Goal: Task Accomplishment & Management: Use online tool/utility

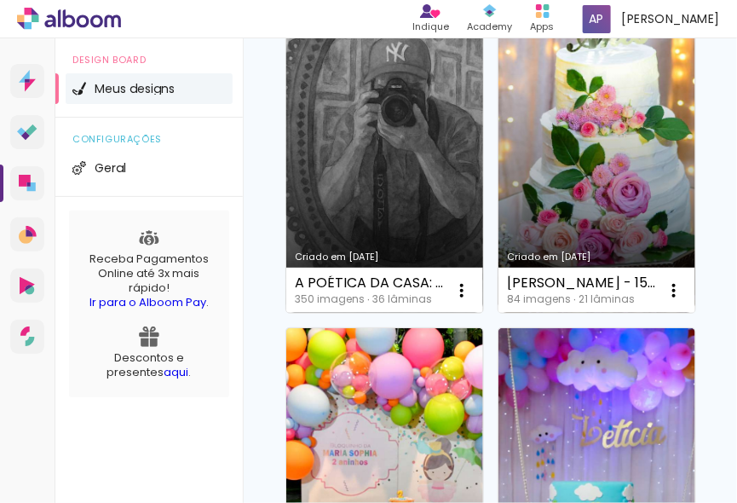
scroll to position [154, 0]
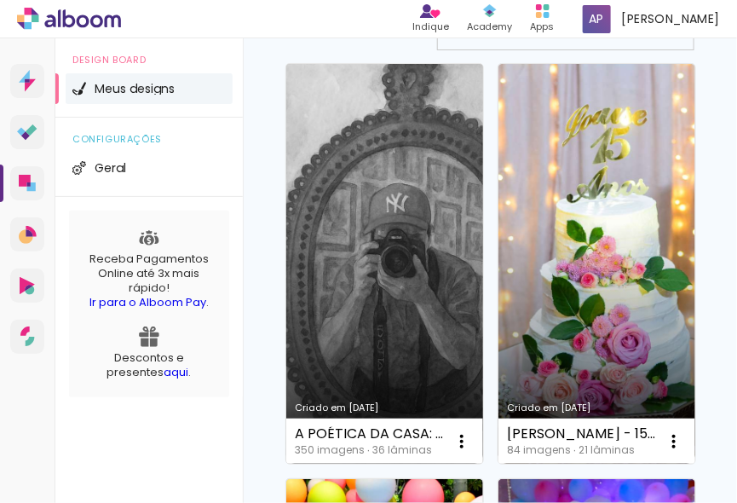
click at [377, 176] on link "Criado em [DATE]" at bounding box center [384, 264] width 197 height 400
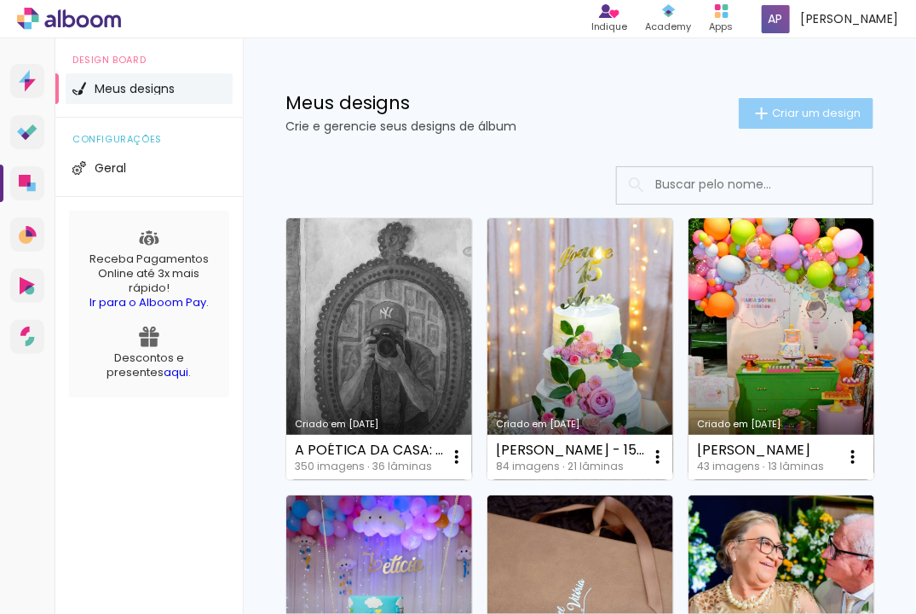
click at [787, 114] on span "Criar um design" at bounding box center [816, 112] width 89 height 11
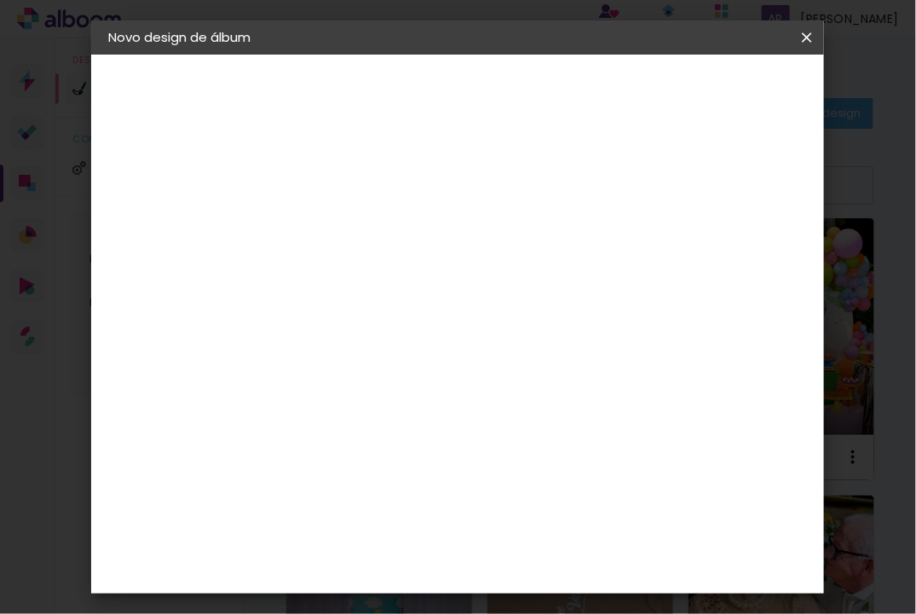
click at [387, 223] on input at bounding box center [387, 229] width 0 height 26
type input "ensaio"
type paper-input "ensaio"
click at [0, 0] on slot "Avançar" at bounding box center [0, 0] width 0 height 0
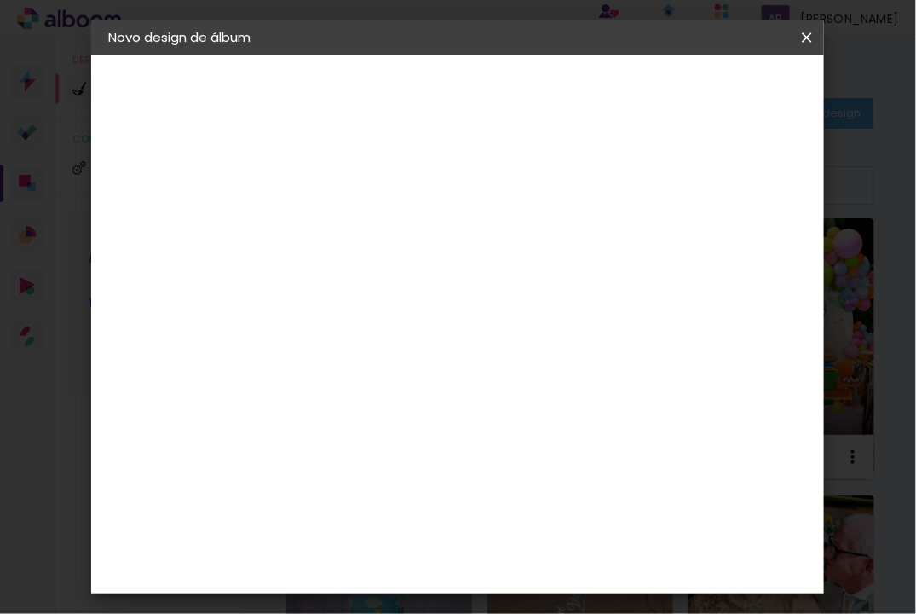
click at [378, 496] on div "Book Imagem" at bounding box center [404, 509] width 56 height 27
click at [707, 79] on paper-button "Avançar" at bounding box center [665, 90] width 84 height 29
click at [484, 412] on span "20 × 30" at bounding box center [462, 434] width 79 height 45
click at [0, 0] on slot "Avançar" at bounding box center [0, 0] width 0 height 0
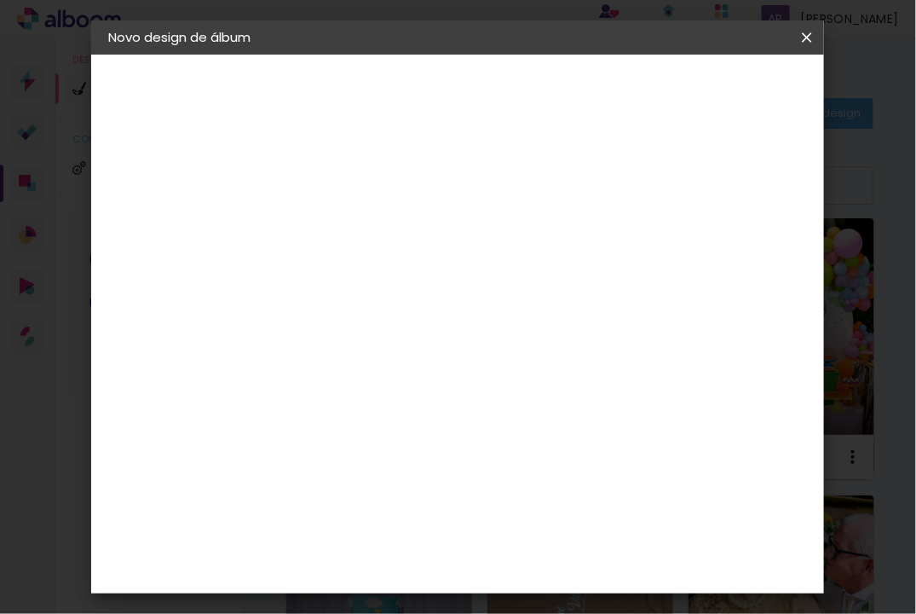
click at [702, 90] on span "Iniciar design" at bounding box center [682, 96] width 40 height 24
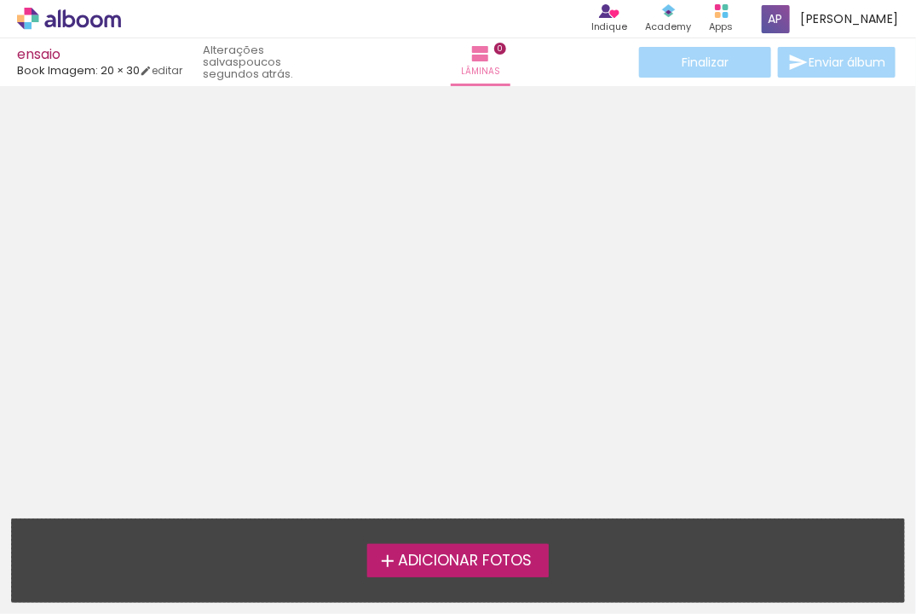
click at [499, 563] on span "Adicionar Fotos" at bounding box center [465, 560] width 134 height 15
click at [0, 0] on input "file" at bounding box center [0, 0] width 0 height 0
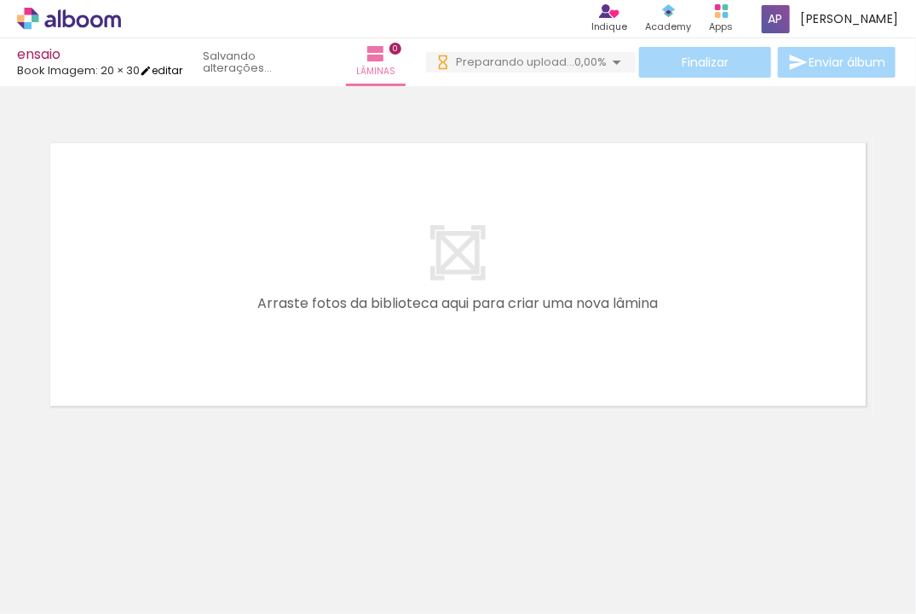
click at [171, 68] on link "editar" at bounding box center [161, 70] width 43 height 14
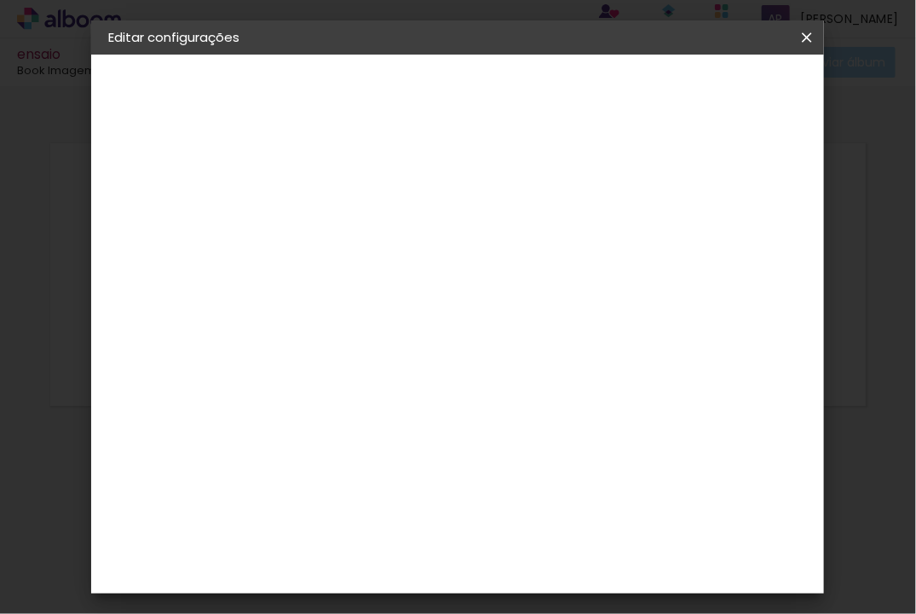
click at [178, 250] on small "20.3 × 60.6 cm" at bounding box center [197, 249] width 74 height 10
click at [190, 179] on div "2. Especificações" at bounding box center [201, 175] width 187 height 20
drag, startPoint x: 187, startPoint y: 172, endPoint x: 169, endPoint y: 223, distance: 54.2
click at [187, 171] on div "2. Especificações" at bounding box center [201, 175] width 187 height 20
drag, startPoint x: 163, startPoint y: 240, endPoint x: 161, endPoint y: 264, distance: 24.8
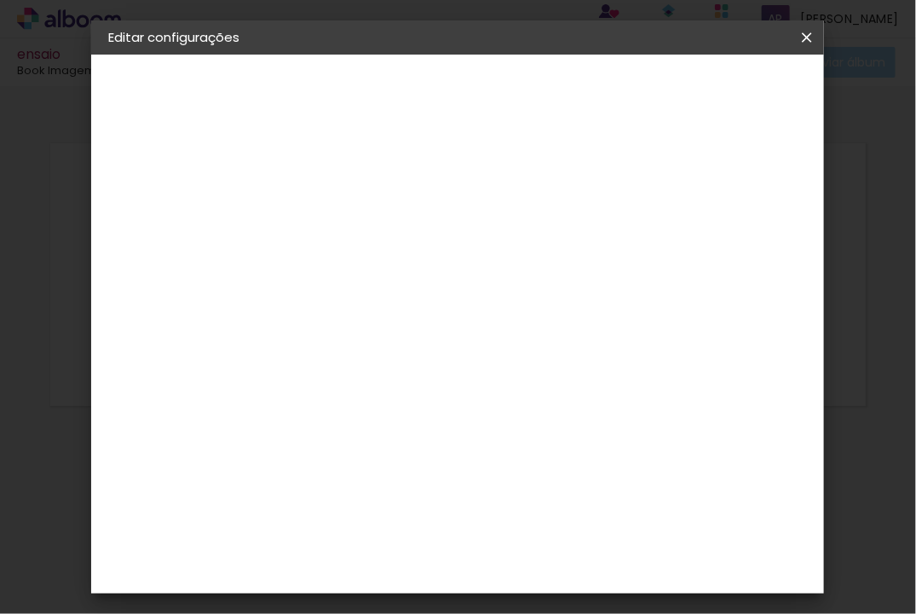
click at [163, 240] on iron-pages "Modelo Escolhendo modelo... Tamanho livre" at bounding box center [201, 249] width 187 height 34
click at [548, 72] on header "Modelo Escolha o modelo do álbum. Voltar Avançar" at bounding box center [430, 112] width 235 height 115
click at [0, 0] on slot "Voltar" at bounding box center [0, 0] width 0 height 0
click at [800, 32] on iron-icon at bounding box center [807, 37] width 20 height 17
click at [0, 0] on slot "Tamanho Livre" at bounding box center [0, 0] width 0 height 0
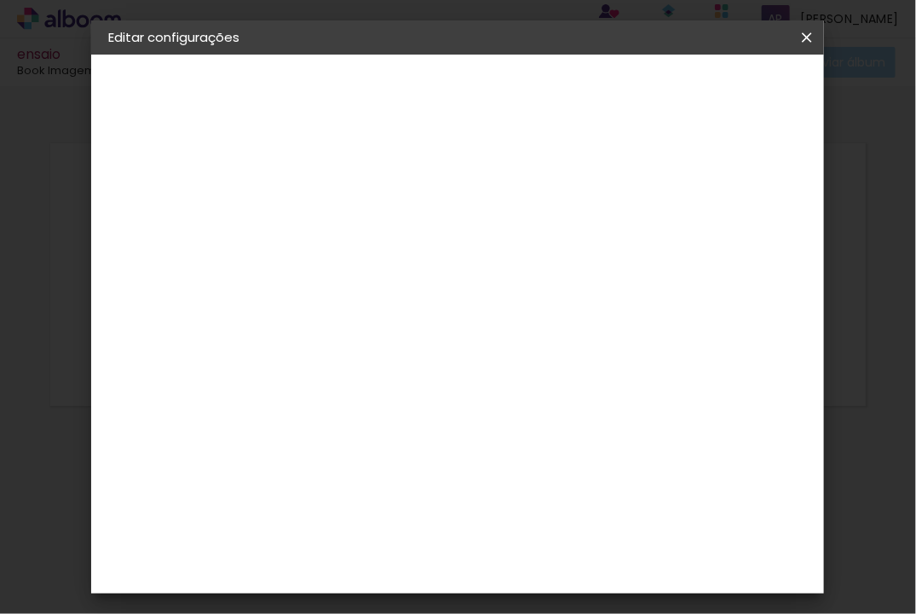
click at [0, 0] on slot "ensaio" at bounding box center [0, 0] width 0 height 0
click at [0, 0] on slot "Avançar" at bounding box center [0, 0] width 0 height 0
click at [401, 488] on paper-item "Book Imagem" at bounding box center [430, 510] width 184 height 44
click at [0, 0] on slot "Avançar" at bounding box center [0, 0] width 0 height 0
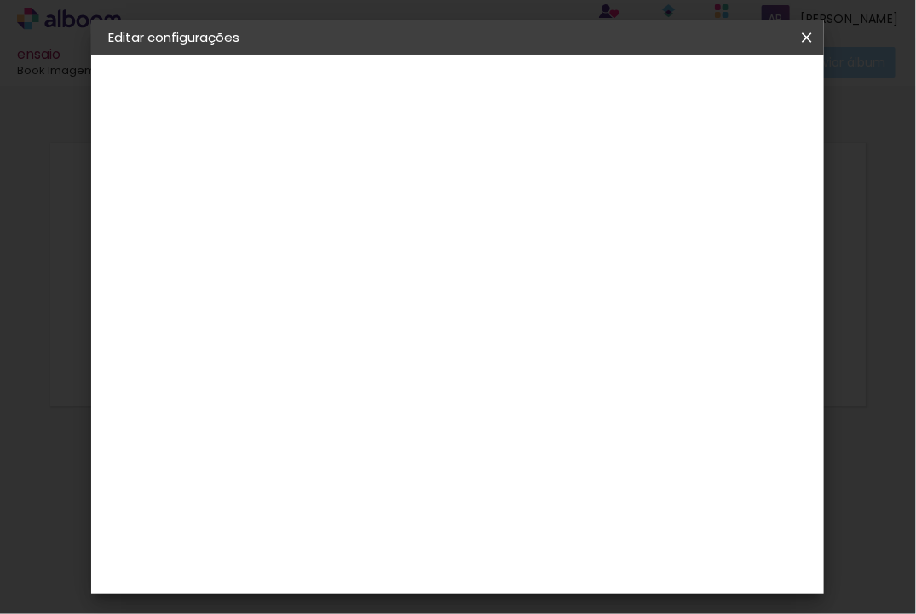
scroll to position [308, 0]
click at [0, 0] on slot "Avançar" at bounding box center [0, 0] width 0 height 0
click at [701, 87] on span "Salvar configurações" at bounding box center [658, 96] width 87 height 24
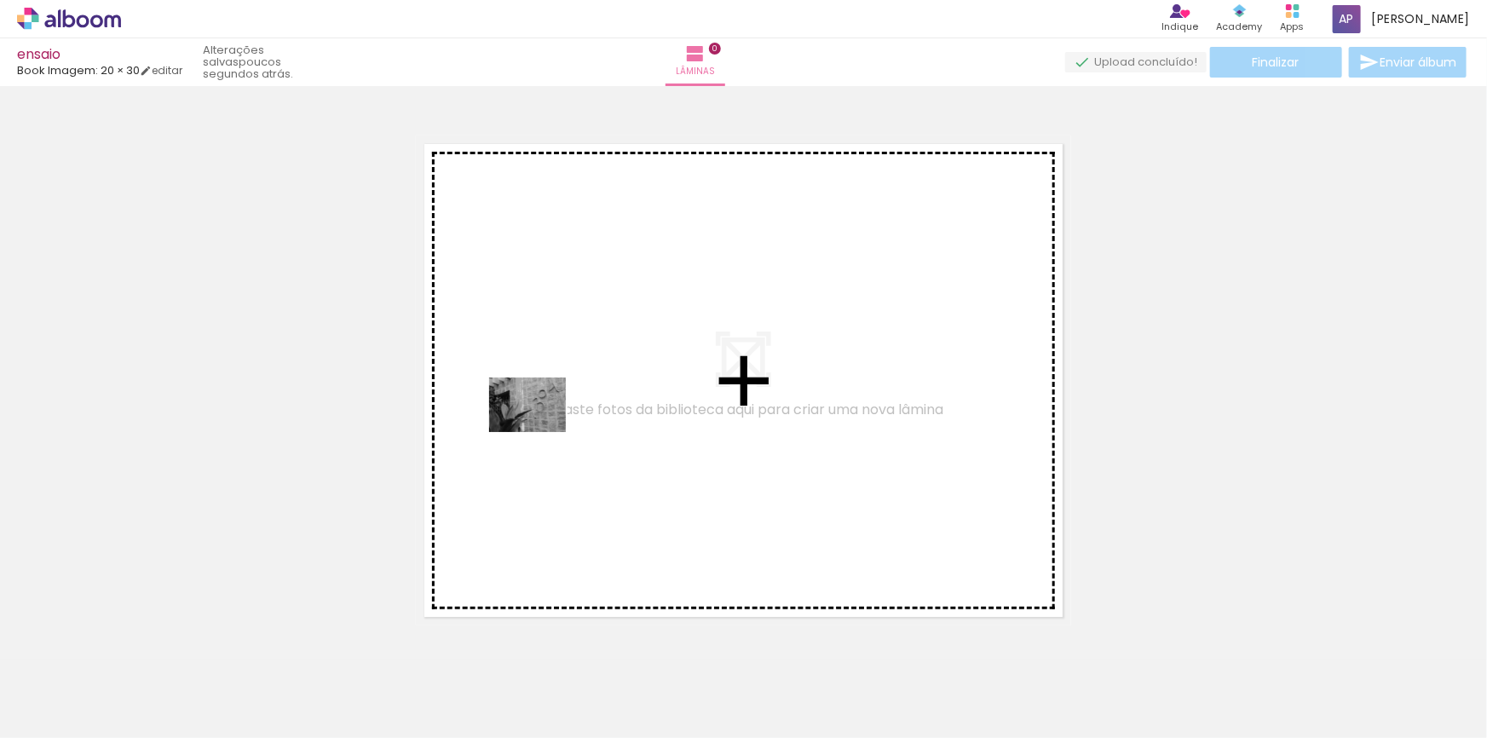
drag, startPoint x: 188, startPoint y: 678, endPoint x: 540, endPoint y: 429, distance: 432.3
click at [540, 429] on quentale-workspace at bounding box center [743, 369] width 1487 height 738
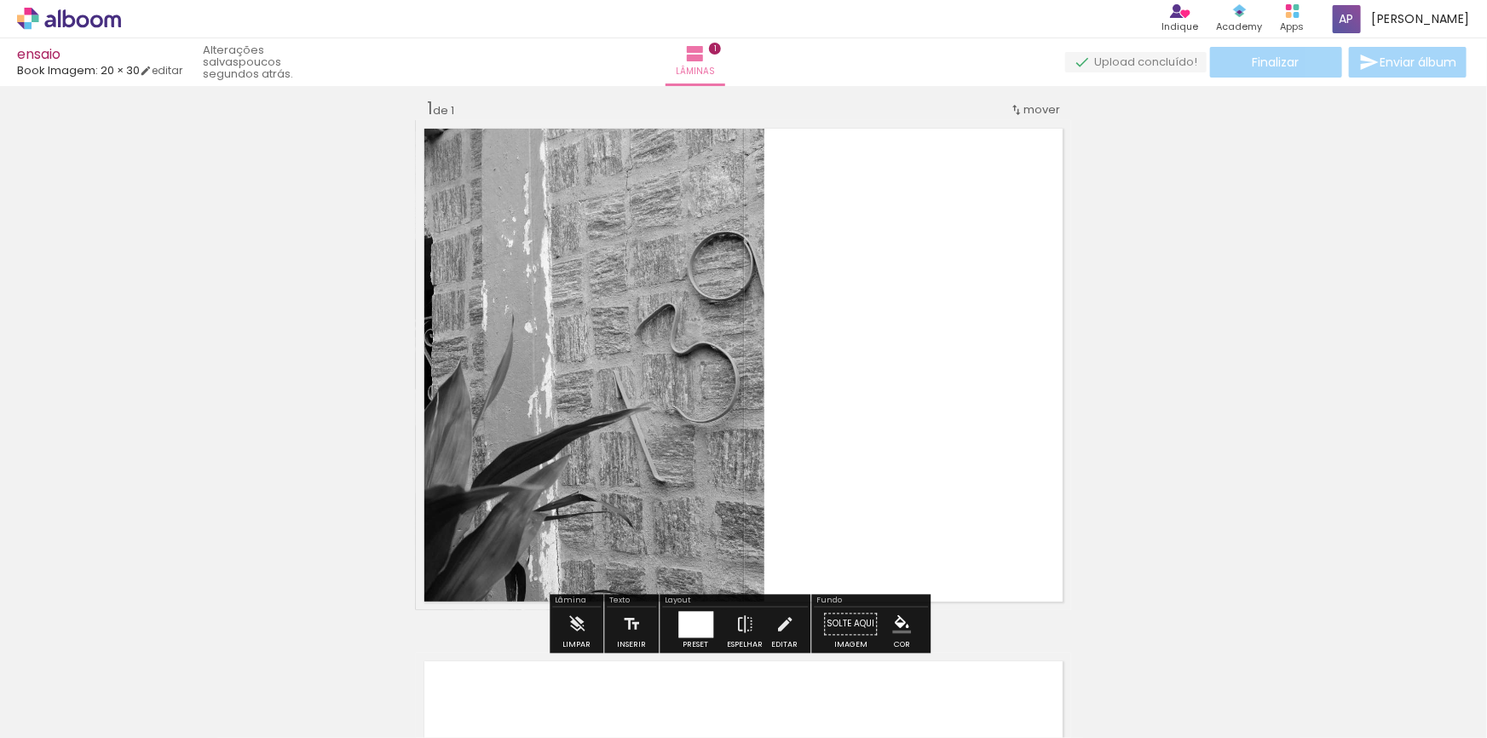
scroll to position [21, 0]
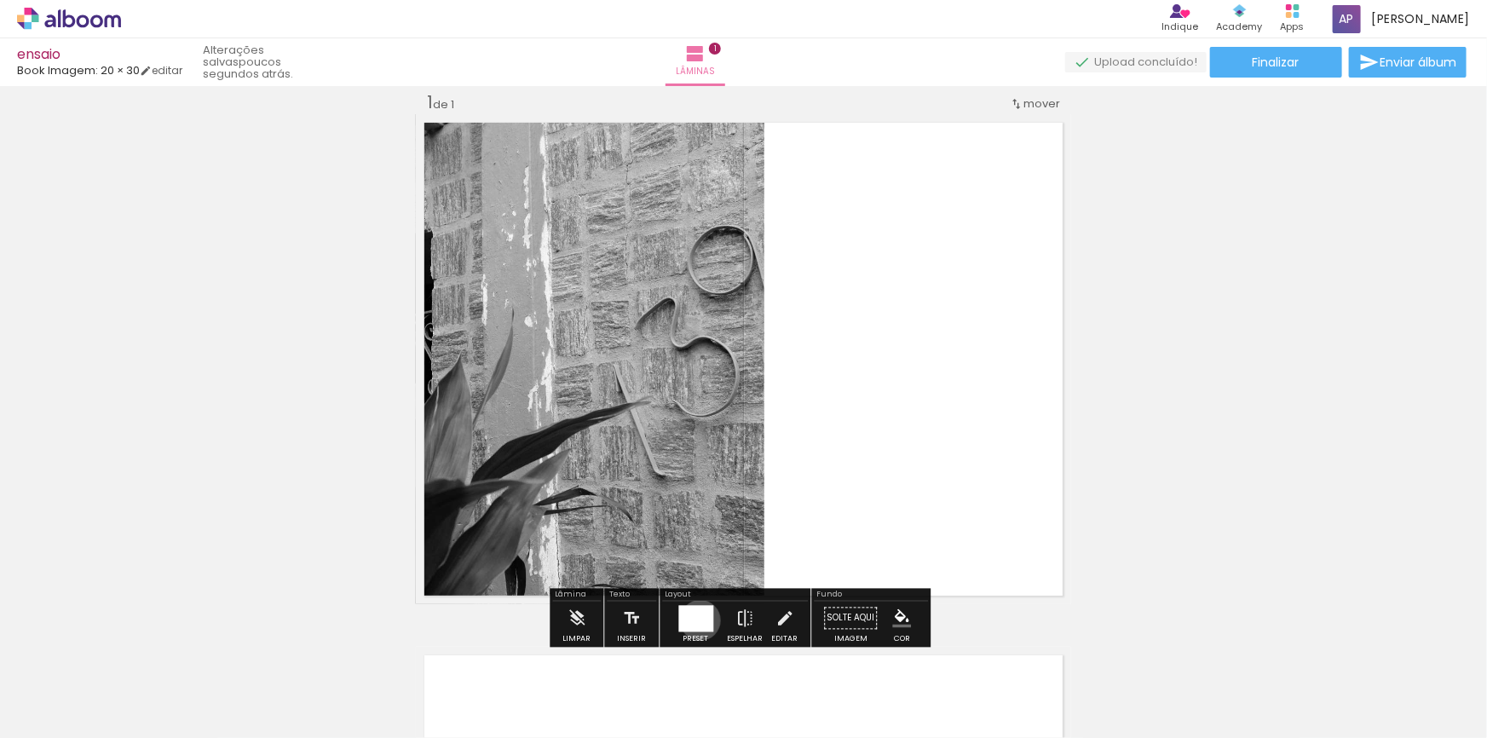
click at [696, 620] on div at bounding box center [695, 618] width 35 height 26
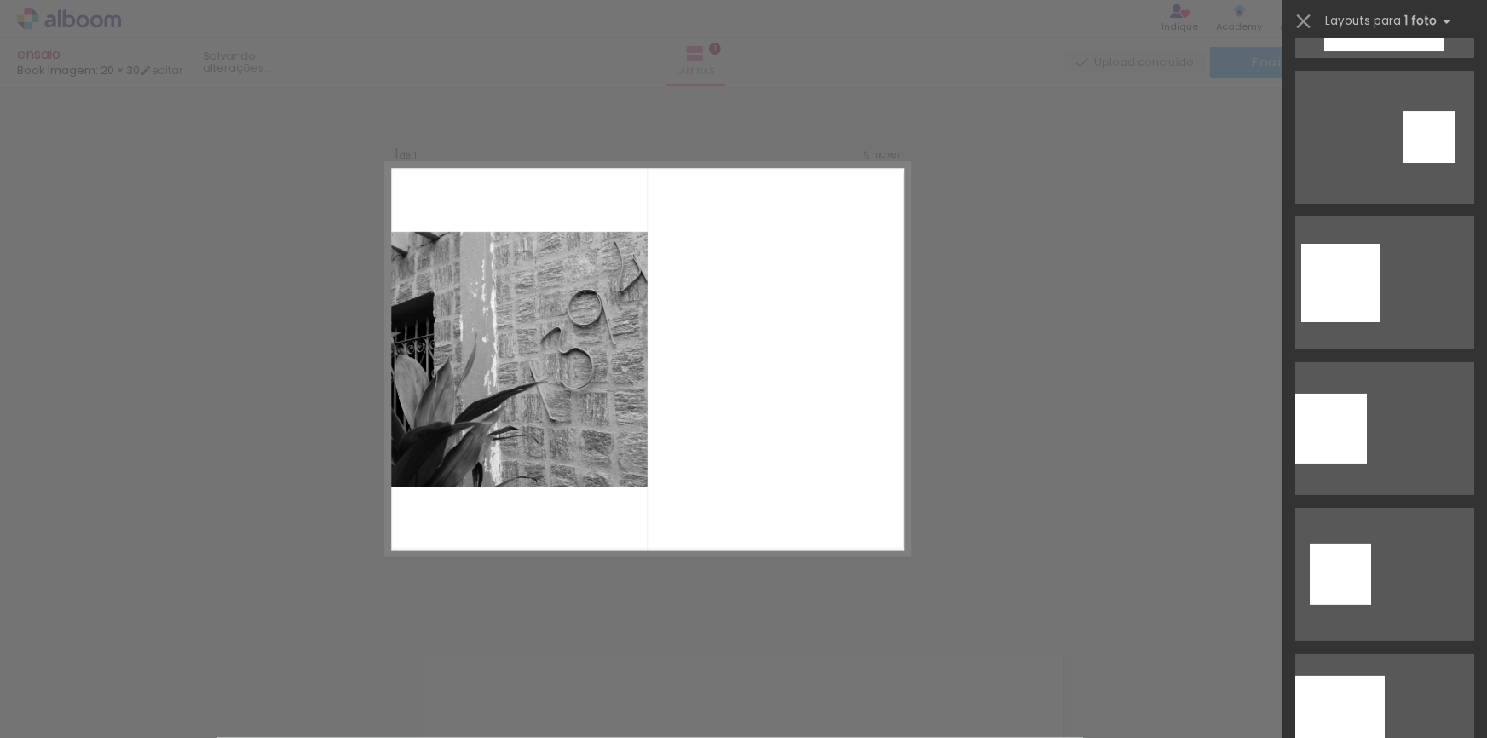
scroll to position [3254, 0]
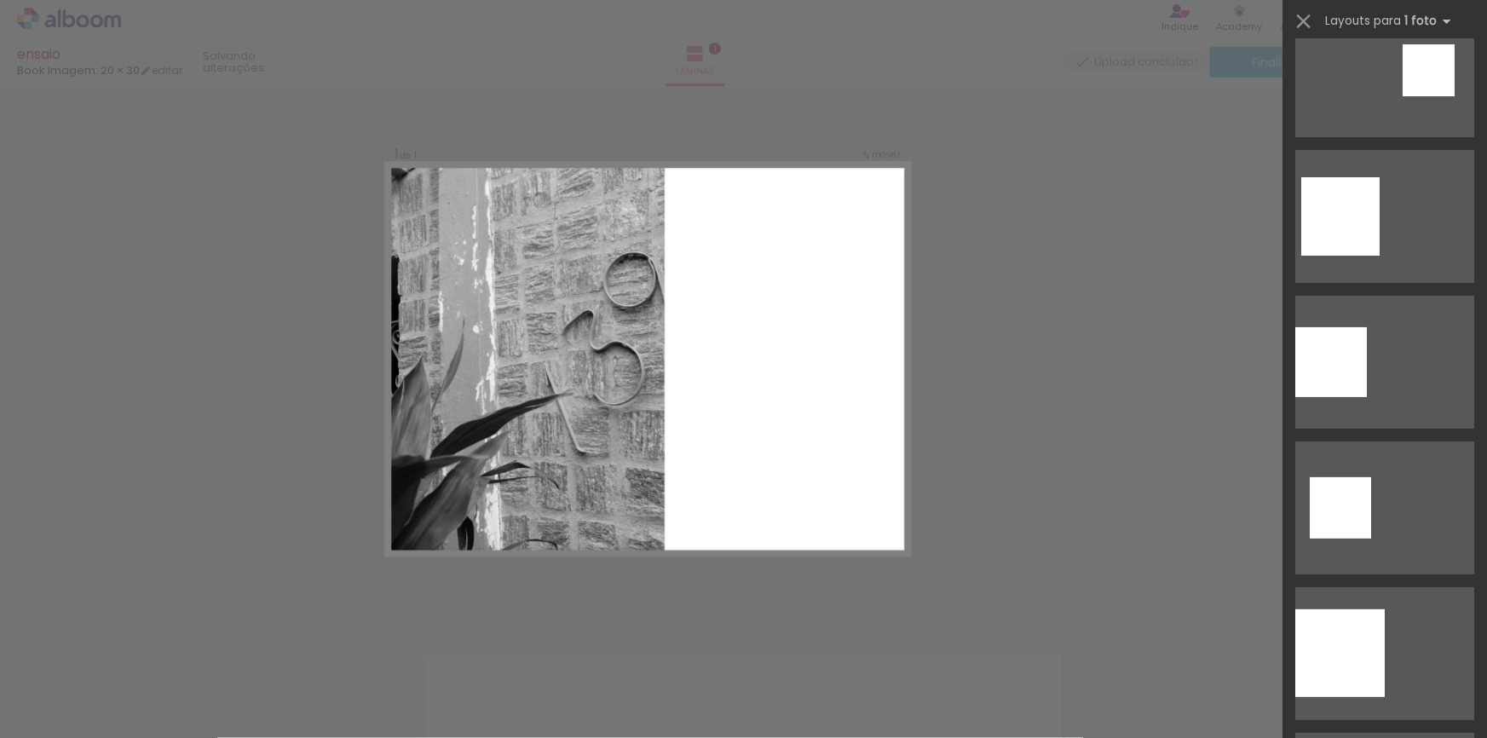
click at [245, 521] on div "Confirmar Cancelar" at bounding box center [743, 618] width 1487 height 1106
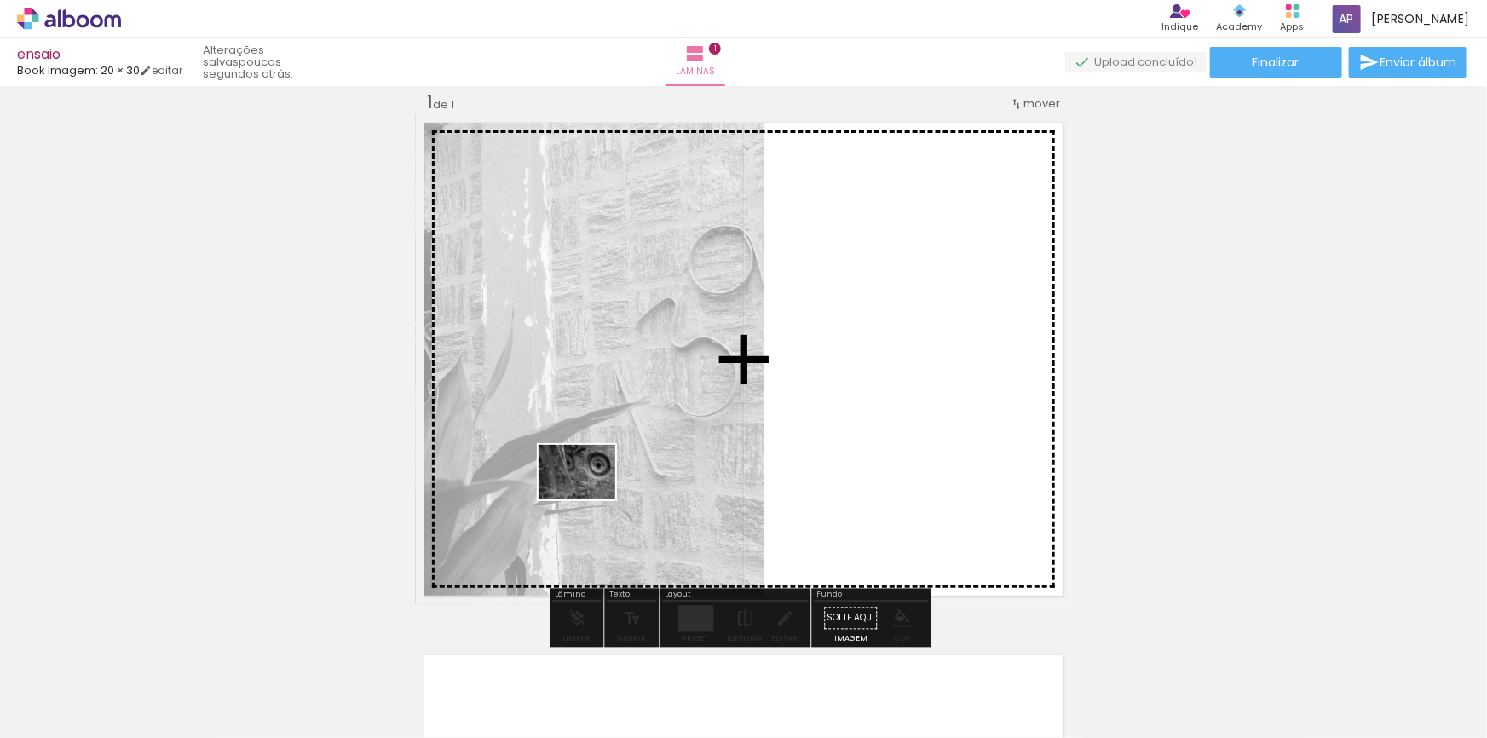
drag, startPoint x: 273, startPoint y: 669, endPoint x: 590, endPoint y: 496, distance: 361.2
click at [590, 496] on quentale-workspace at bounding box center [743, 369] width 1487 height 738
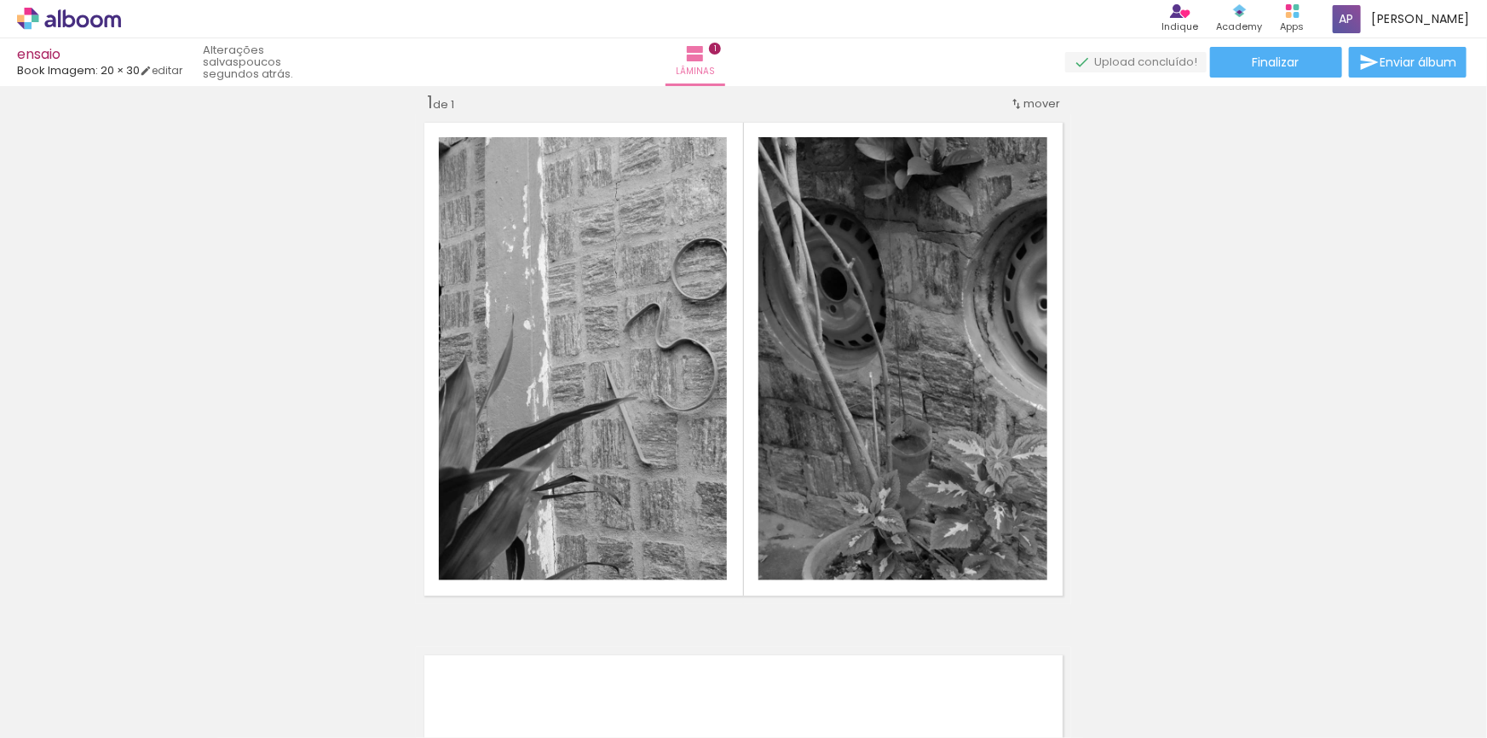
scroll to position [0, 0]
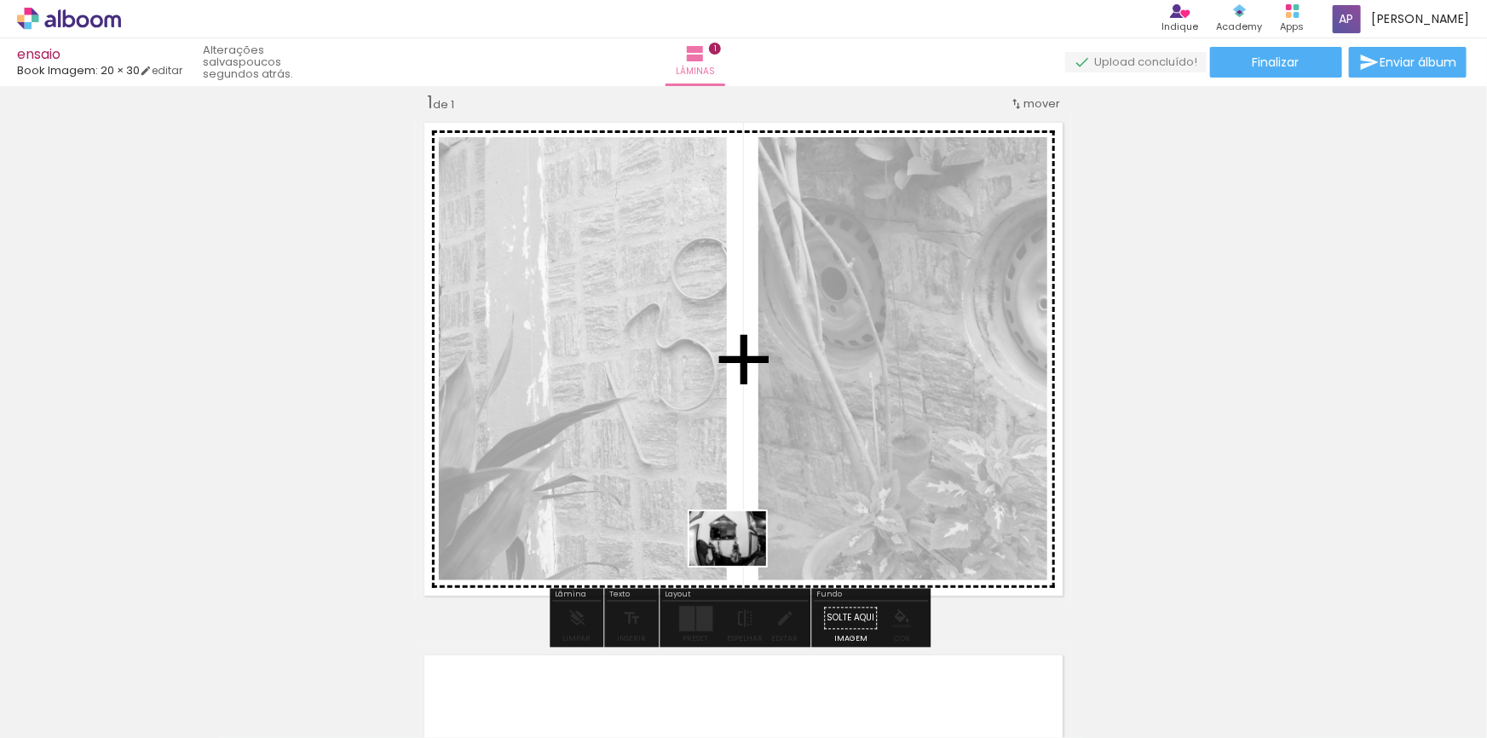
drag, startPoint x: 667, startPoint y: 695, endPoint x: 741, endPoint y: 563, distance: 151.1
click at [741, 563] on quentale-workspace at bounding box center [743, 369] width 1487 height 738
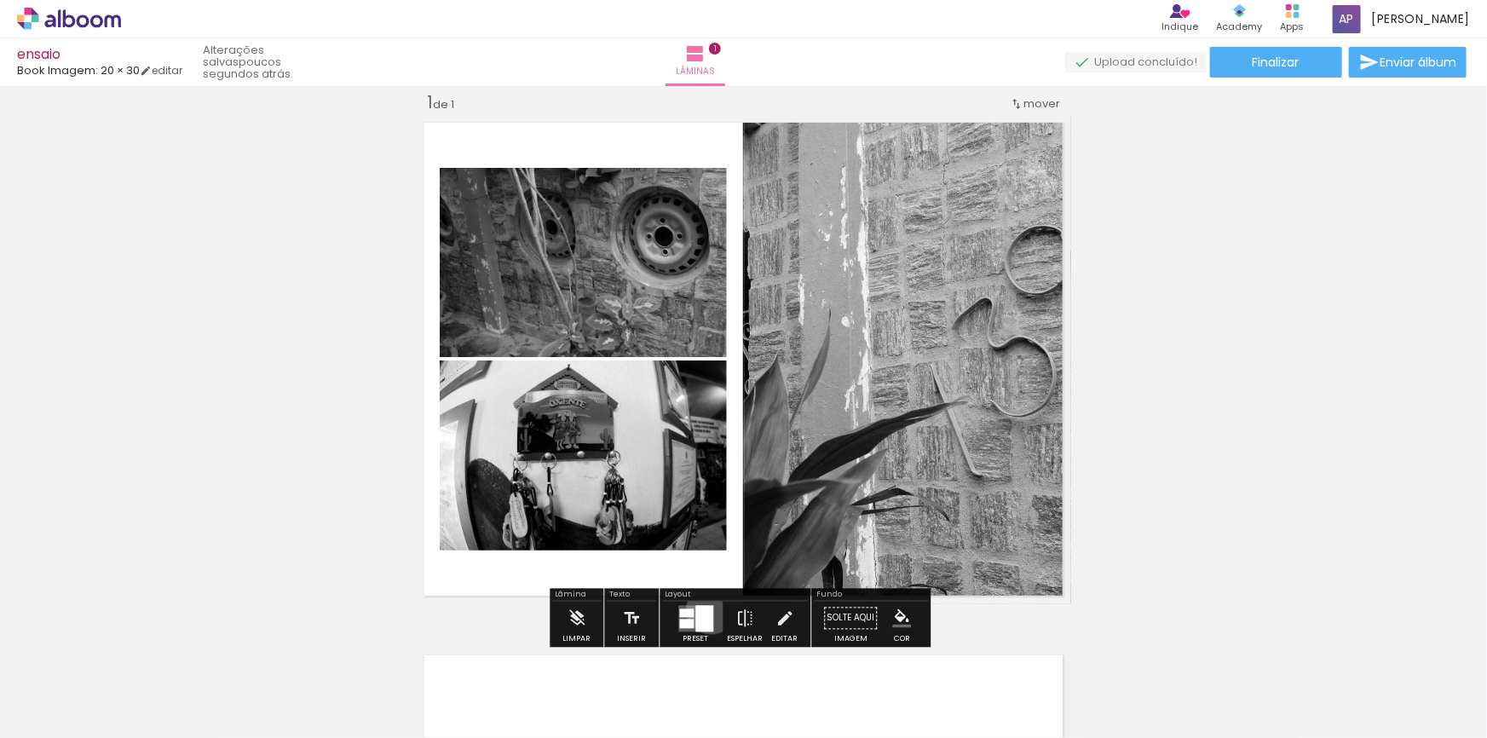
click at [707, 609] on div at bounding box center [705, 618] width 18 height 26
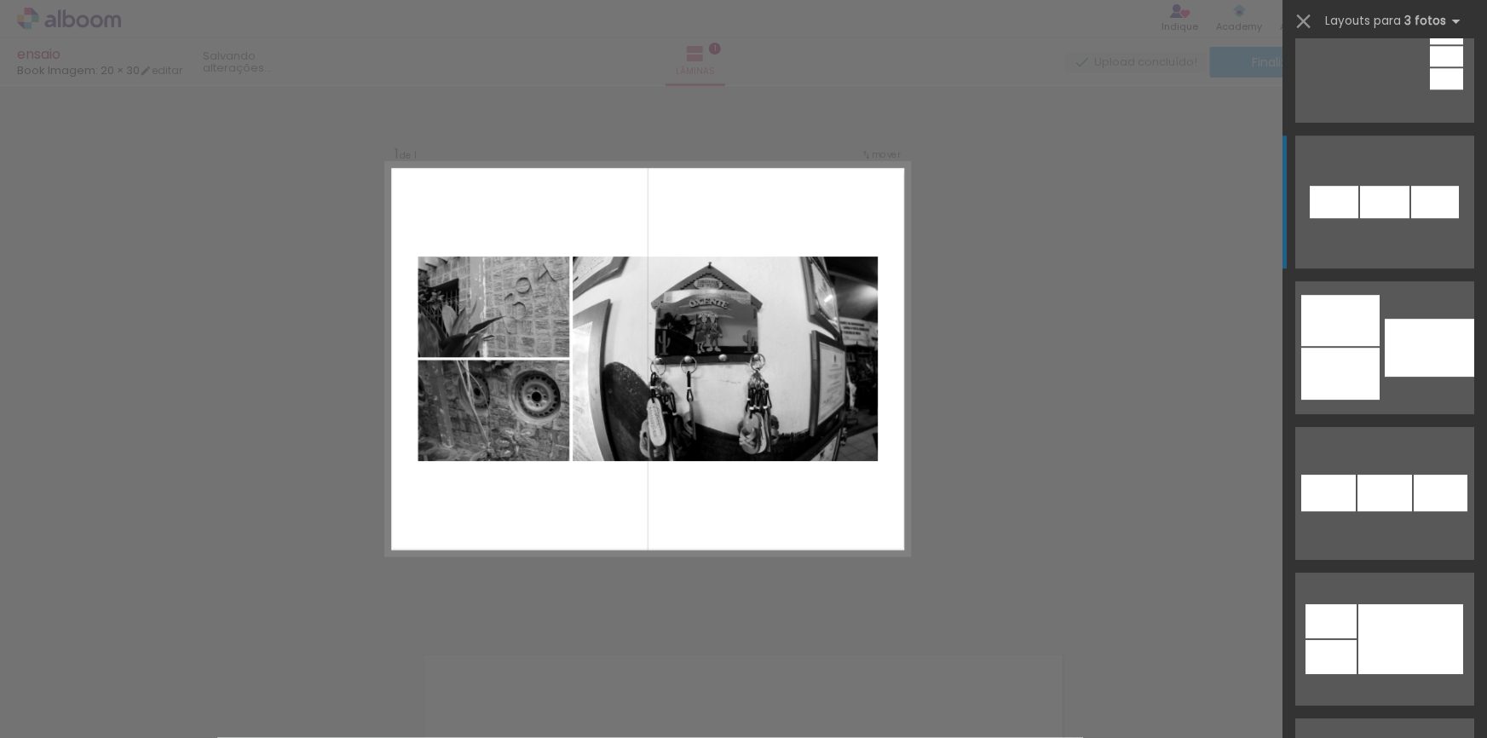
scroll to position [2634, 0]
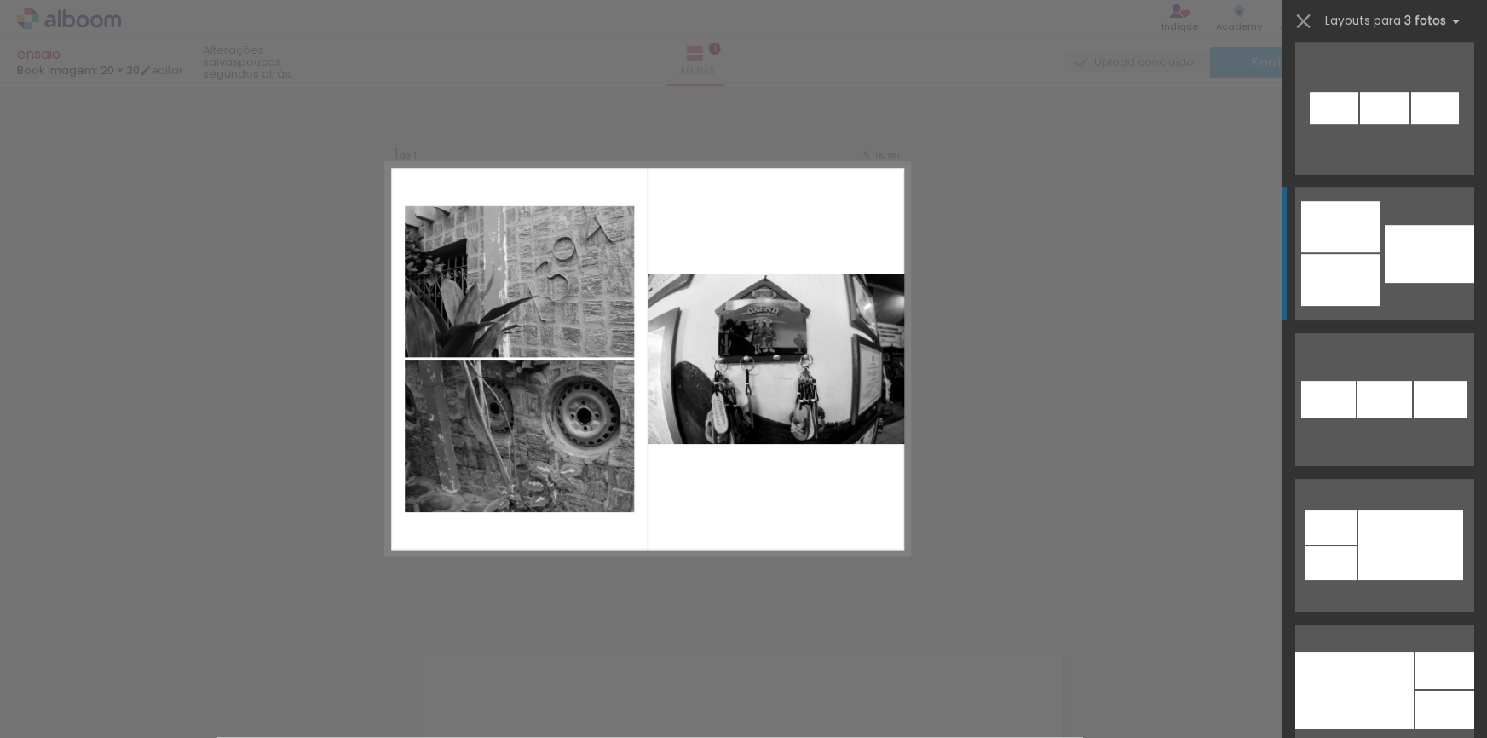
click at [915, 283] on div at bounding box center [1341, 280] width 78 height 52
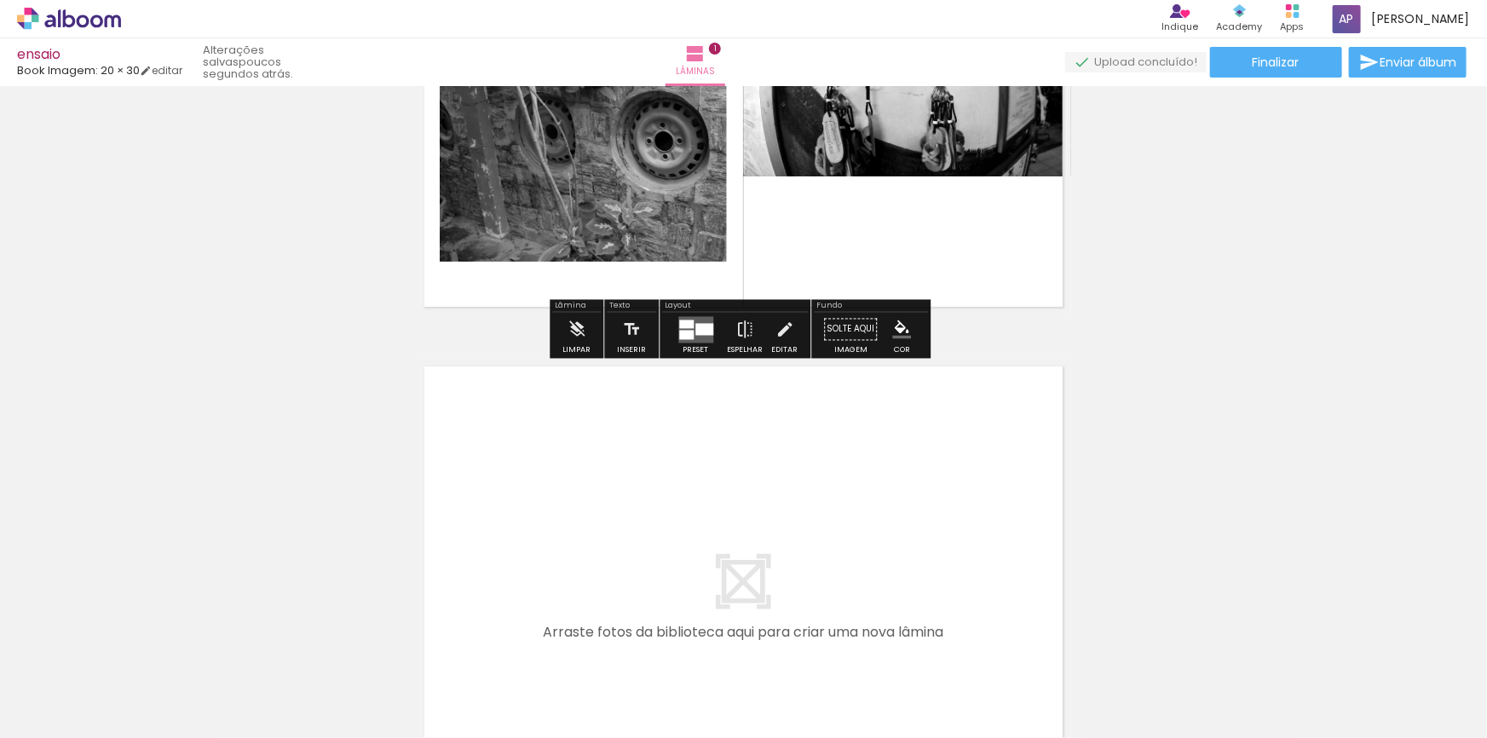
scroll to position [332, 0]
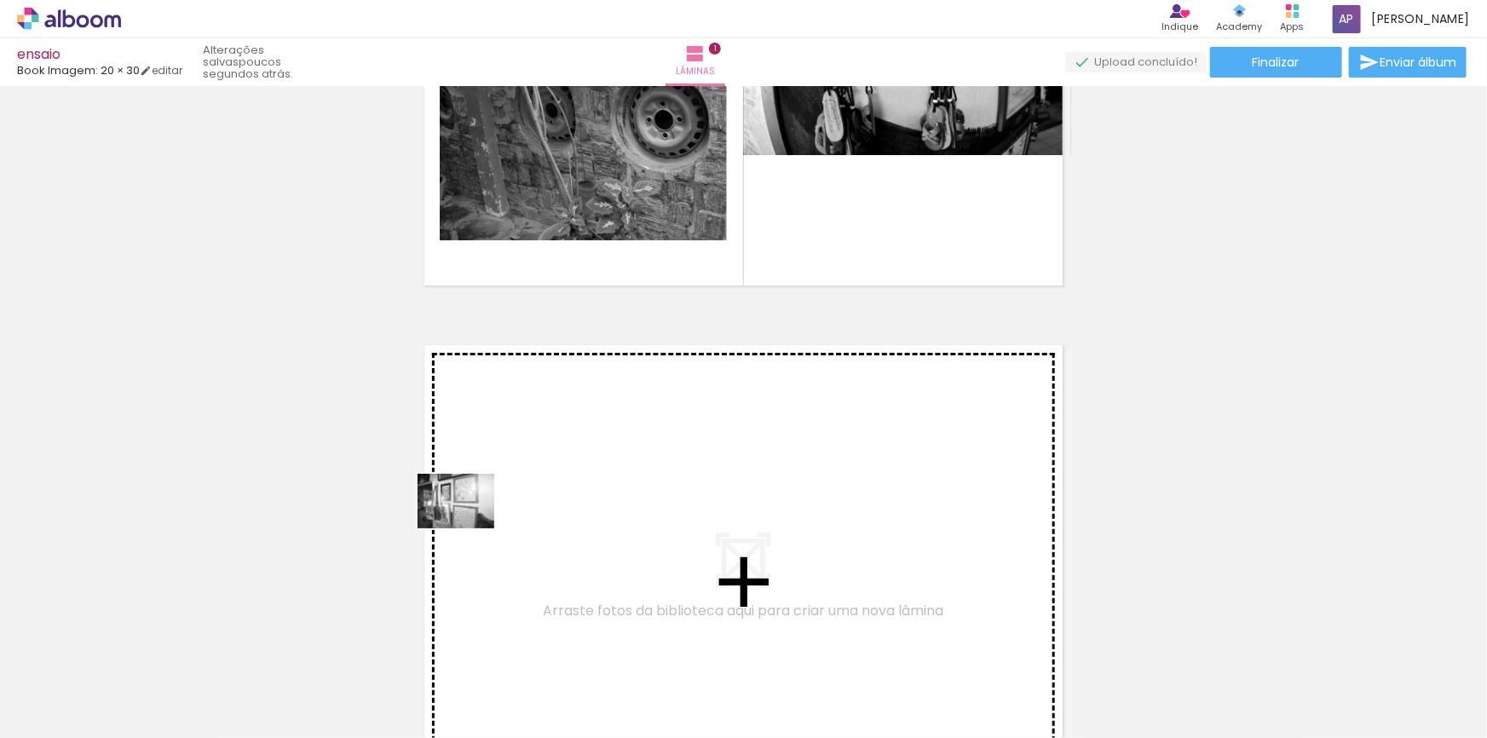
drag, startPoint x: 456, startPoint y: 580, endPoint x: 469, endPoint y: 525, distance: 56.0
click at [469, 525] on quentale-workspace at bounding box center [743, 369] width 1487 height 738
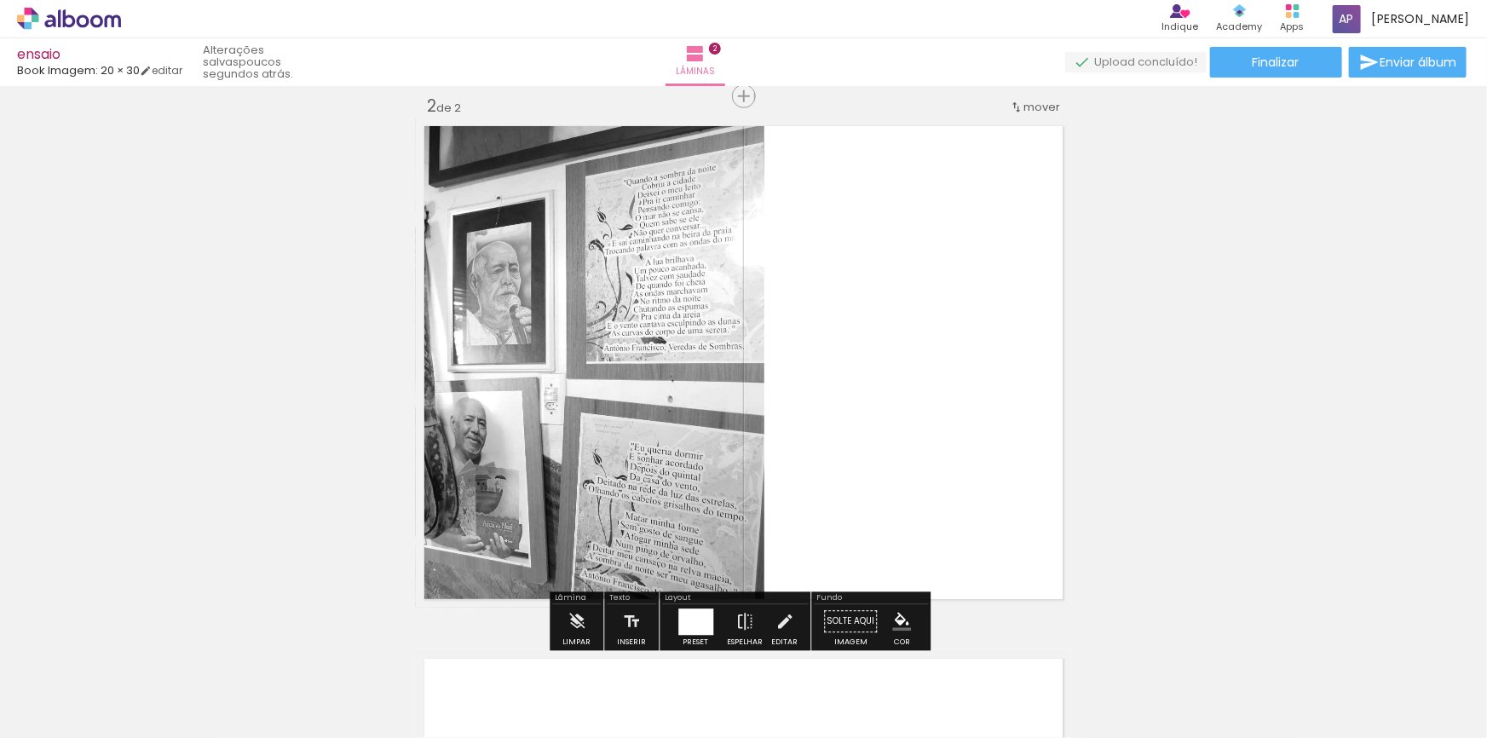
scroll to position [554, 0]
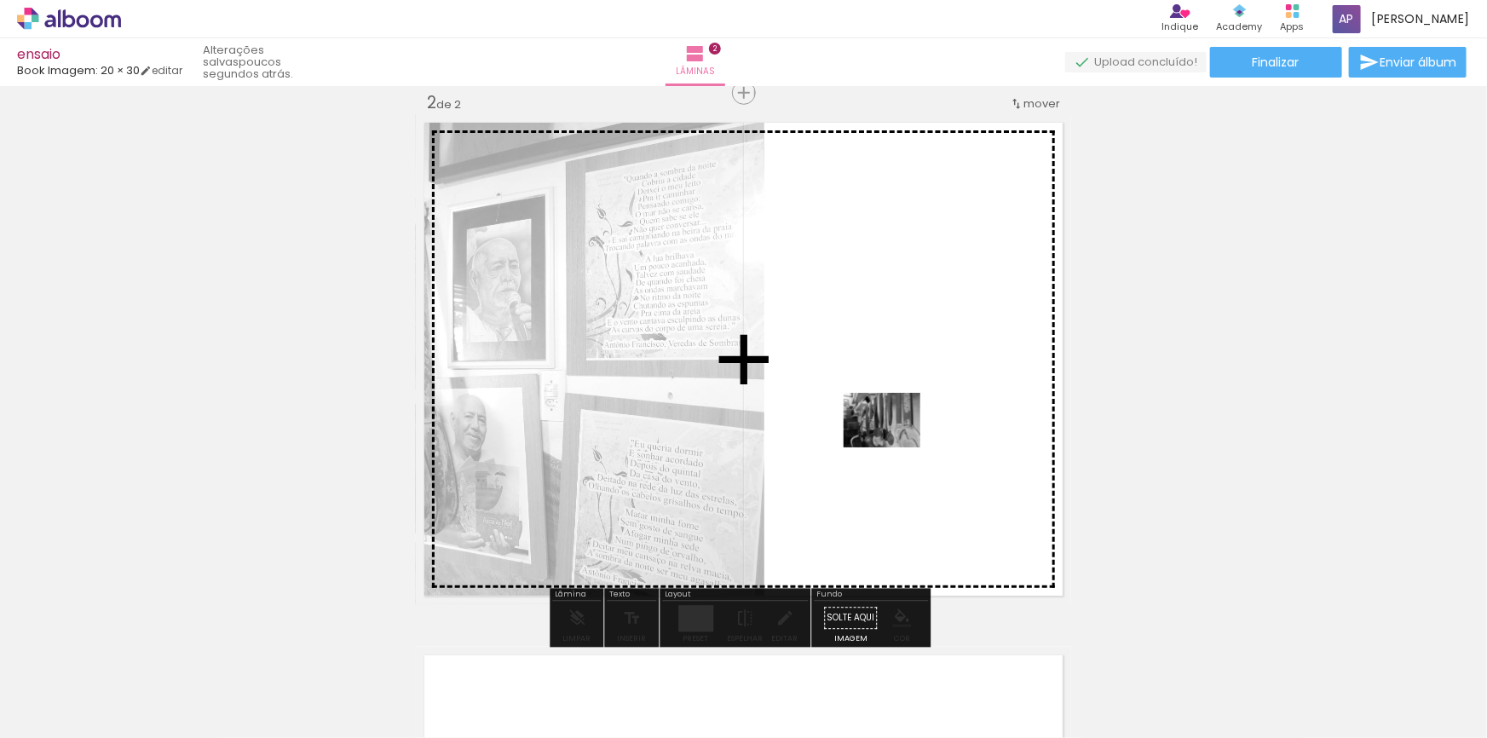
drag, startPoint x: 420, startPoint y: 690, endPoint x: 895, endPoint y: 444, distance: 534.5
click at [895, 444] on quentale-workspace at bounding box center [743, 369] width 1487 height 738
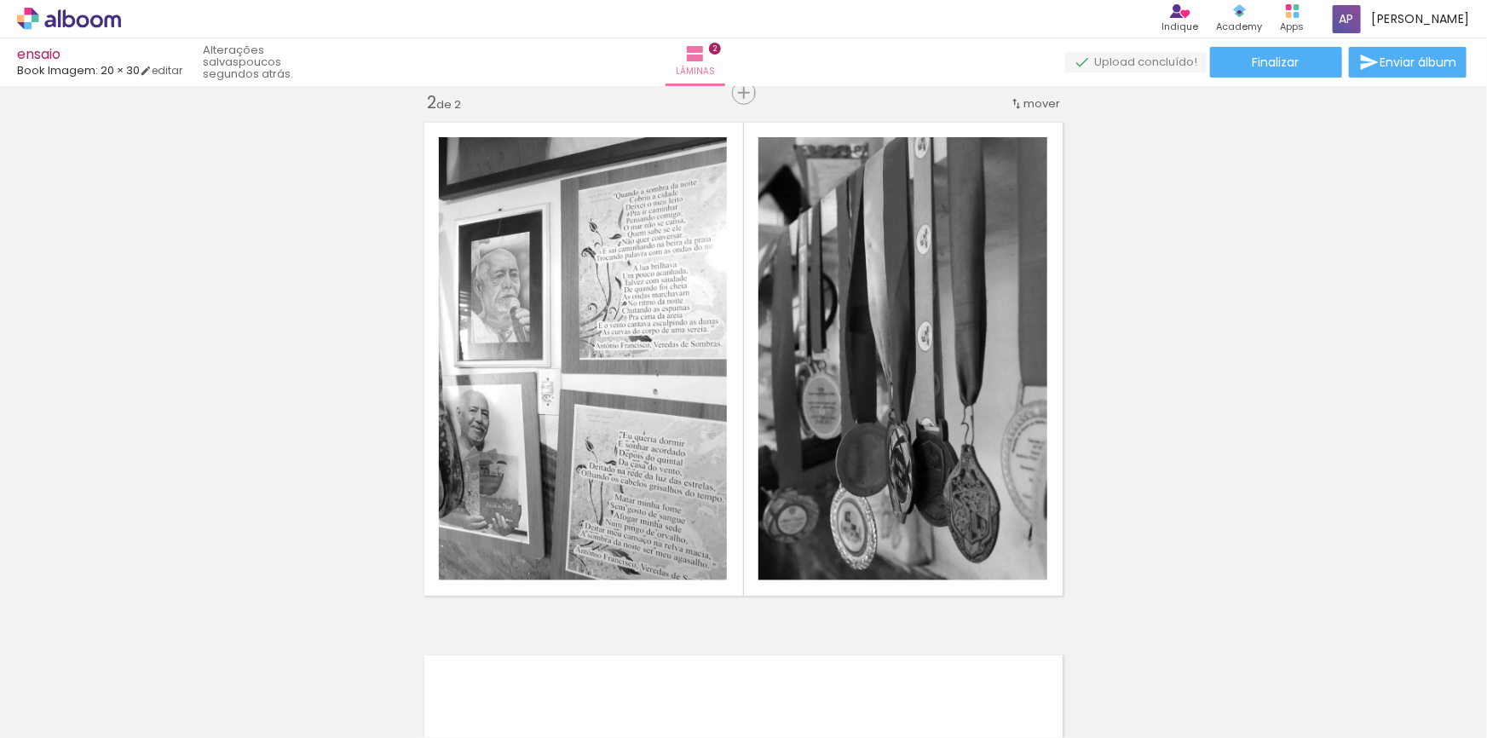
scroll to position [0, 481]
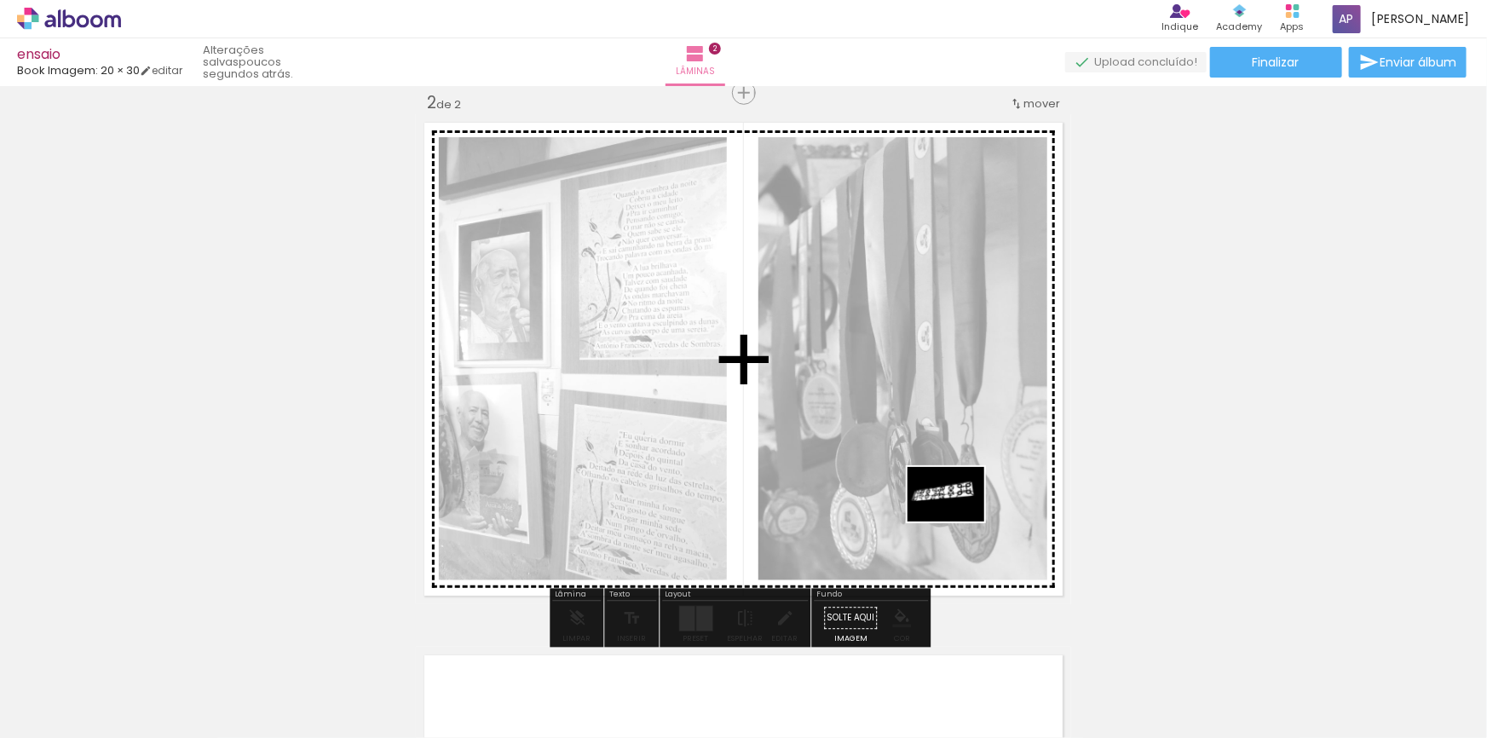
drag, startPoint x: 1000, startPoint y: 624, endPoint x: 946, endPoint y: 506, distance: 129.3
click at [915, 517] on quentale-workspace at bounding box center [743, 369] width 1487 height 738
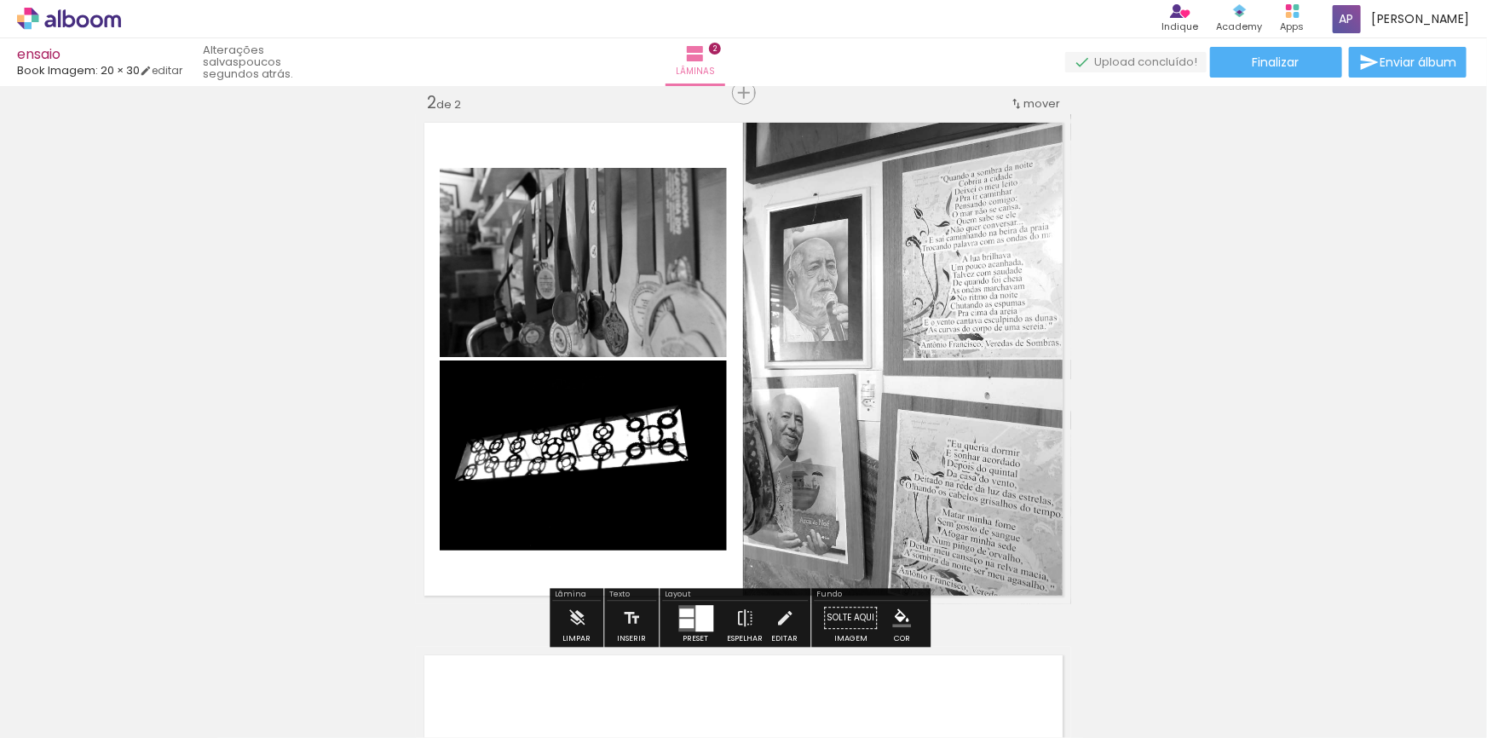
drag, startPoint x: 697, startPoint y: 625, endPoint x: 687, endPoint y: 614, distance: 15.1
click at [696, 625] on div at bounding box center [705, 618] width 18 height 26
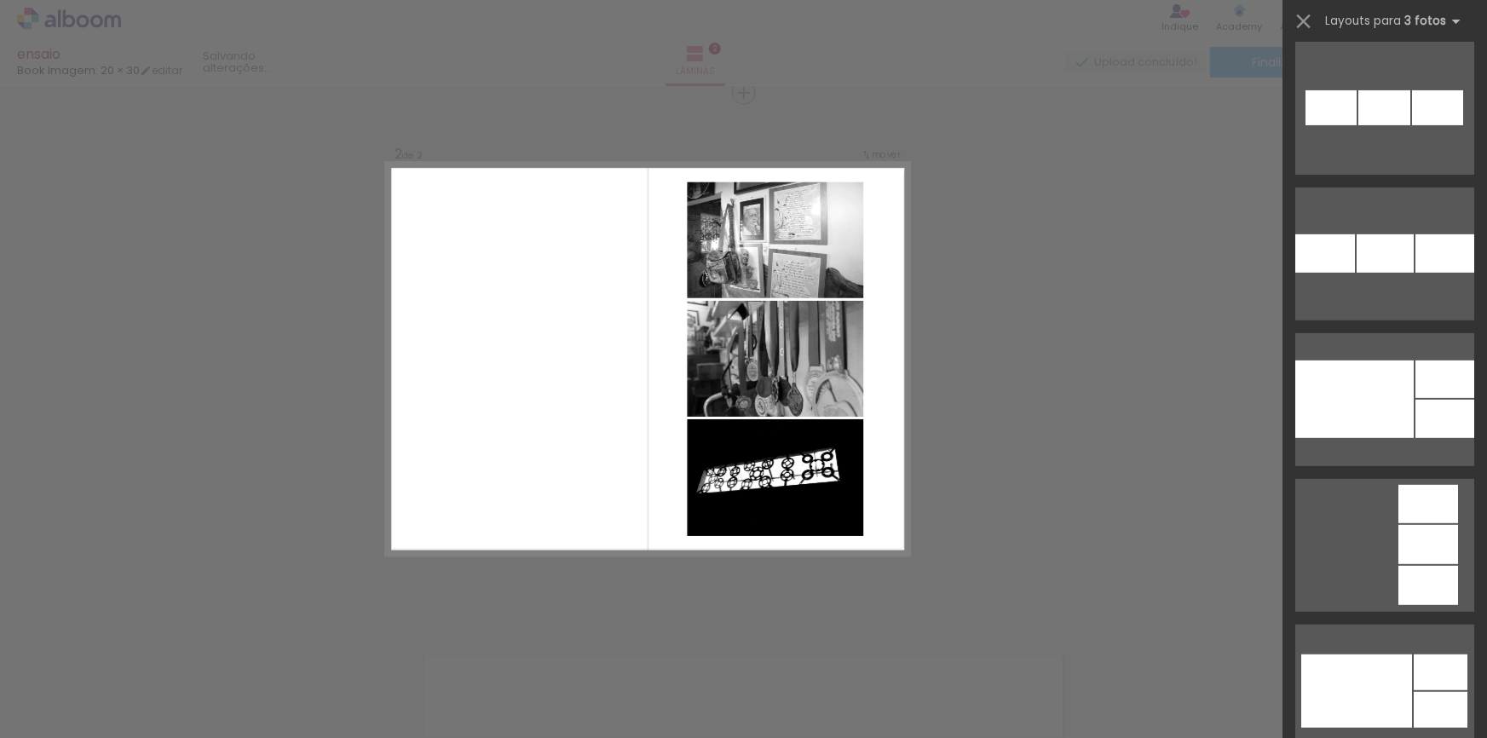
scroll to position [3641, 0]
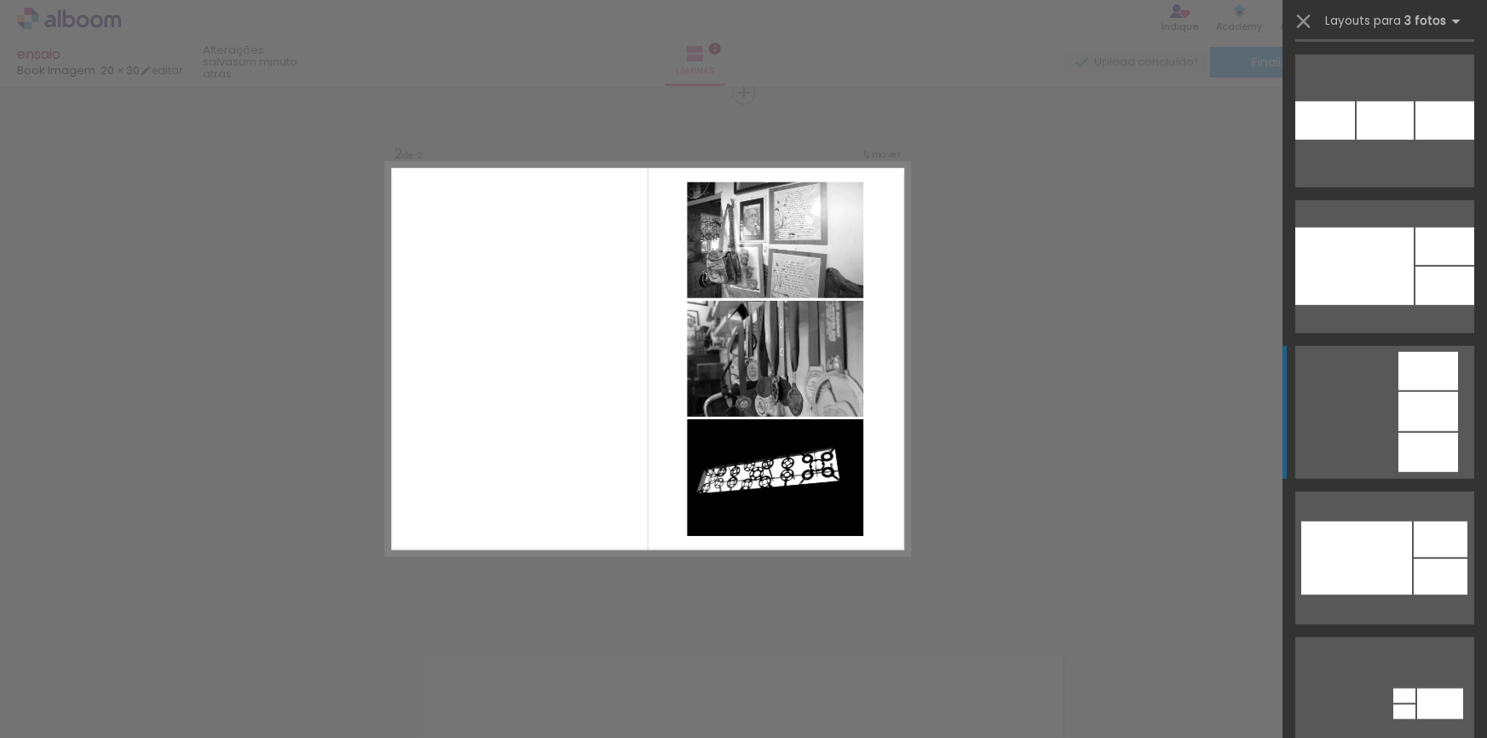
click at [915, 413] on div at bounding box center [1429, 411] width 60 height 39
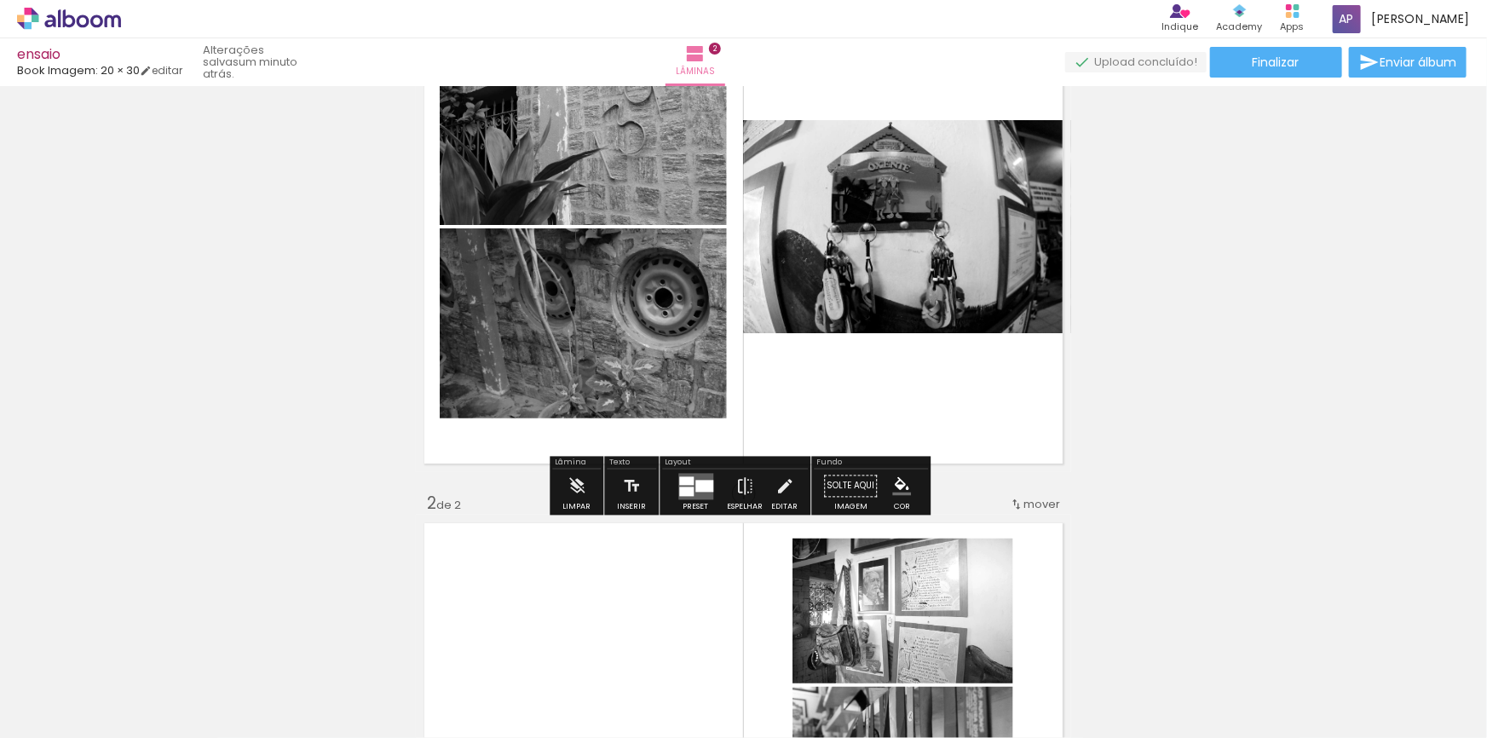
scroll to position [154, 0]
drag, startPoint x: 690, startPoint y: 495, endPoint x: 682, endPoint y: 481, distance: 16.4
click at [685, 495] on quentale-layouter at bounding box center [695, 485] width 35 height 26
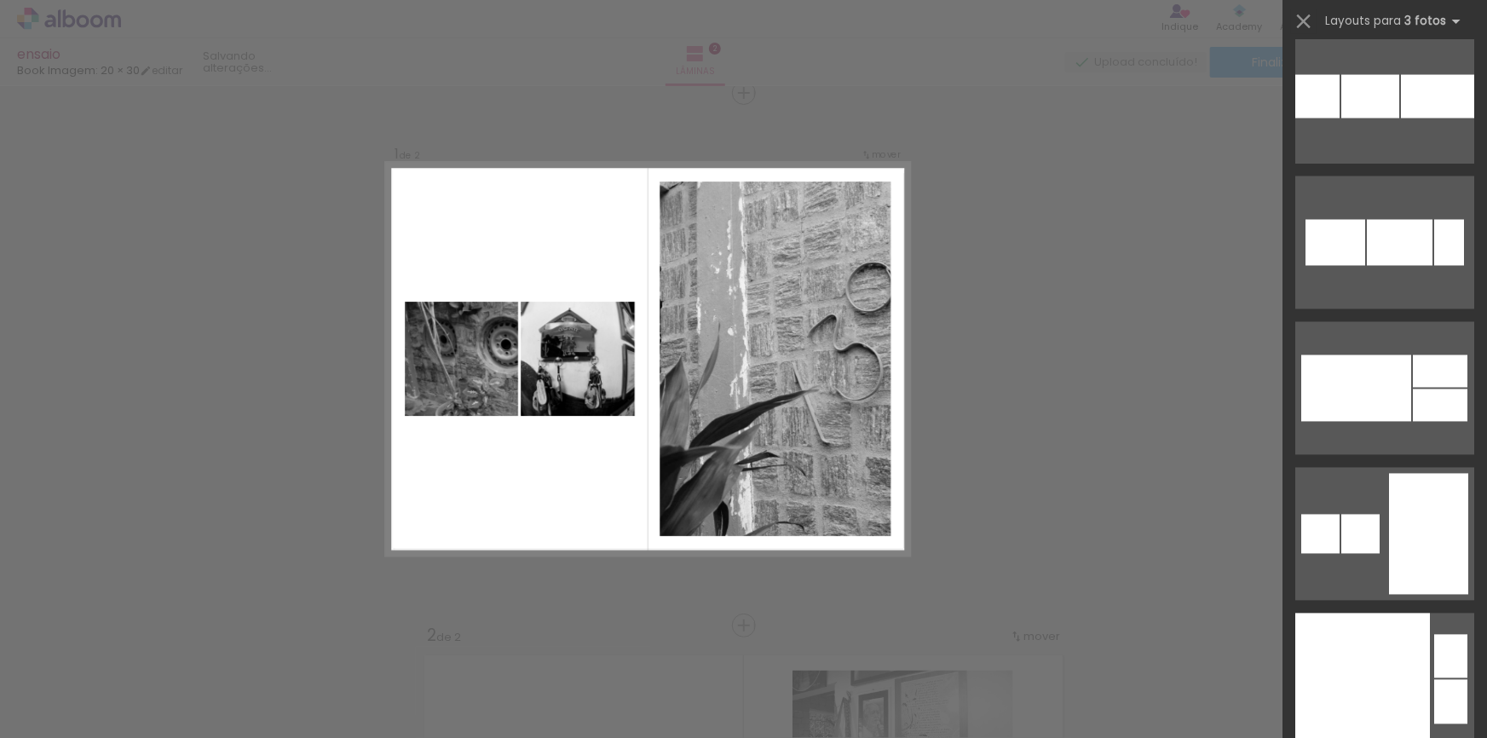
scroll to position [8425, 0]
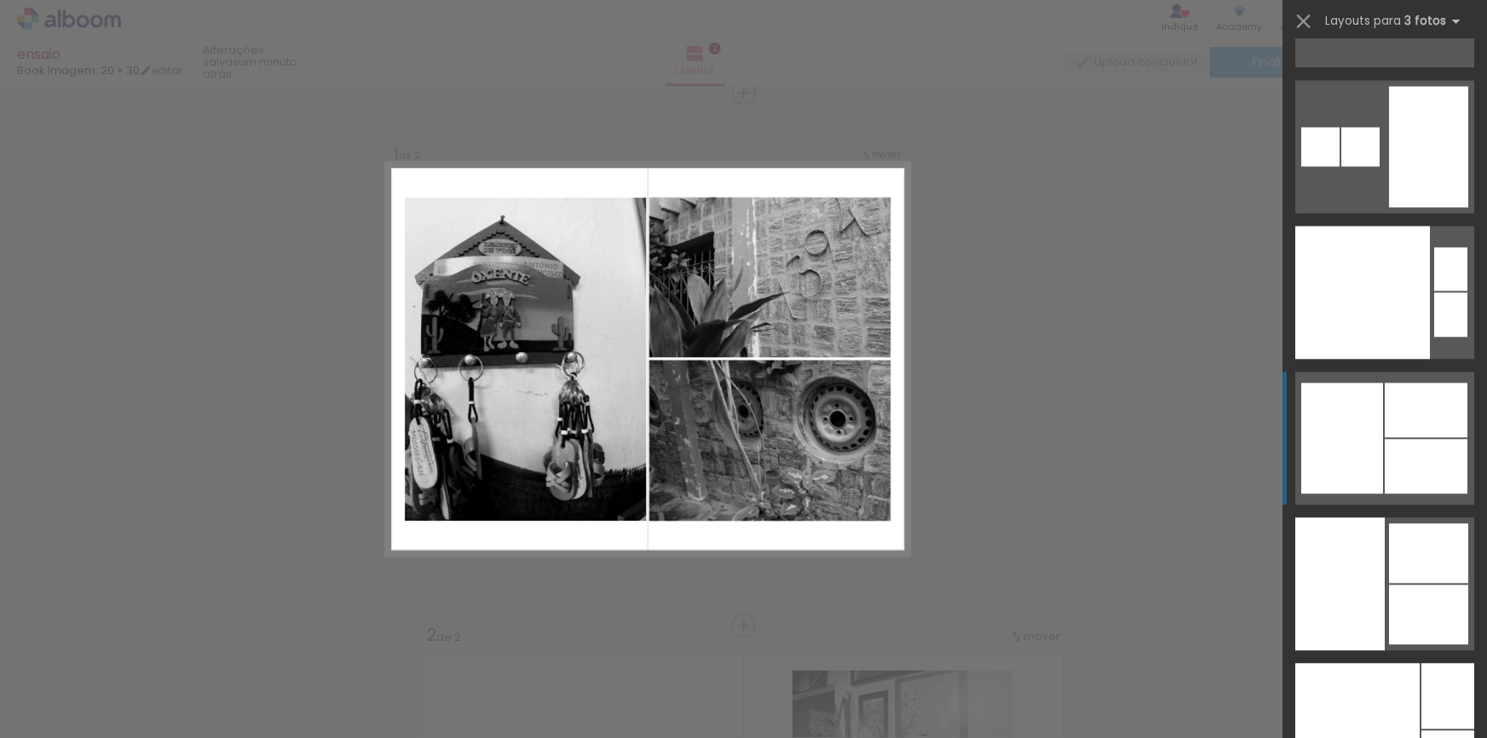
click at [915, 452] on div at bounding box center [1343, 438] width 82 height 111
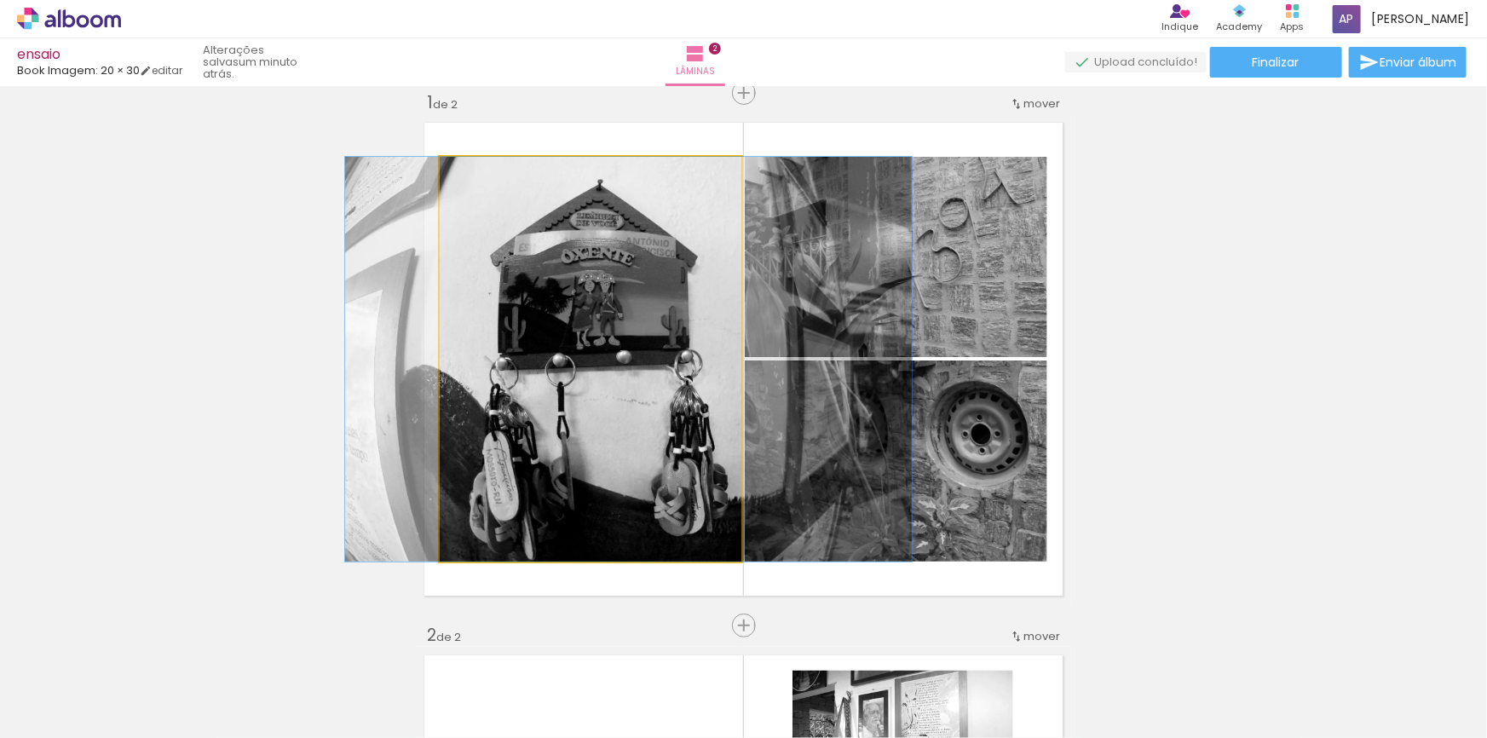
drag, startPoint x: 533, startPoint y: 356, endPoint x: 571, endPoint y: 350, distance: 38.8
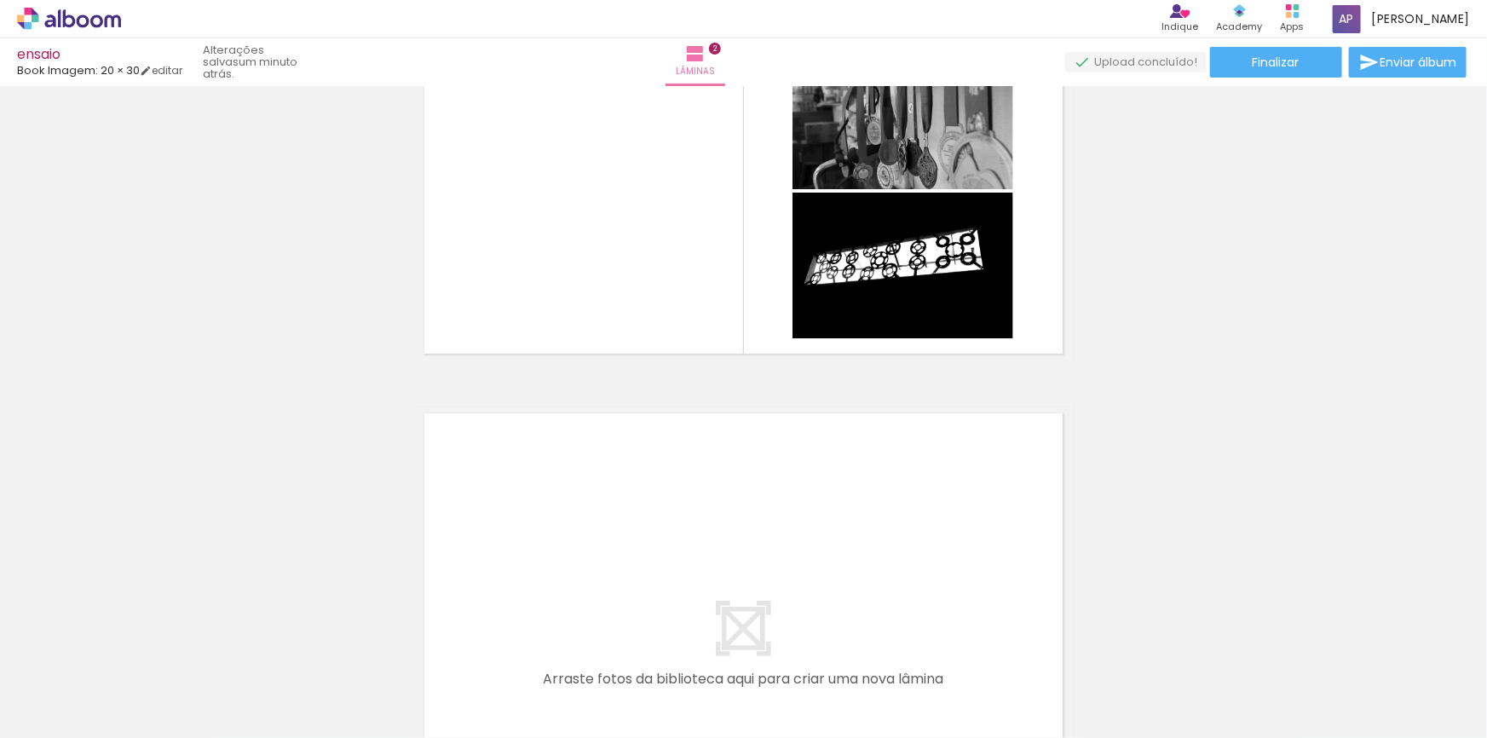
scroll to position [0, 153]
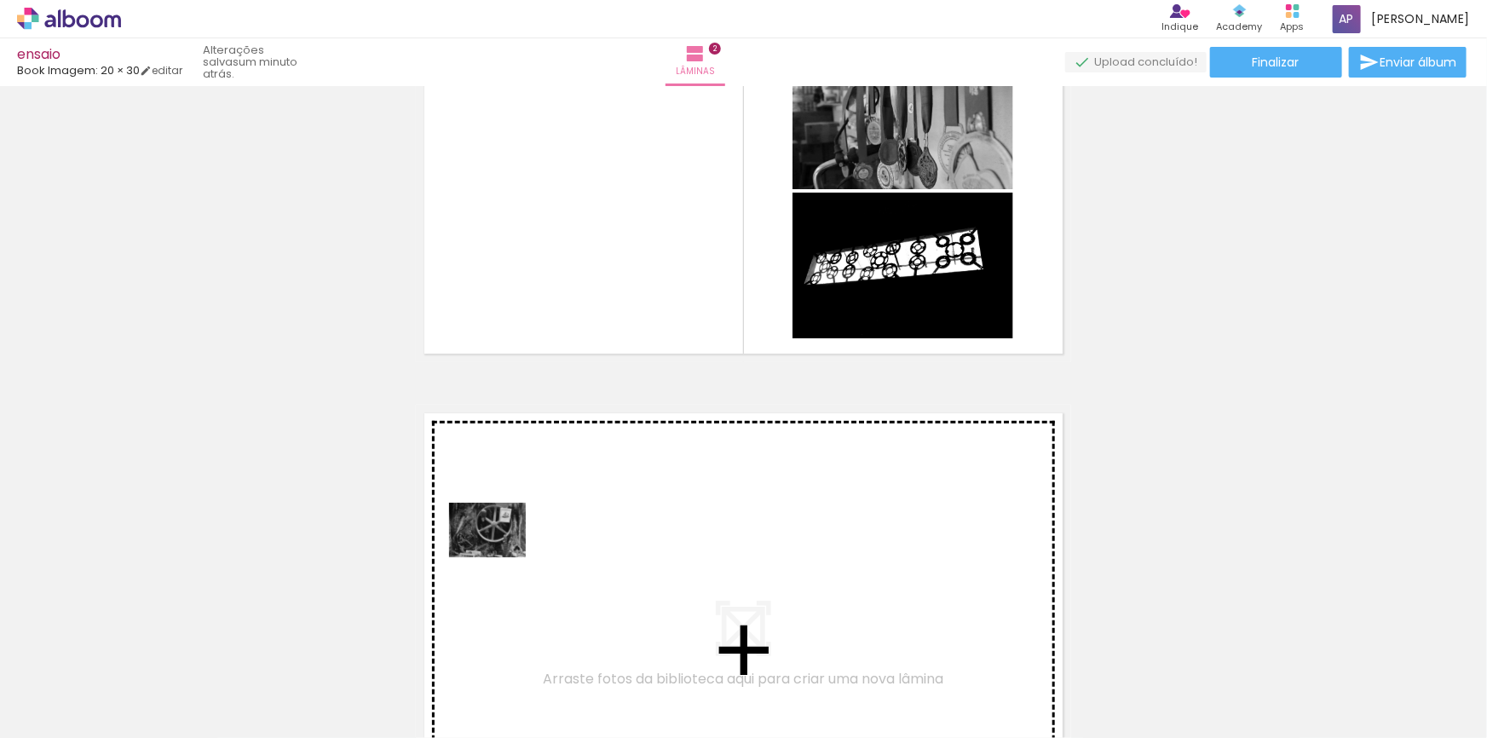
drag, startPoint x: 409, startPoint y: 663, endPoint x: 499, endPoint y: 555, distance: 140.5
click at [499, 555] on quentale-workspace at bounding box center [743, 369] width 1487 height 738
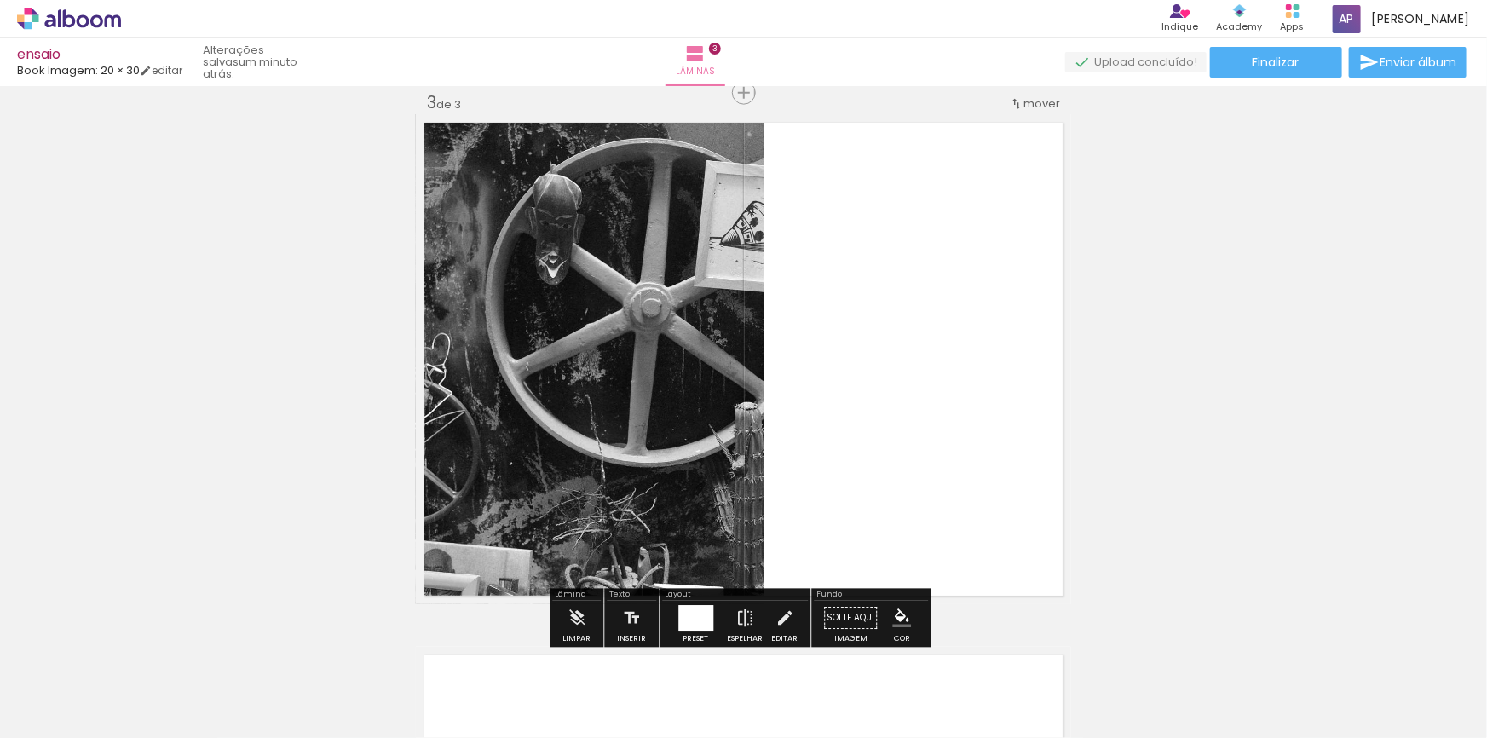
scroll to position [0, 165]
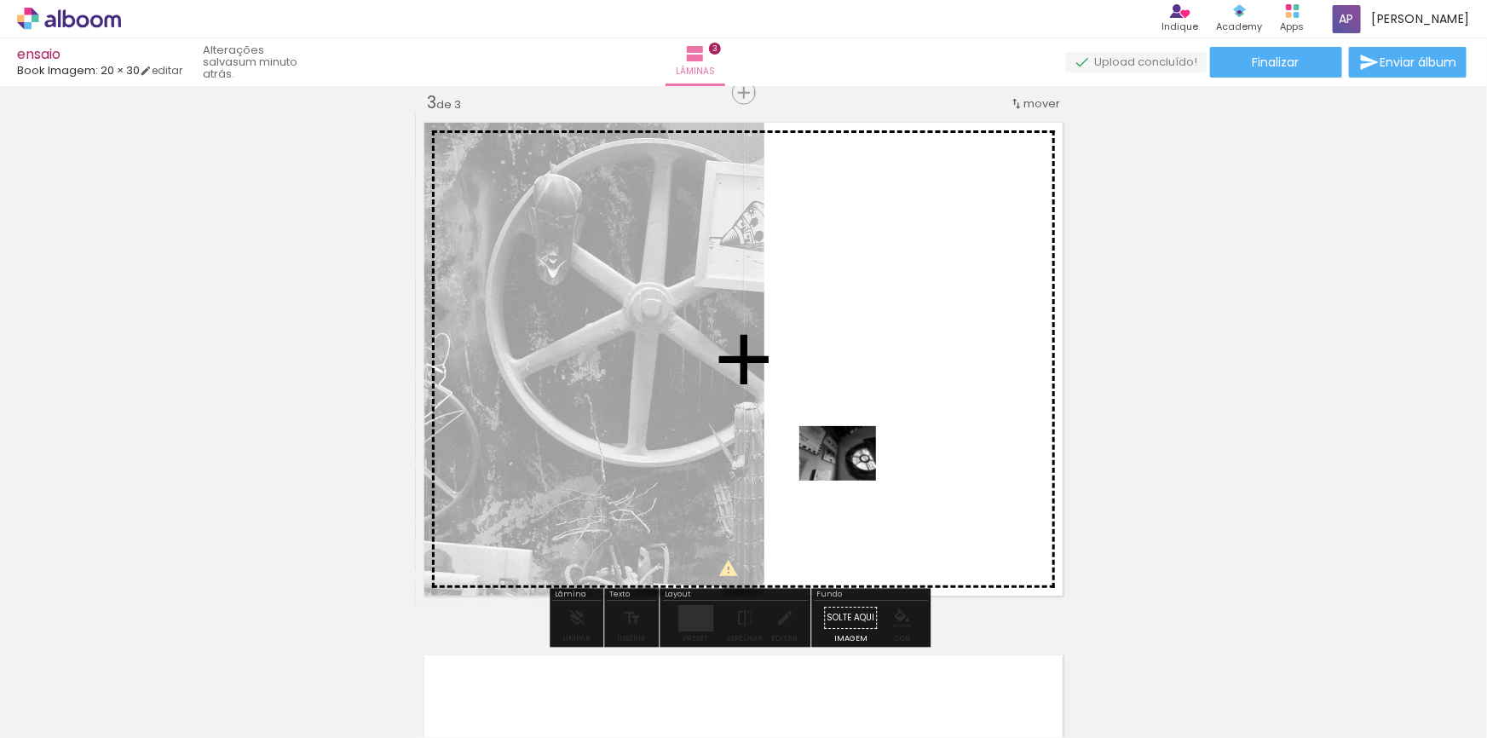
drag, startPoint x: 754, startPoint y: 680, endPoint x: 851, endPoint y: 476, distance: 225.7
click at [851, 476] on quentale-workspace at bounding box center [743, 369] width 1487 height 738
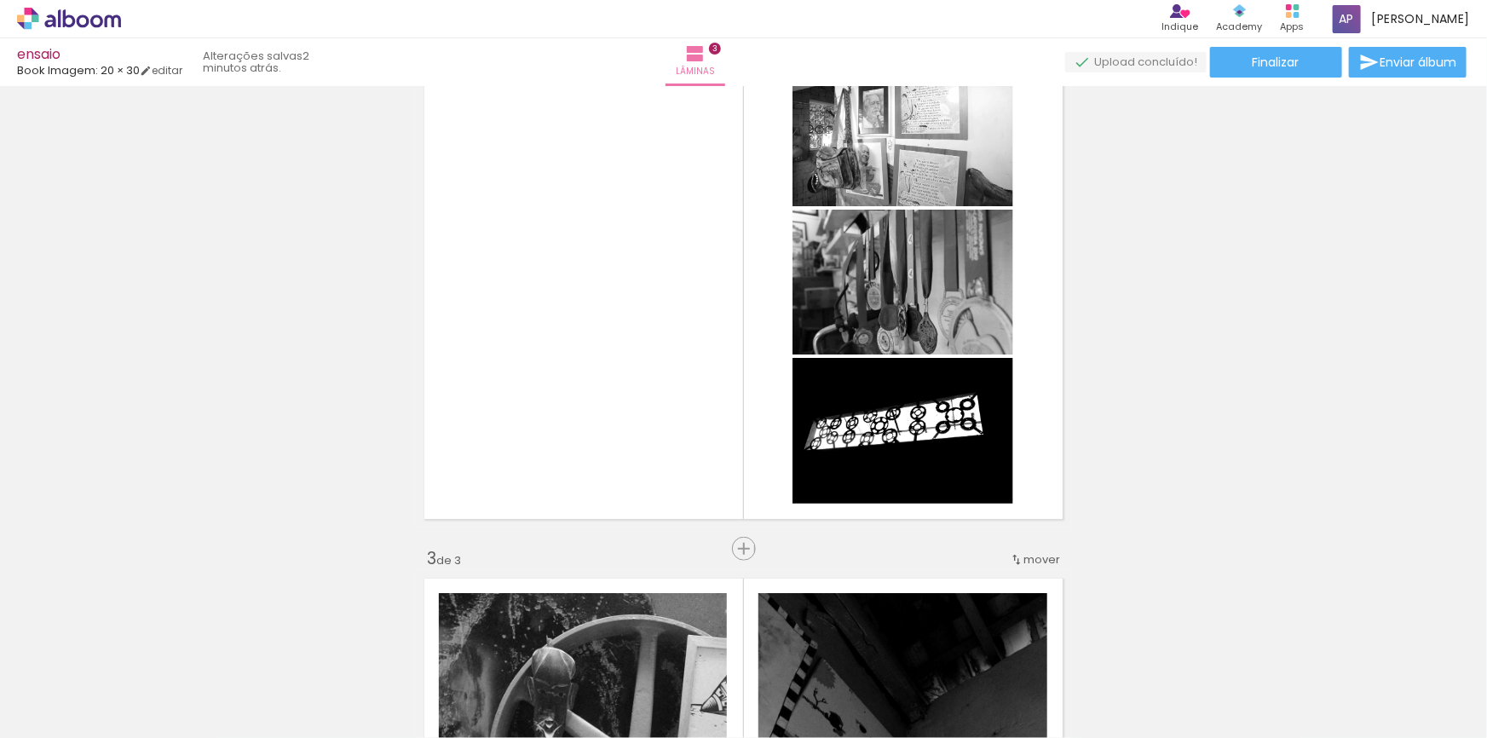
scroll to position [776, 0]
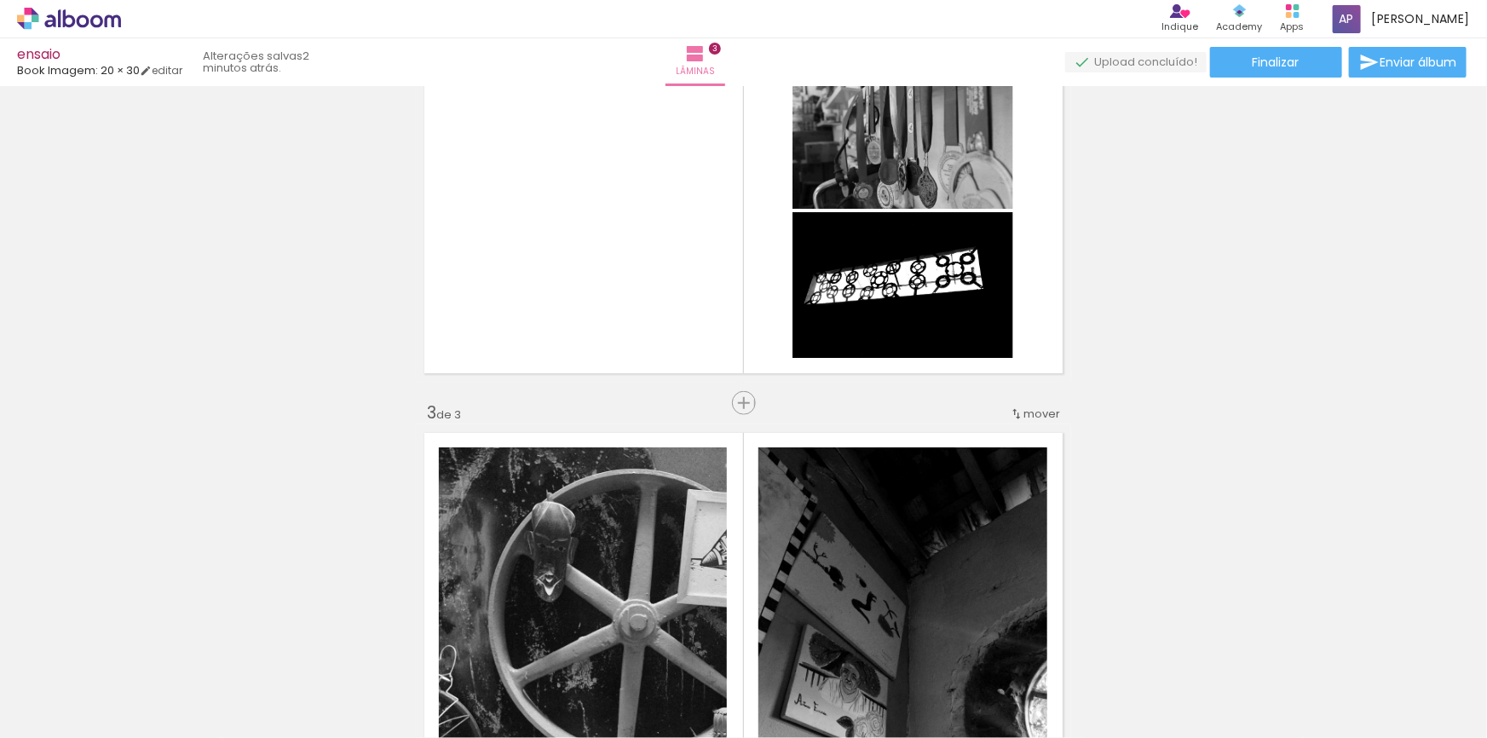
click at [915, 641] on iron-icon at bounding box center [1041, 647] width 18 height 18
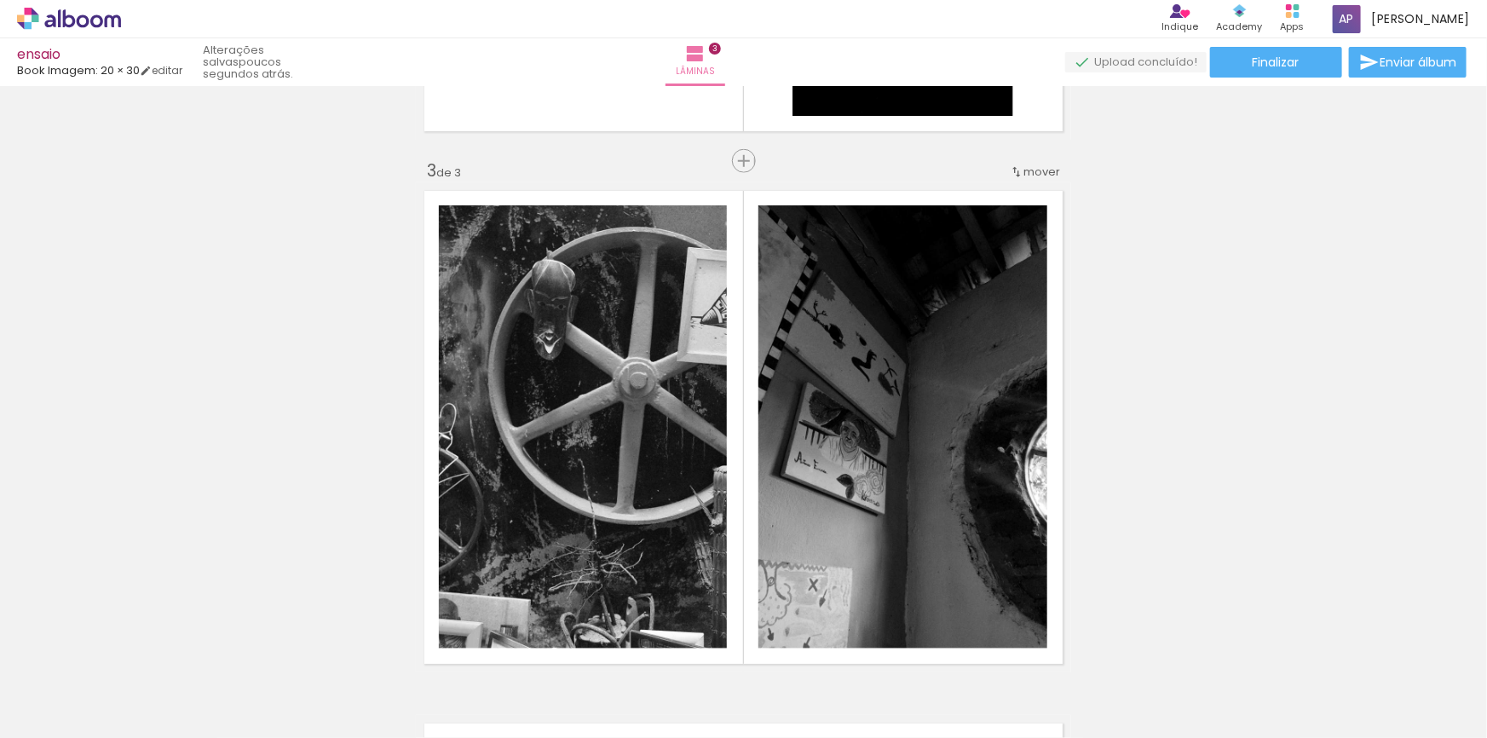
scroll to position [0, 744]
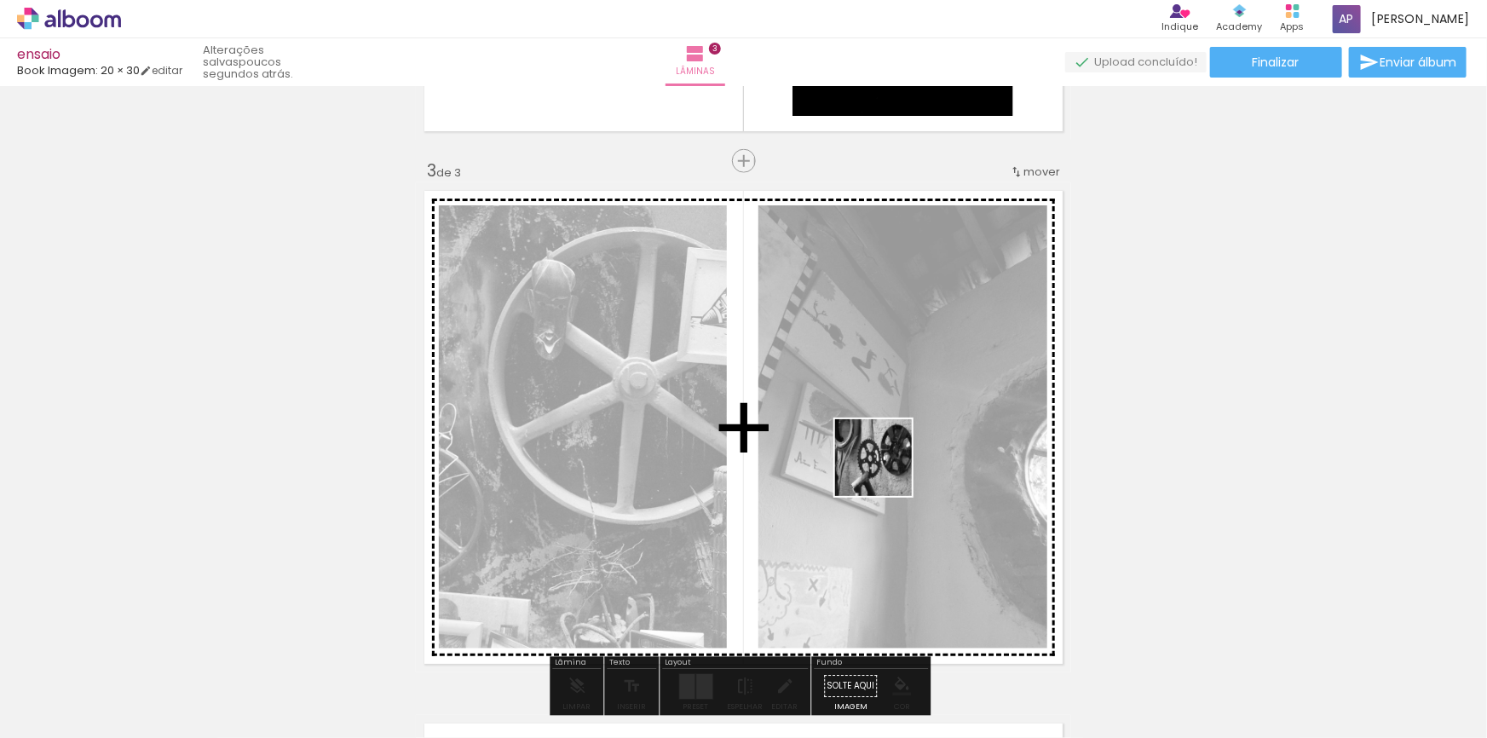
drag, startPoint x: 1240, startPoint y: 681, endPoint x: 886, endPoint y: 470, distance: 411.6
click at [886, 470] on quentale-workspace at bounding box center [743, 369] width 1487 height 738
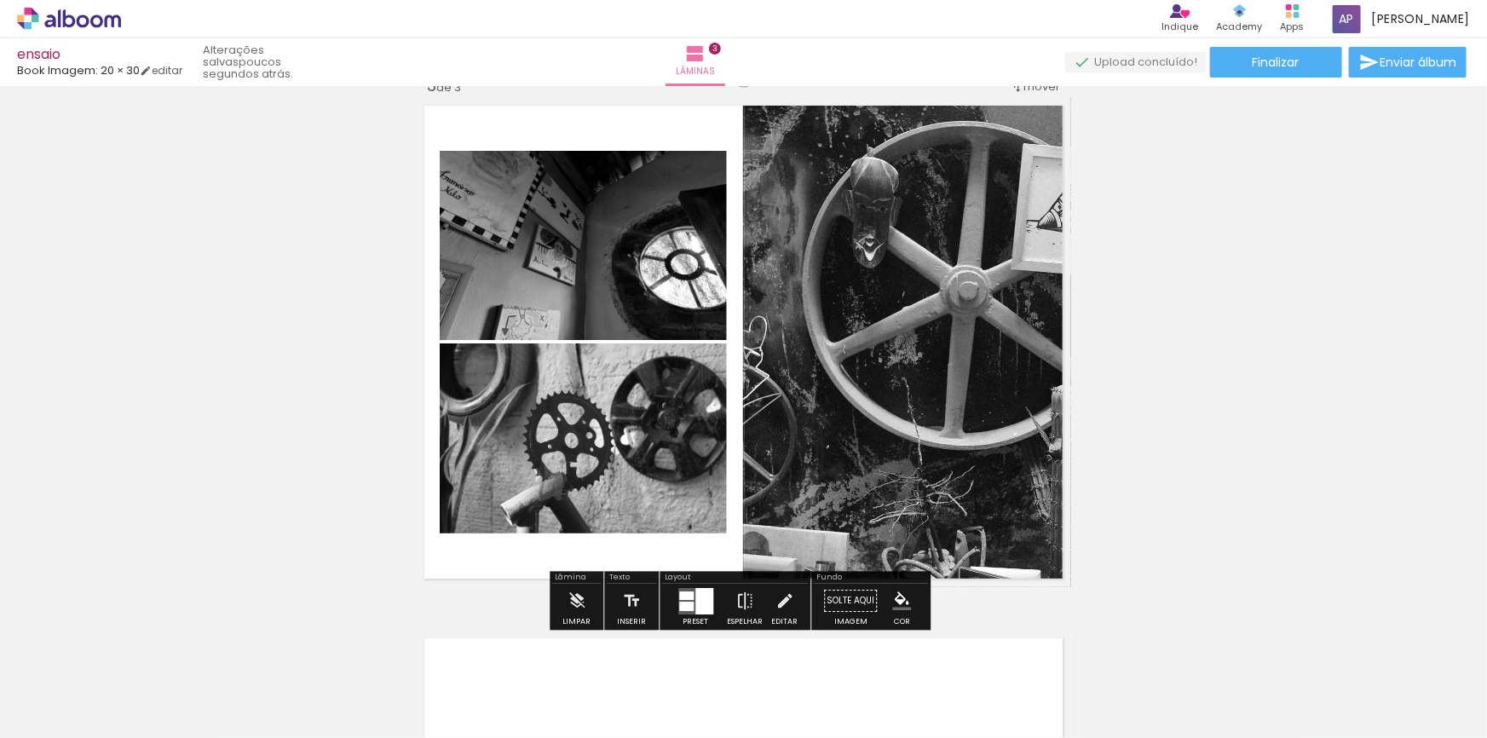
scroll to position [1251, 0]
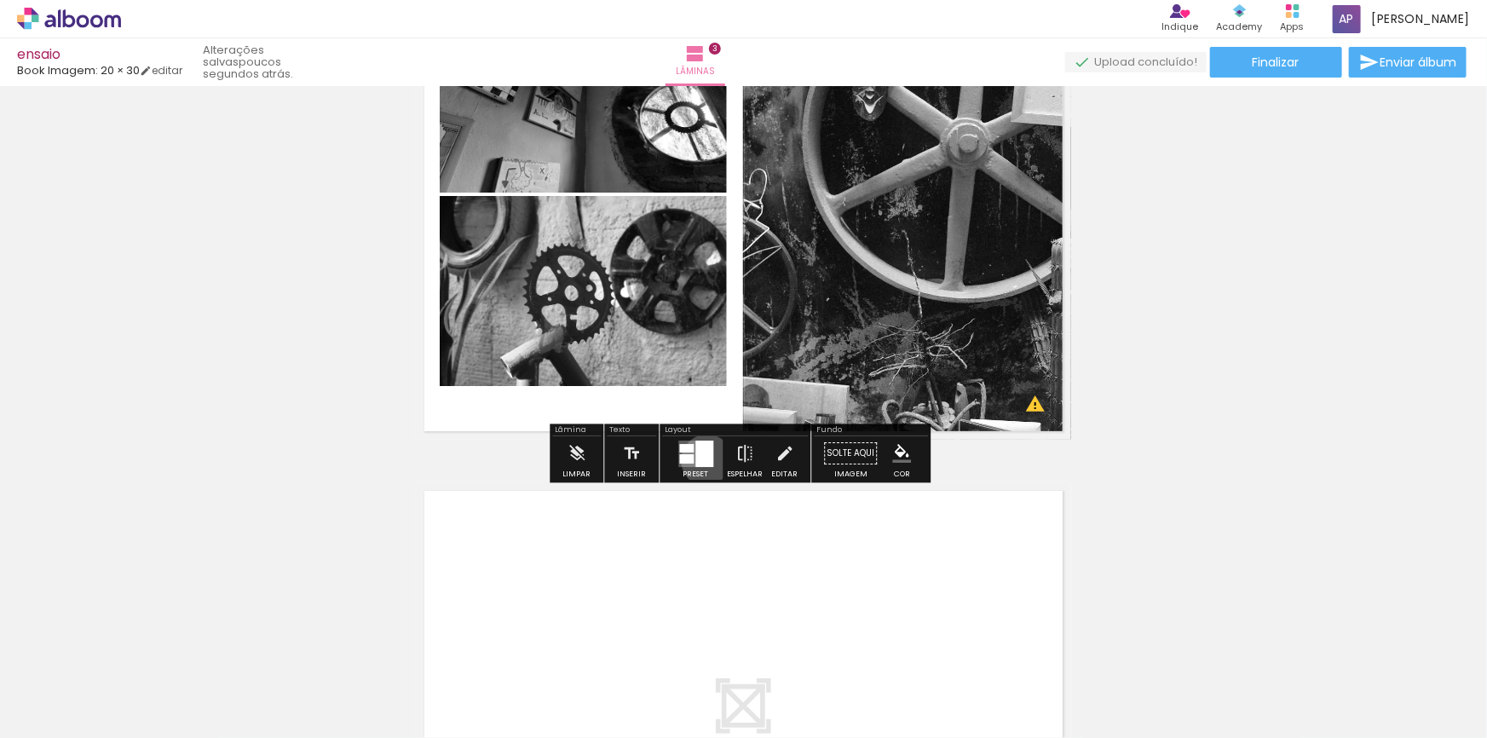
click at [702, 460] on div at bounding box center [705, 454] width 18 height 26
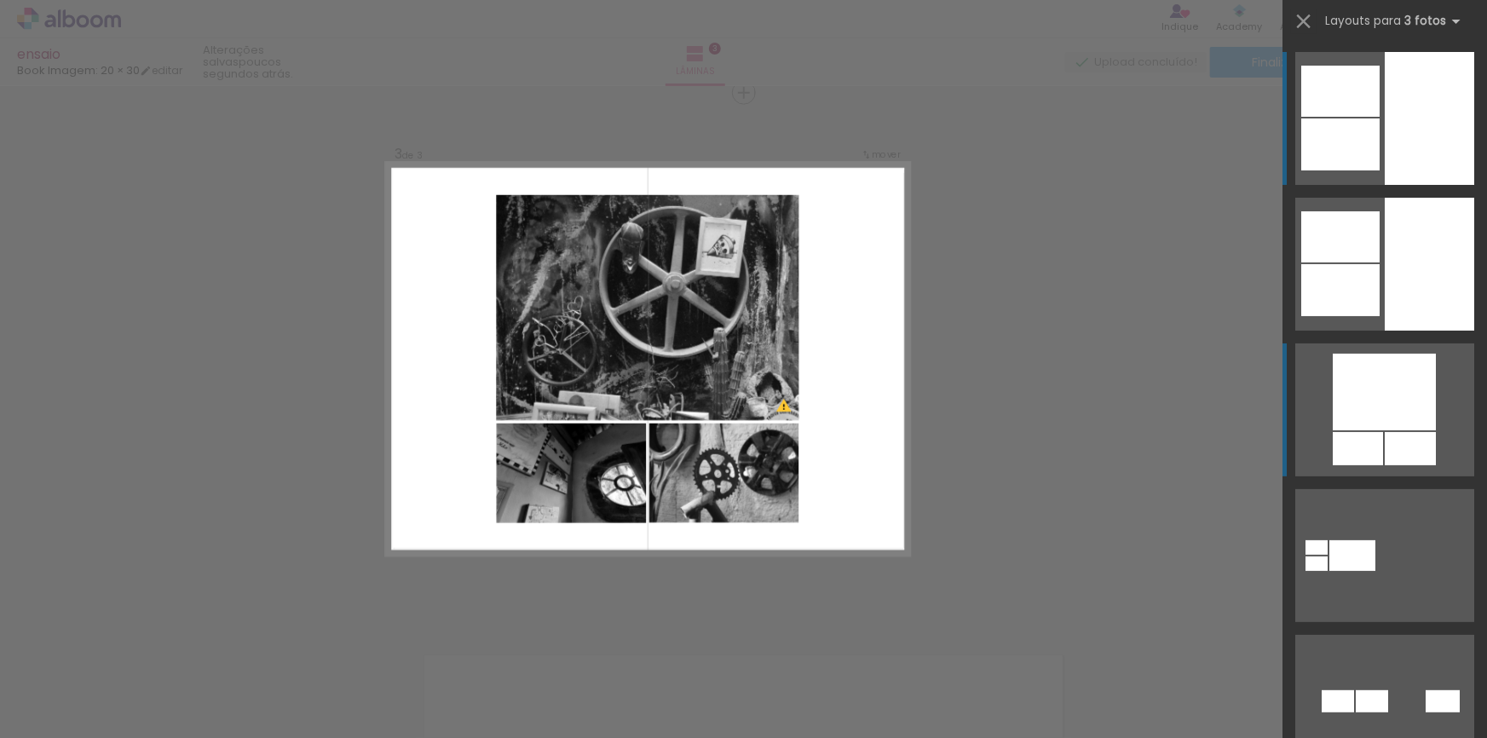
click at [915, 431] on quentale-layouter at bounding box center [1385, 409] width 179 height 133
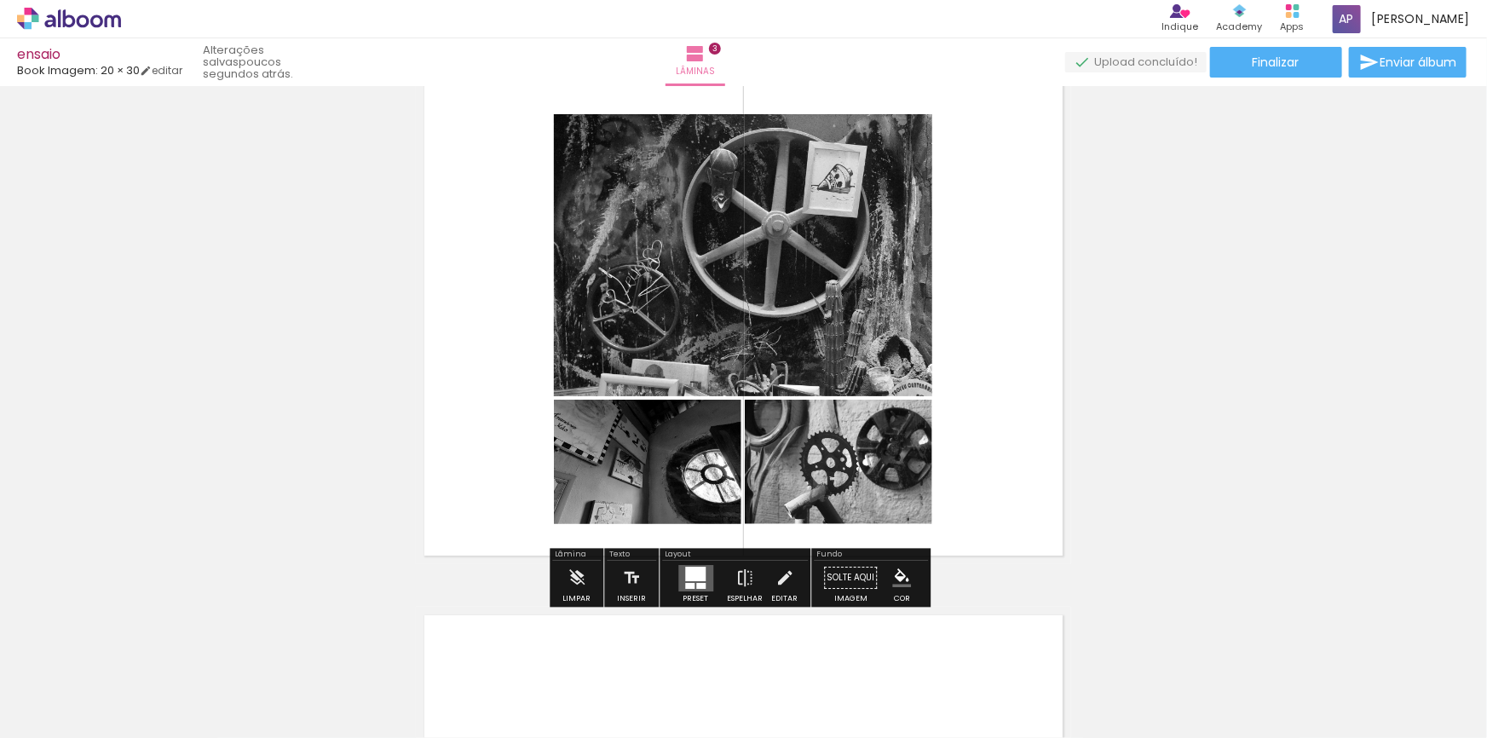
scroll to position [1009, 0]
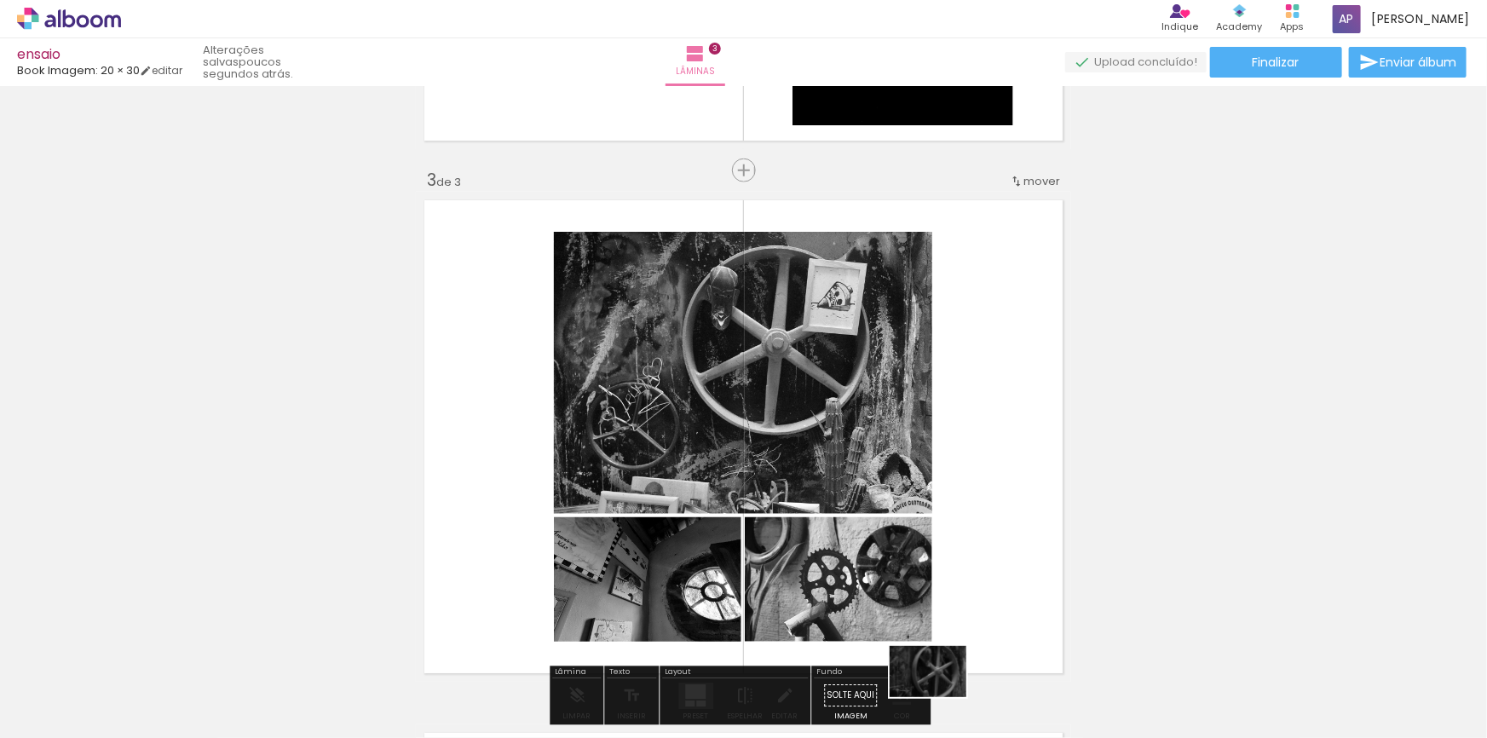
drag, startPoint x: 971, startPoint y: 696, endPoint x: 941, endPoint y: 698, distance: 29.9
click at [915, 641] on div at bounding box center [954, 681] width 84 height 56
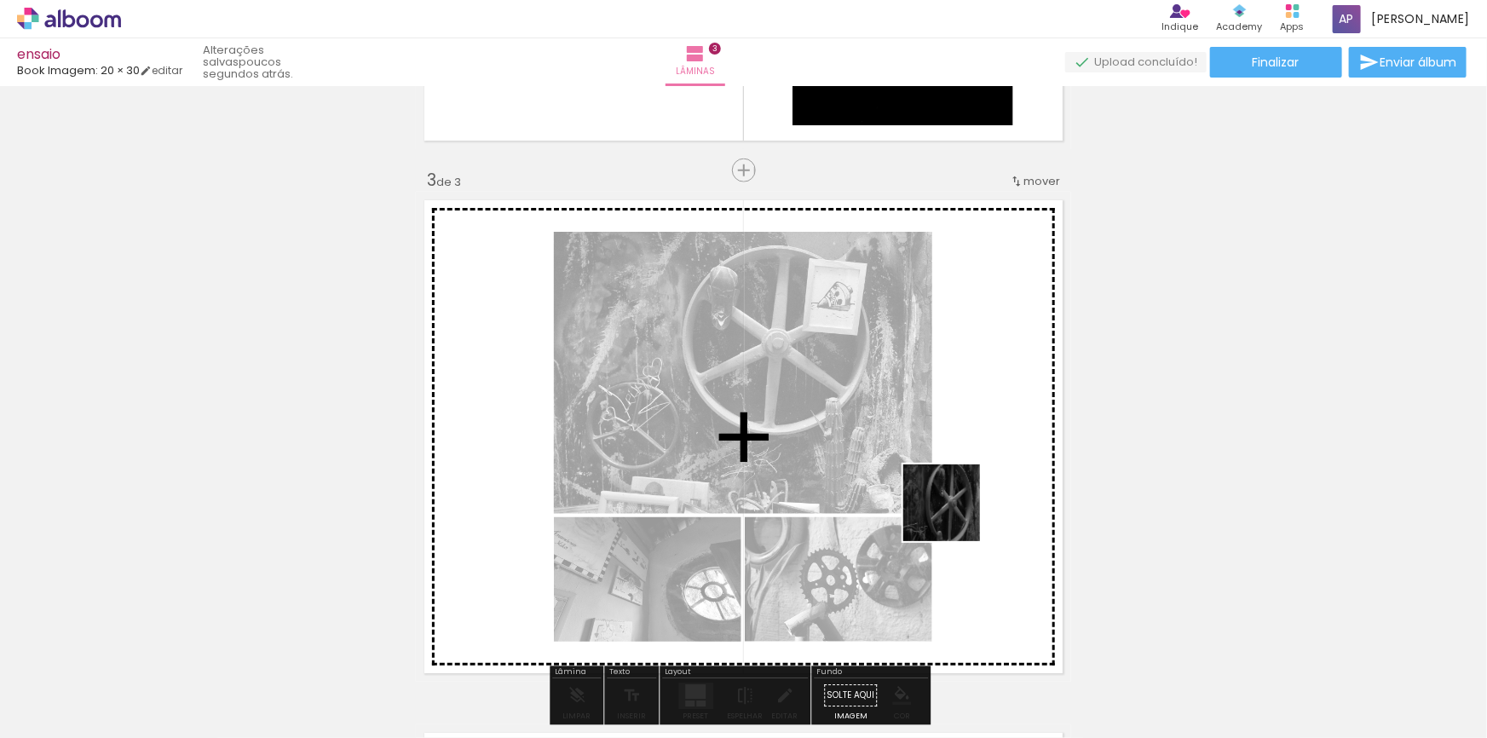
click at [915, 516] on quentale-workspace at bounding box center [743, 369] width 1487 height 738
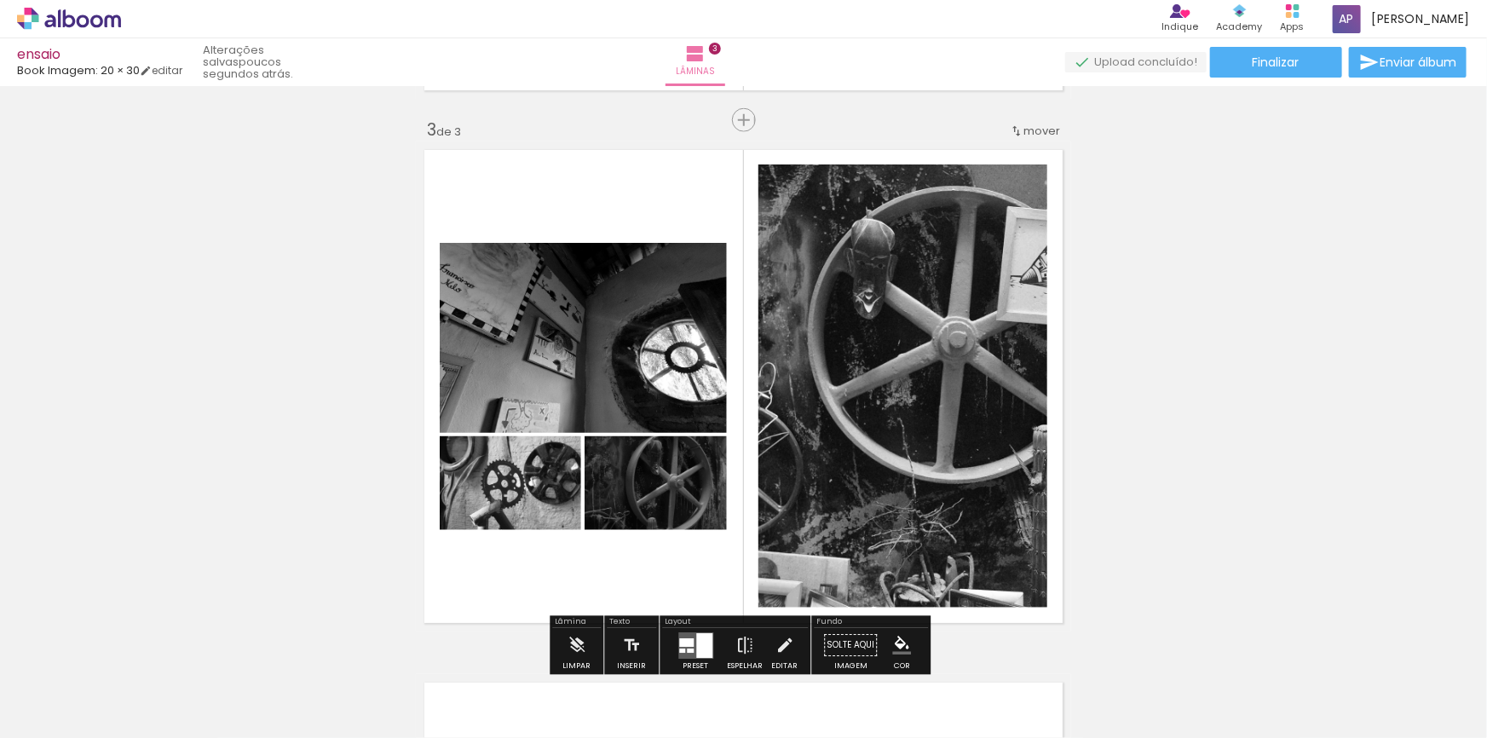
scroll to position [1087, 0]
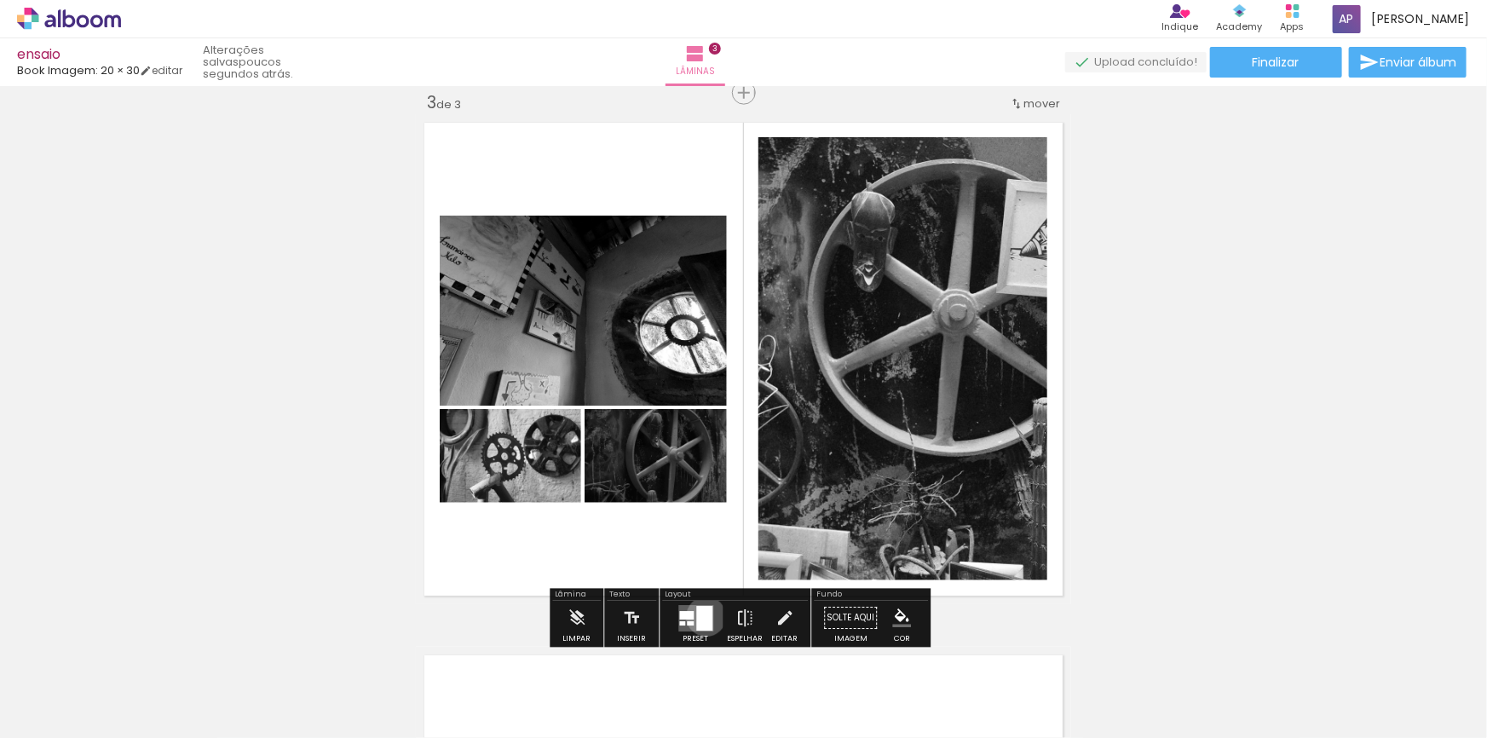
click at [702, 616] on div at bounding box center [704, 618] width 16 height 25
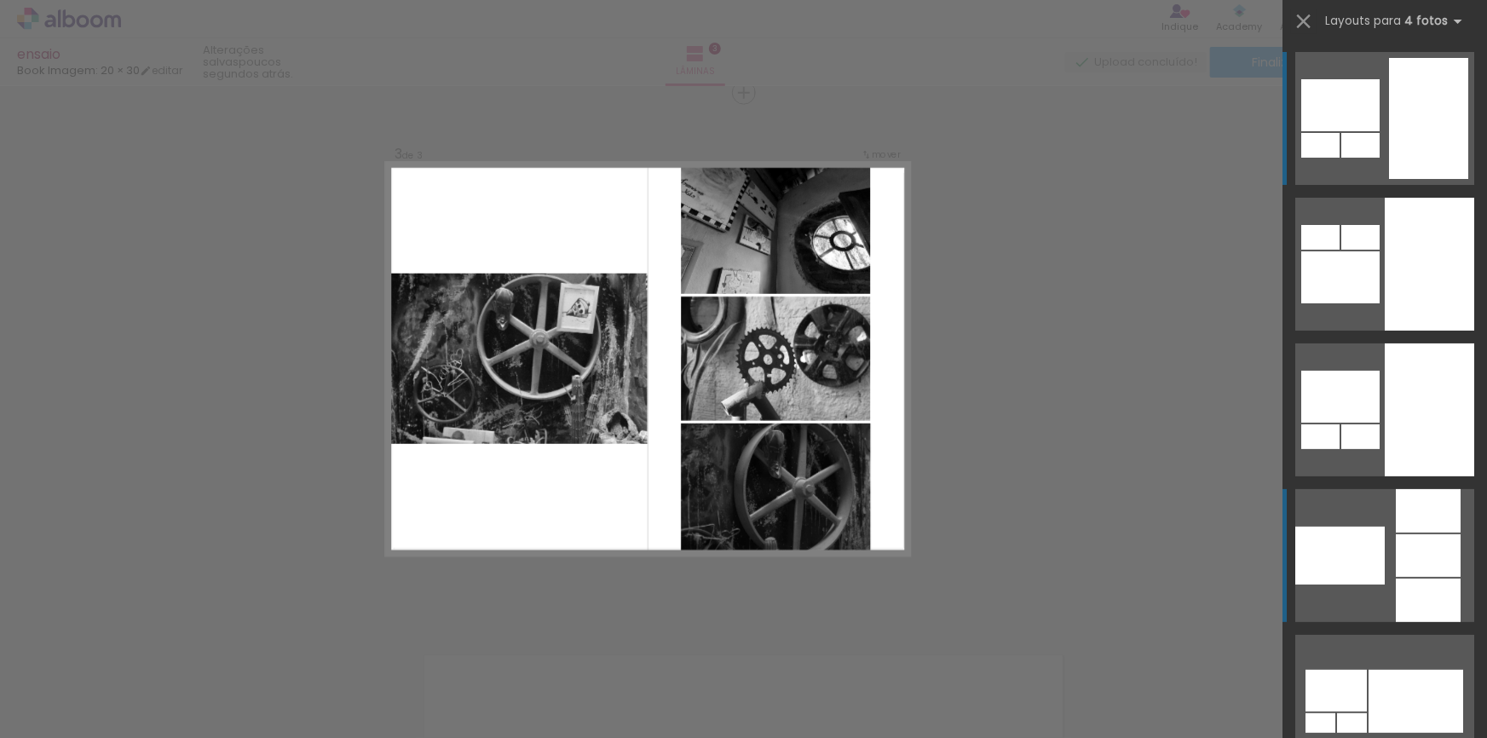
click at [915, 569] on div at bounding box center [1340, 556] width 89 height 58
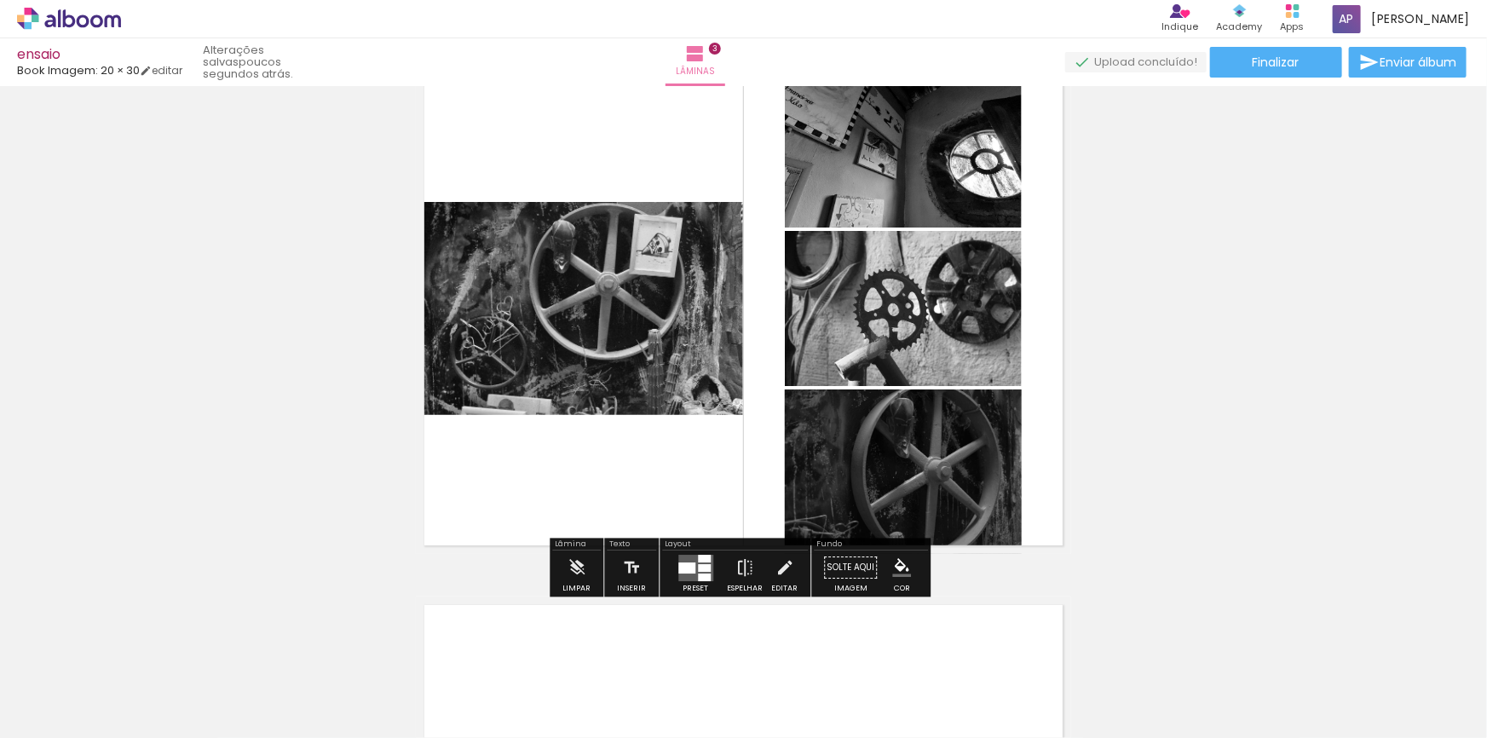
scroll to position [1164, 0]
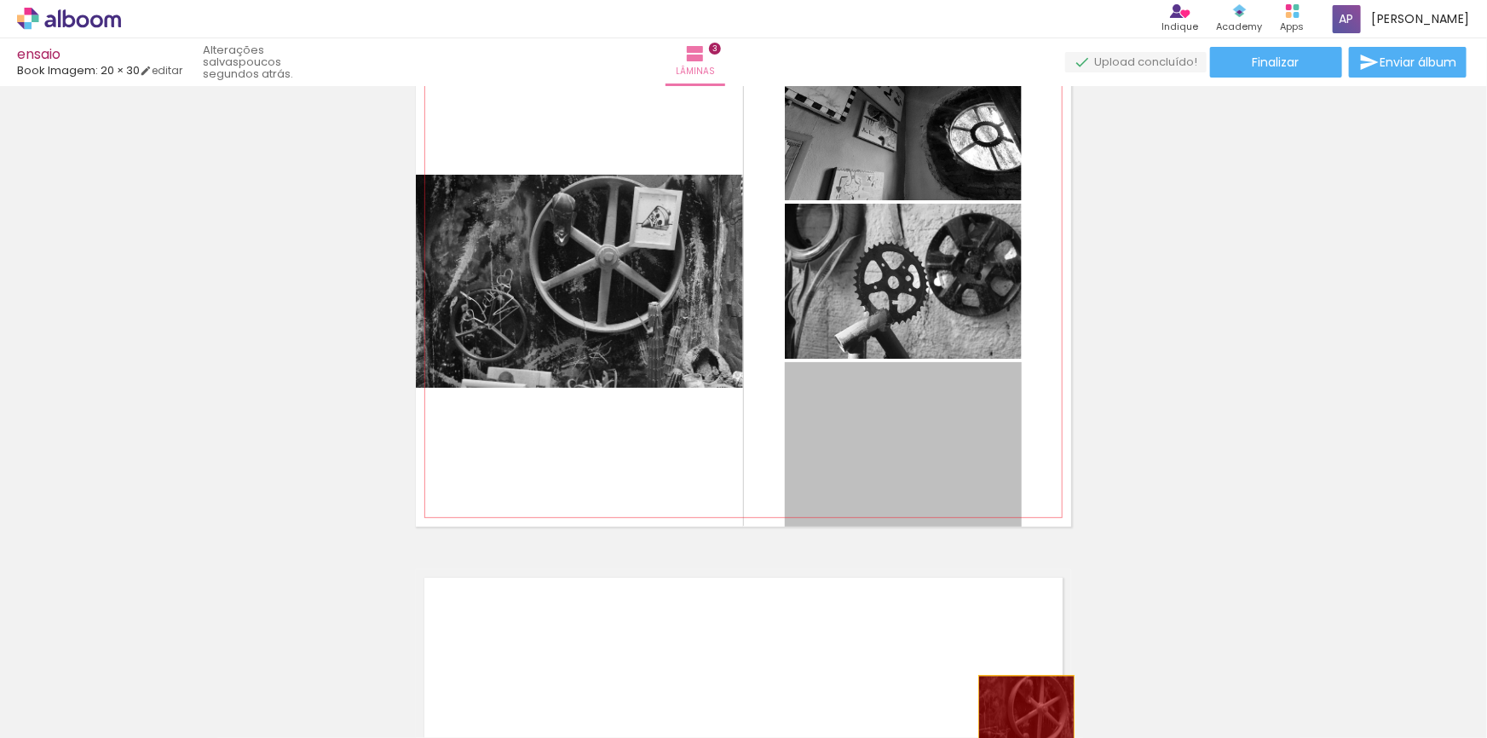
drag, startPoint x: 938, startPoint y: 469, endPoint x: 1006, endPoint y: 699, distance: 239.8
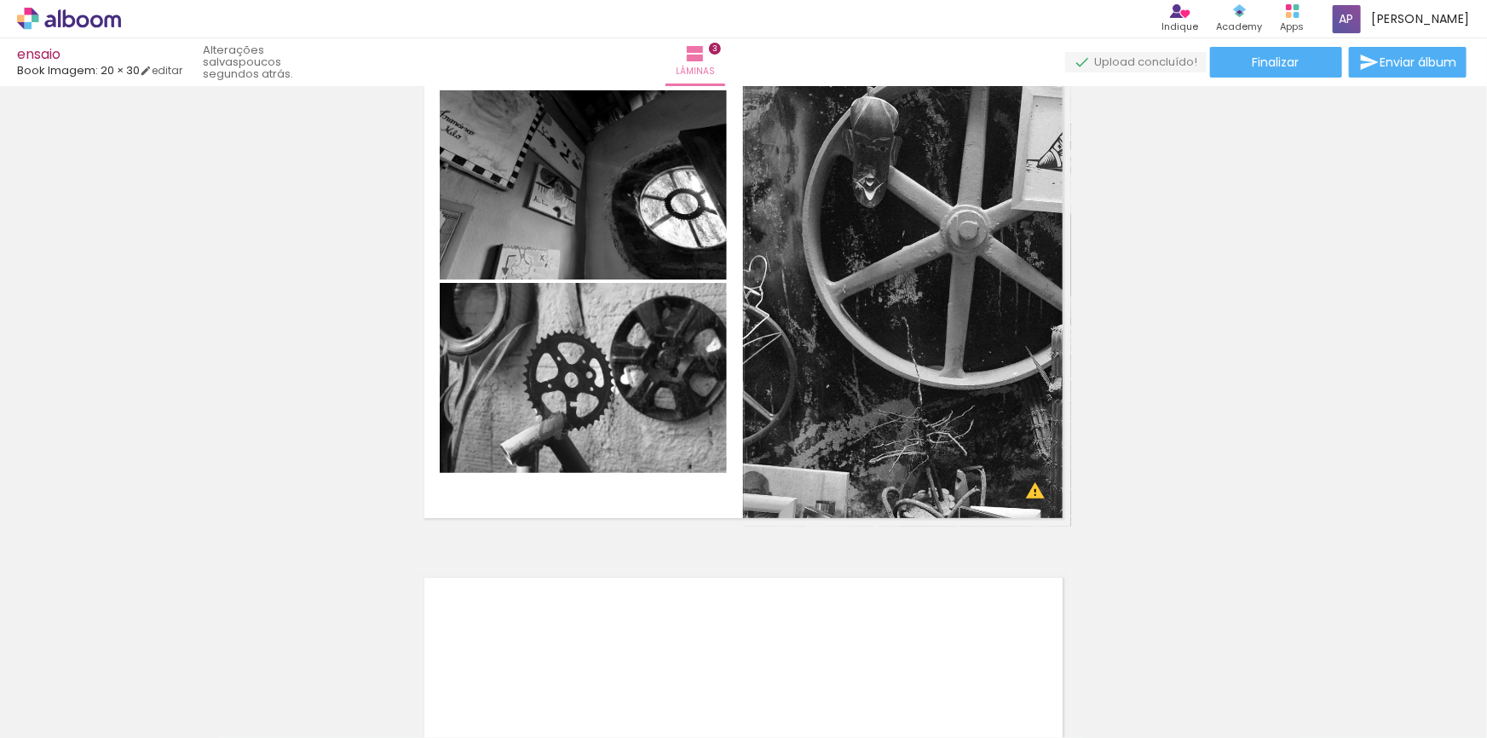
click at [915, 641] on iron-icon at bounding box center [917, 647] width 18 height 18
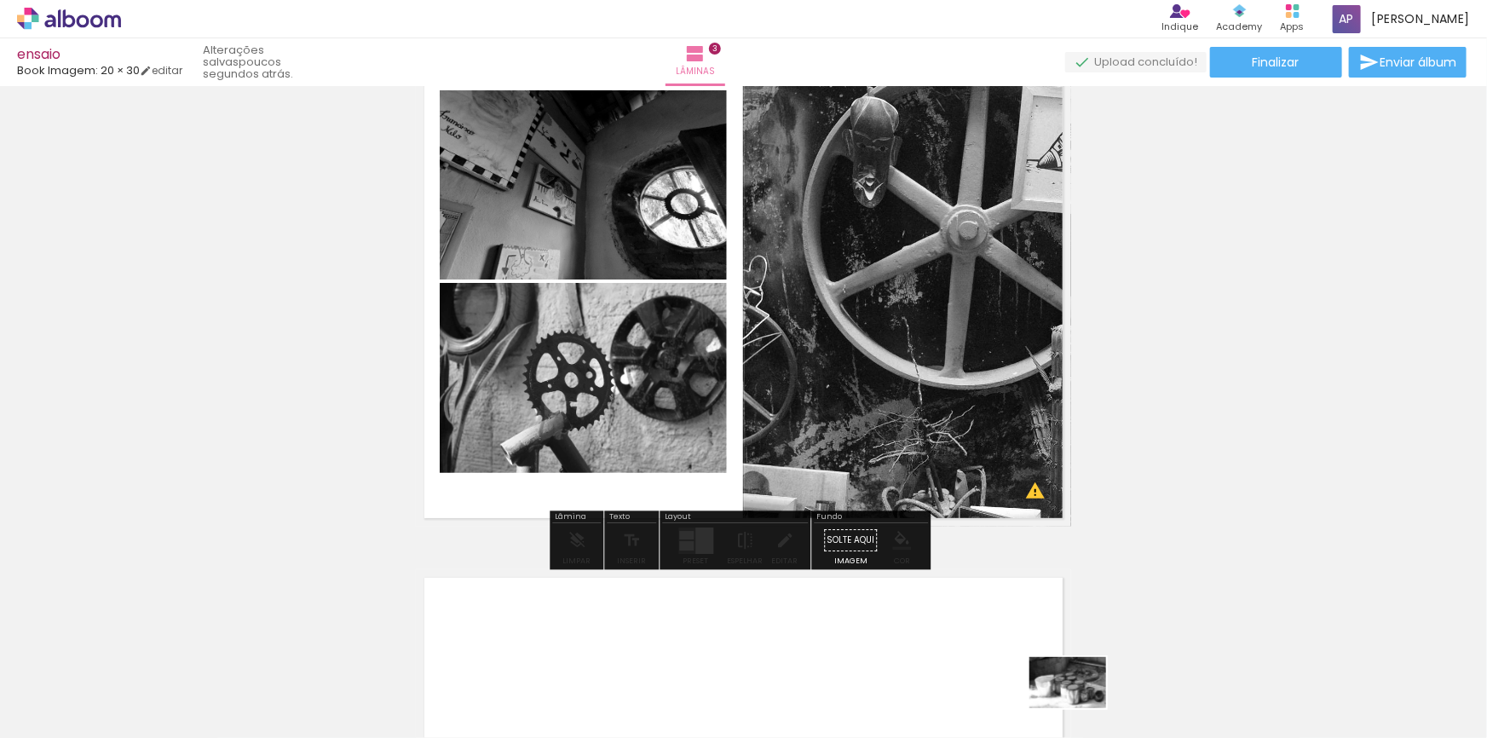
drag, startPoint x: 1037, startPoint y: 696, endPoint x: 1061, endPoint y: 699, distance: 24.1
click at [915, 641] on div at bounding box center [1037, 681] width 84 height 56
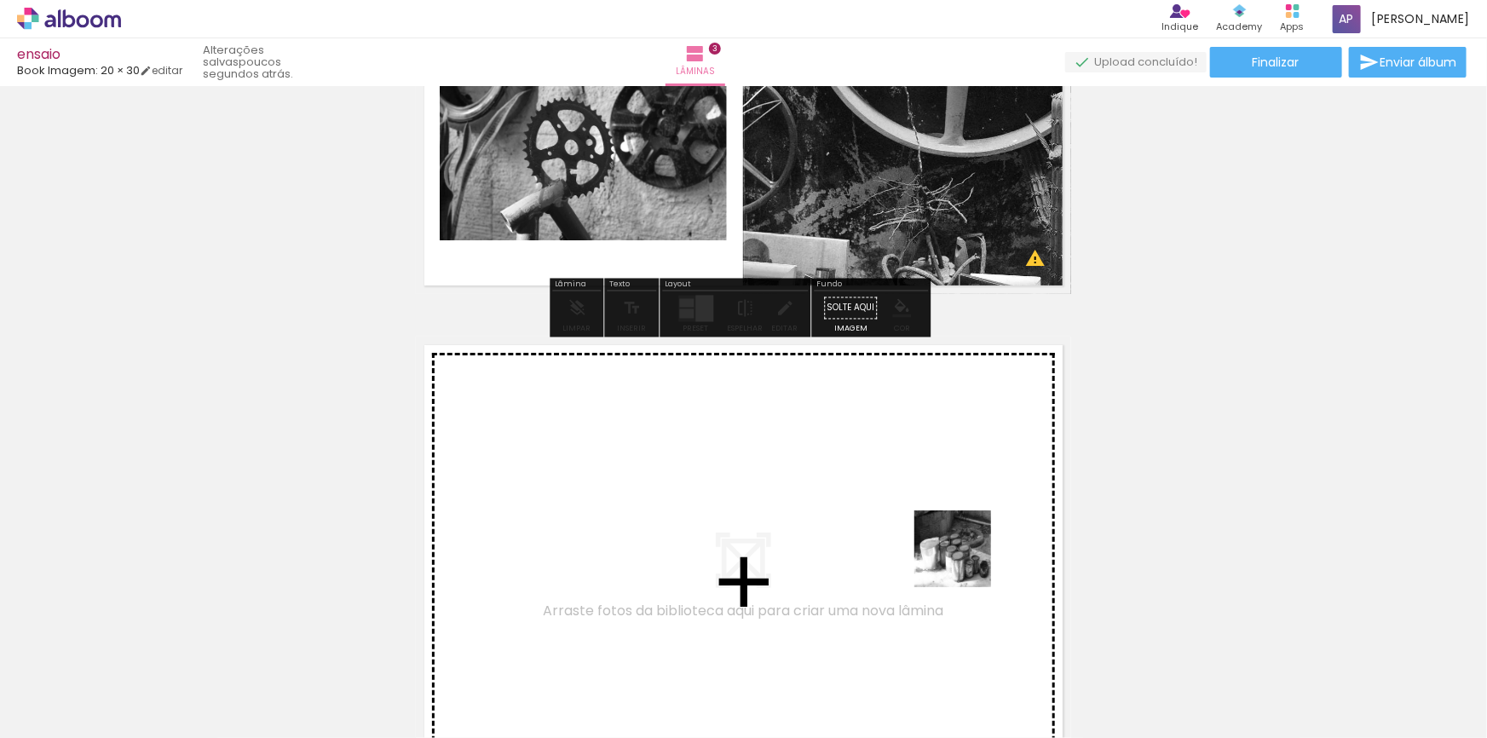
drag, startPoint x: 1040, startPoint y: 677, endPoint x: 966, endPoint y: 562, distance: 136.9
click at [915, 562] on quentale-workspace at bounding box center [743, 369] width 1487 height 738
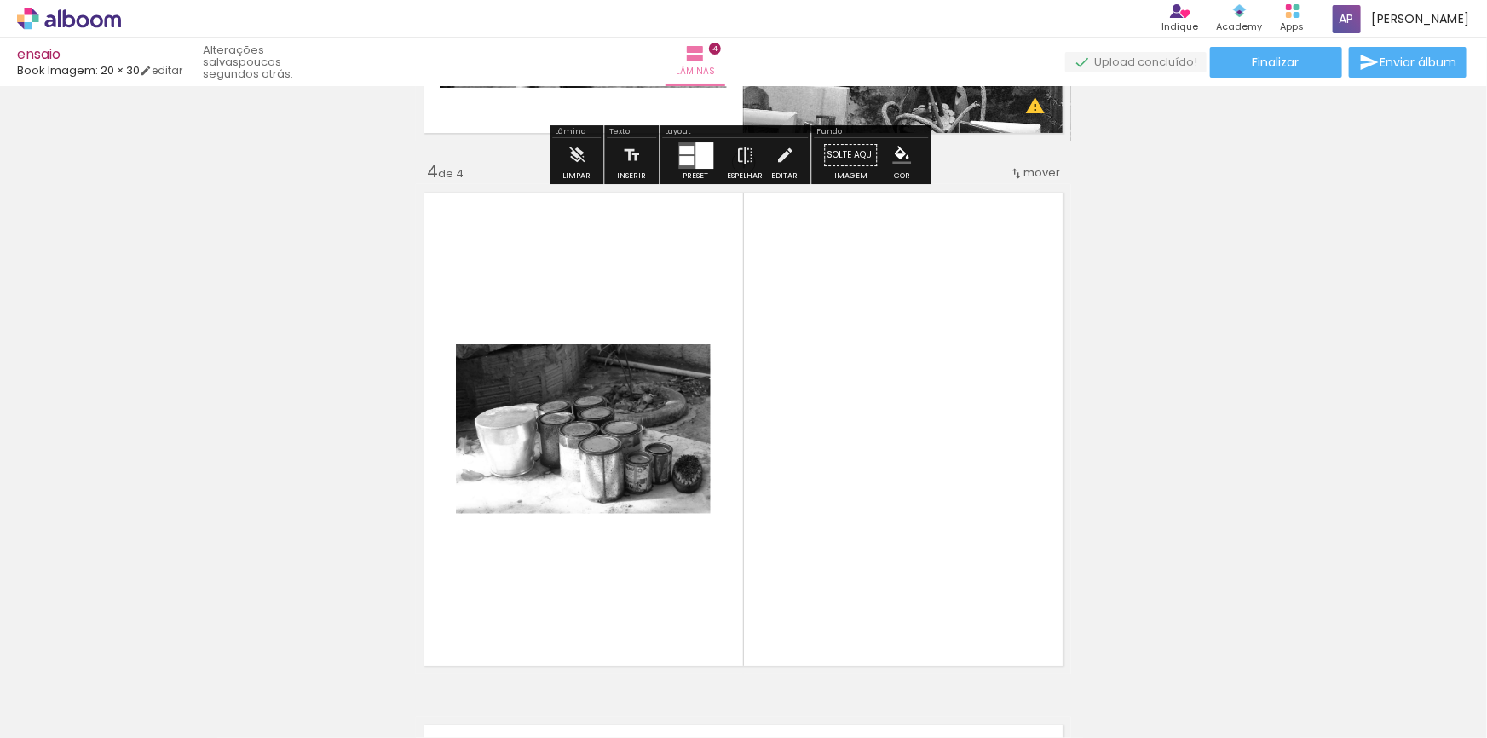
scroll to position [1619, 0]
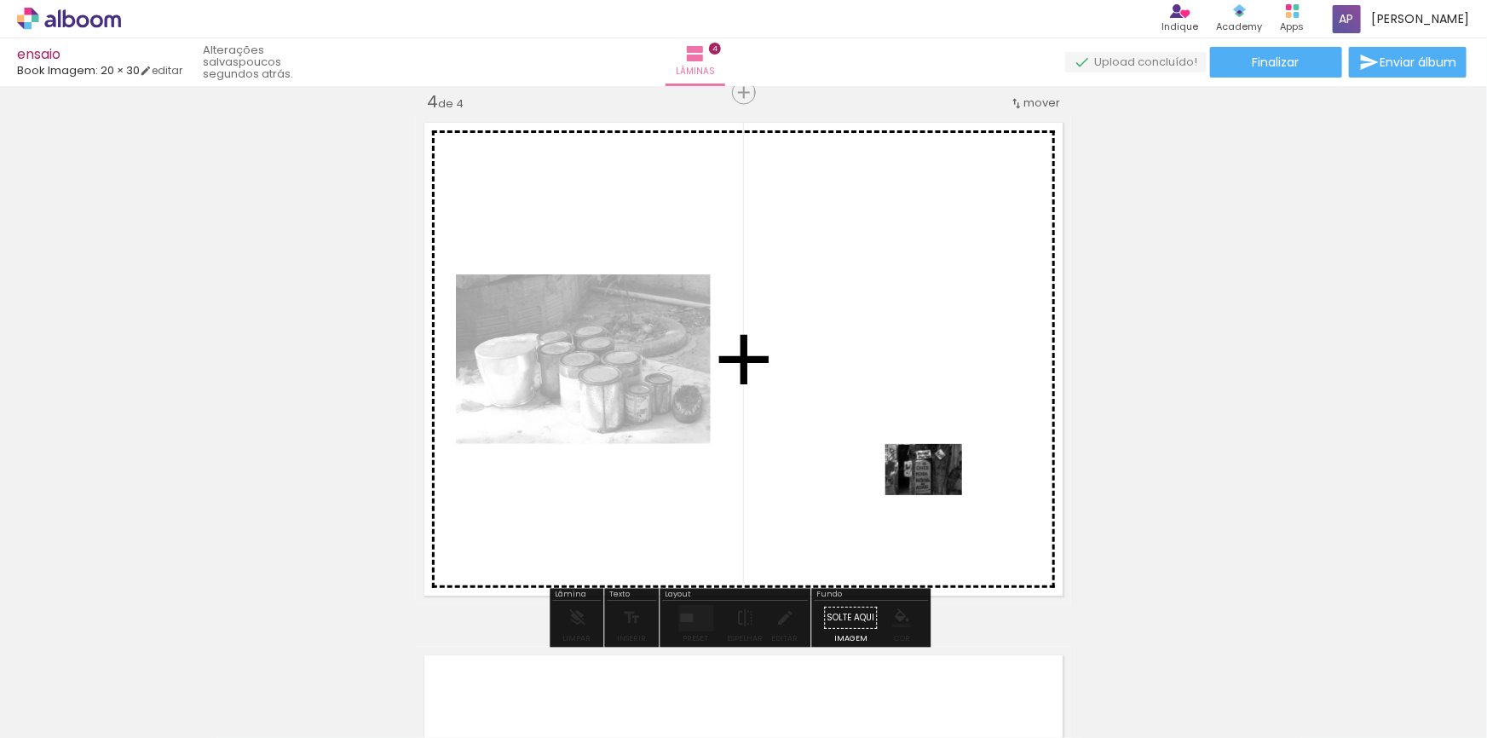
drag, startPoint x: 1083, startPoint y: 626, endPoint x: 937, endPoint y: 495, distance: 196.8
click at [915, 495] on quentale-workspace at bounding box center [743, 369] width 1487 height 738
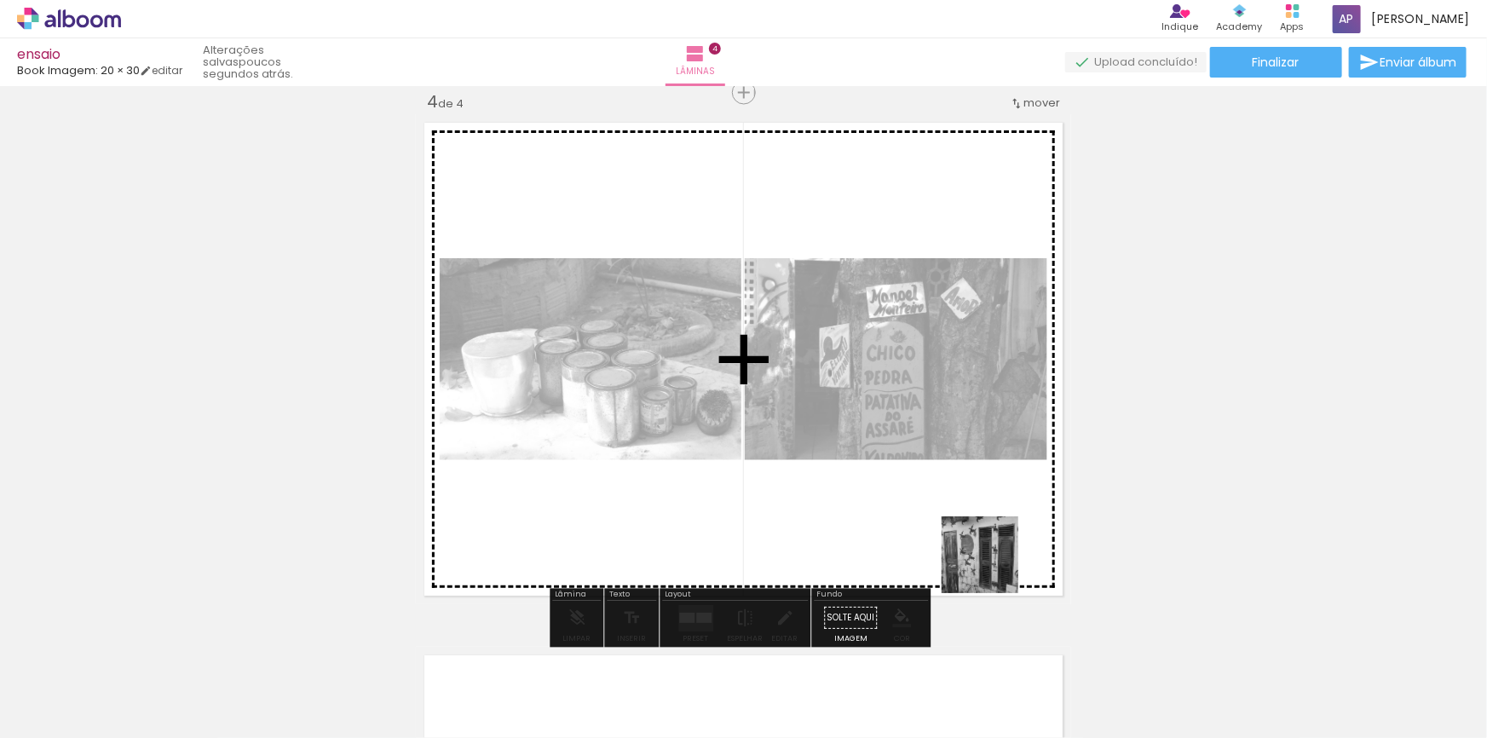
drag, startPoint x: 1417, startPoint y: 674, endPoint x: 917, endPoint y: 530, distance: 519.8
click at [915, 530] on quentale-workspace at bounding box center [743, 369] width 1487 height 738
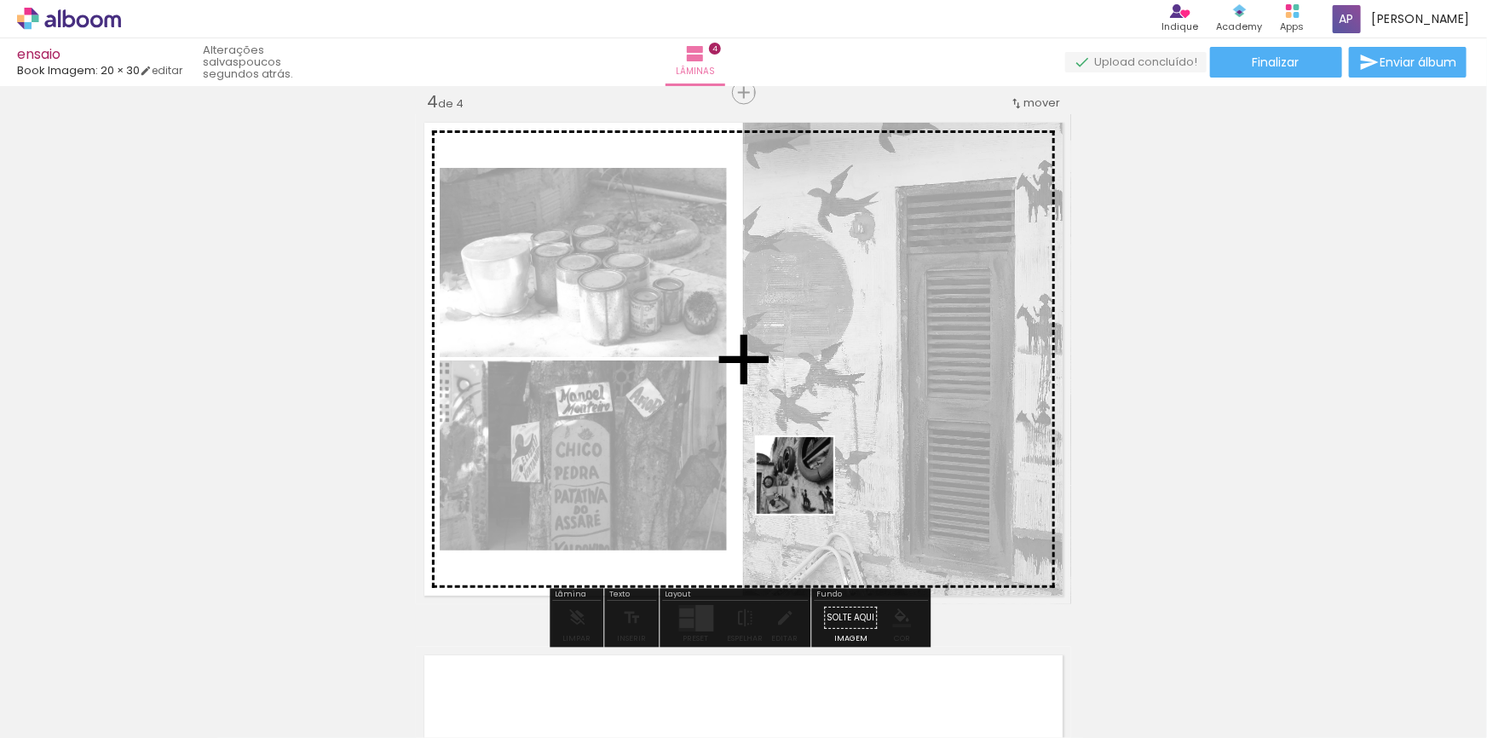
drag, startPoint x: 807, startPoint y: 495, endPoint x: 834, endPoint y: 484, distance: 28.7
click at [809, 488] on quentale-workspace at bounding box center [743, 369] width 1487 height 738
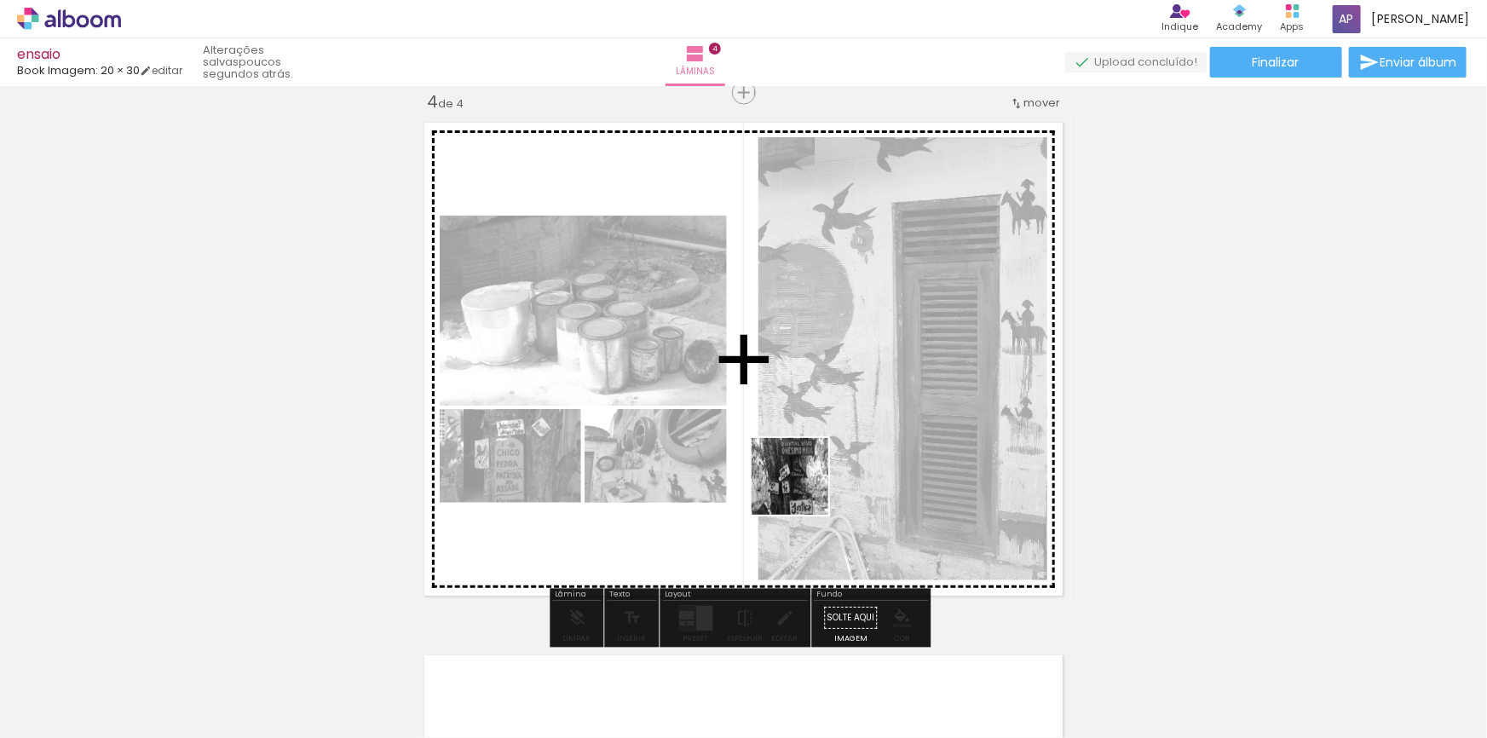
drag, startPoint x: 855, startPoint y: 674, endPoint x: 783, endPoint y: 482, distance: 205.5
click at [800, 490] on quentale-workspace at bounding box center [743, 369] width 1487 height 738
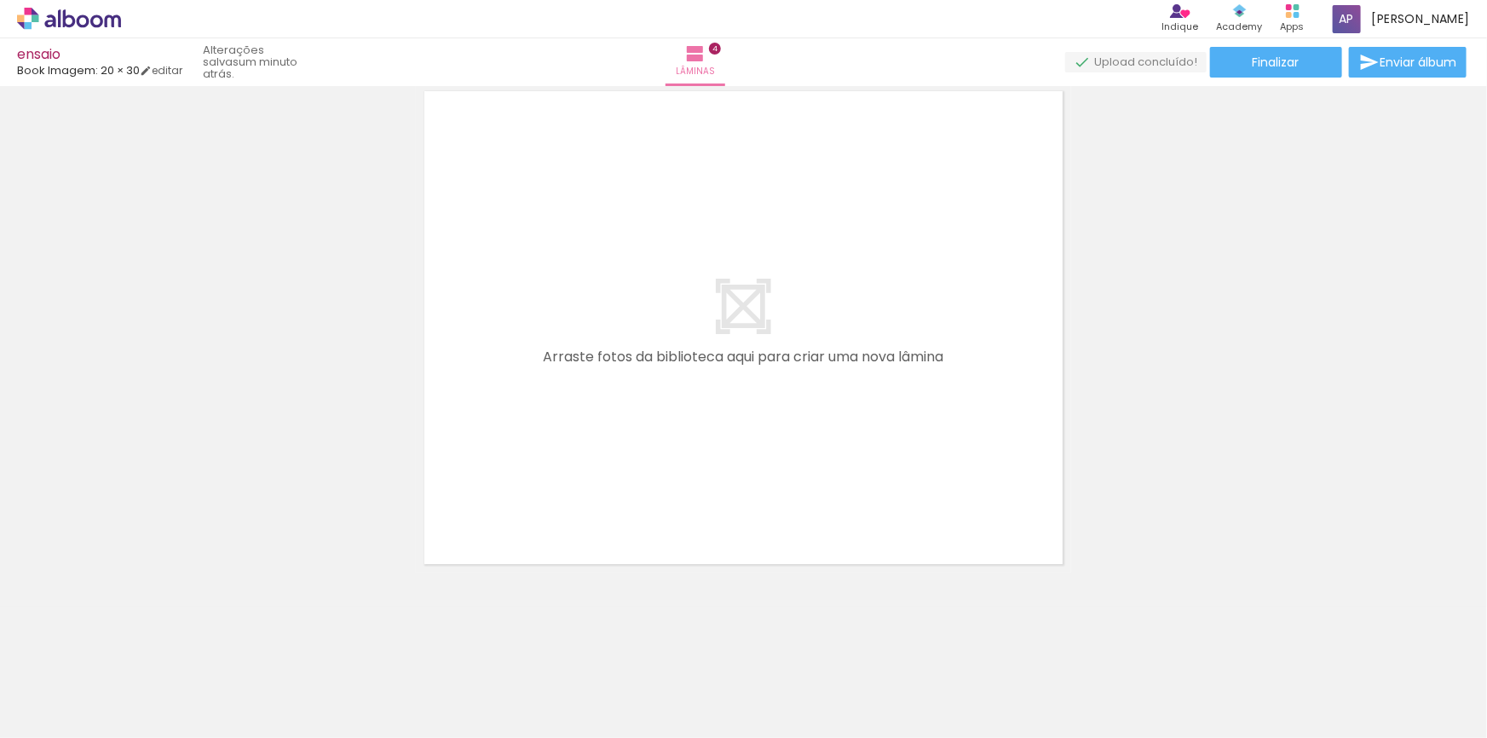
scroll to position [0, 0]
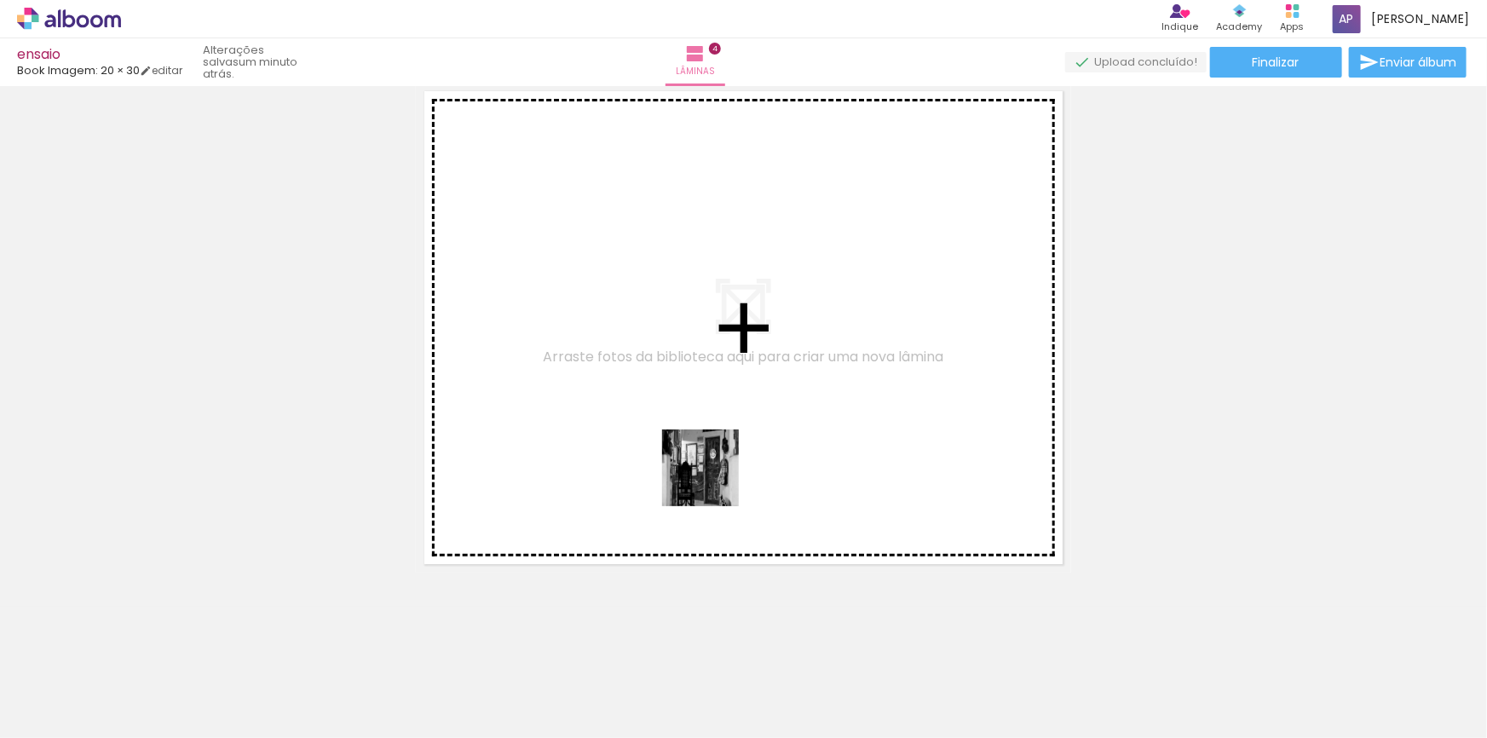
drag, startPoint x: 742, startPoint y: 695, endPoint x: 696, endPoint y: 482, distance: 217.2
click at [712, 483] on quentale-workspace at bounding box center [743, 369] width 1487 height 738
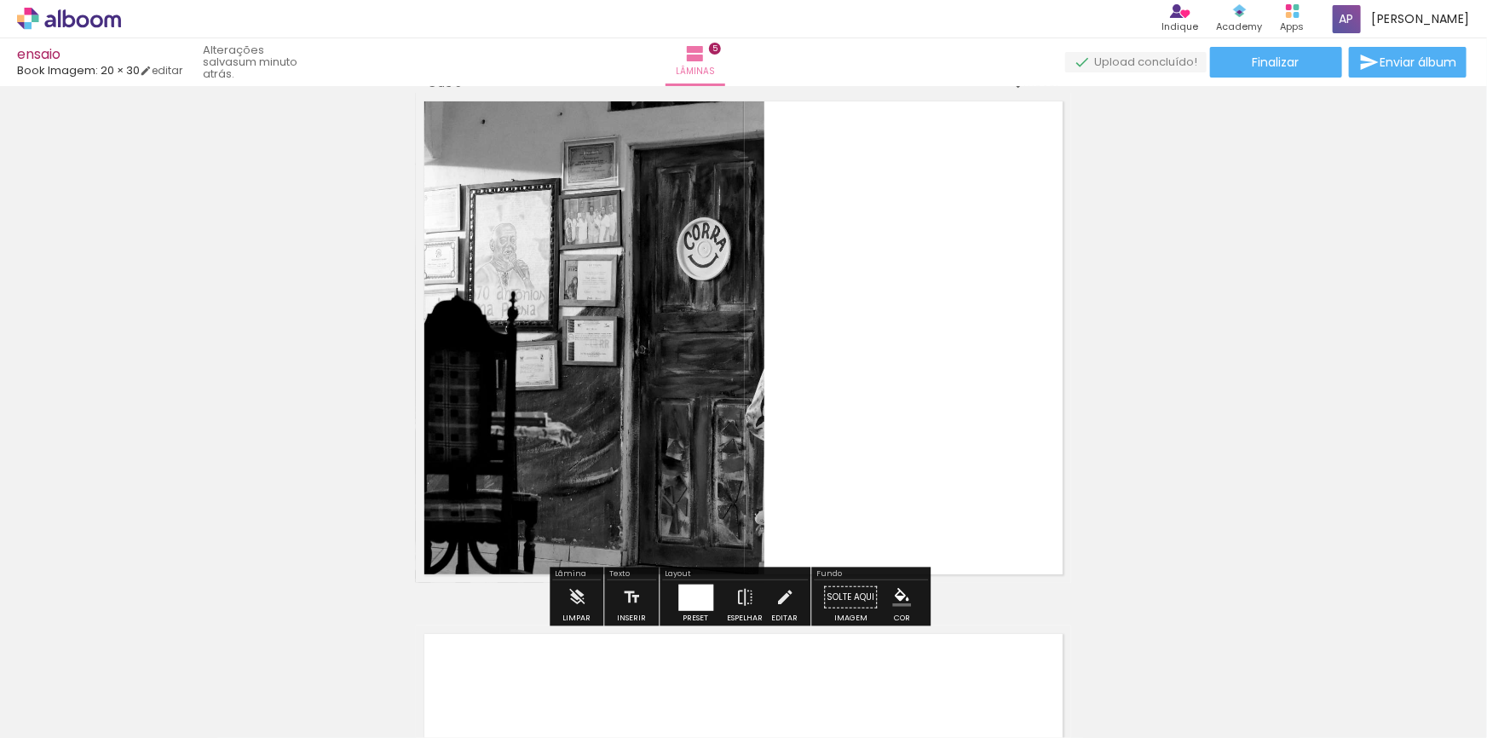
scroll to position [2152, 0]
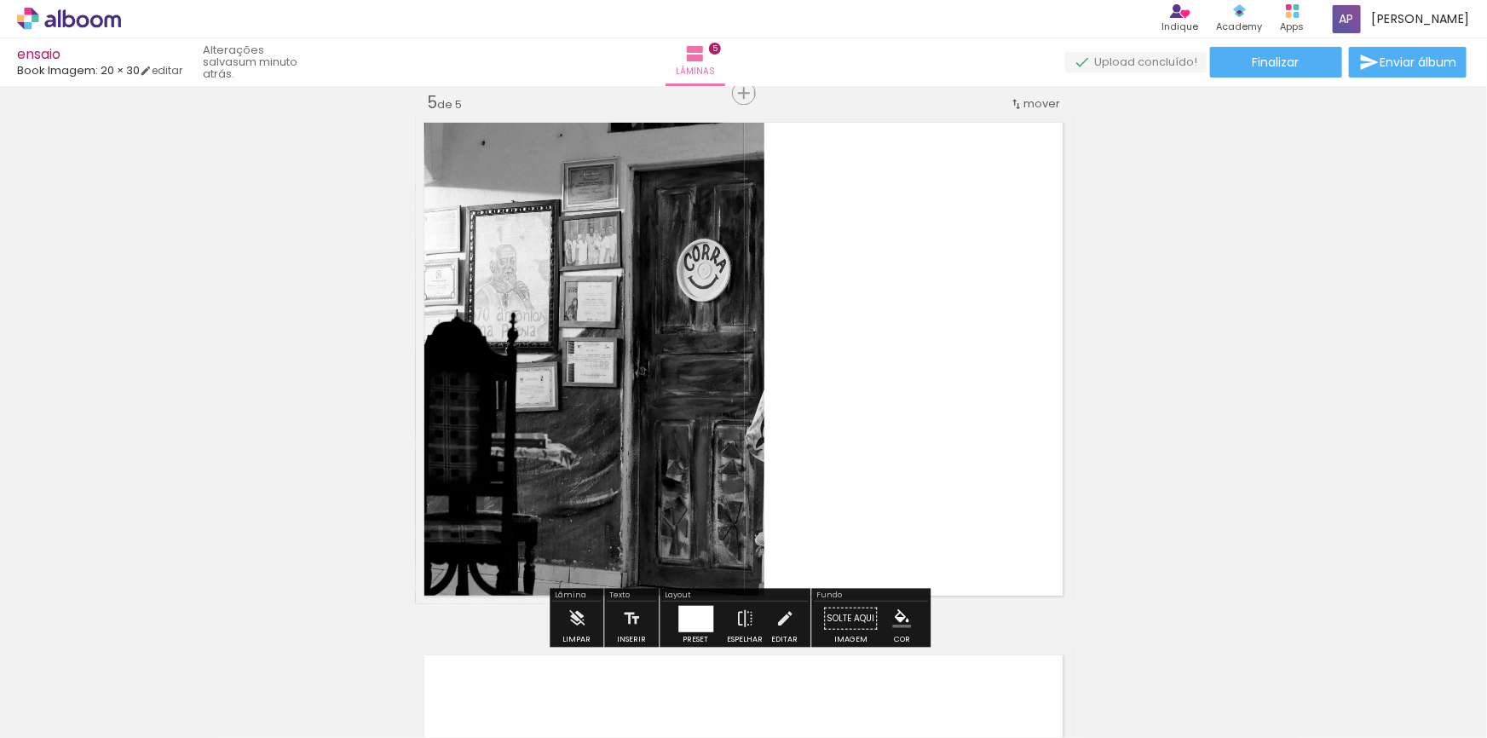
click at [684, 616] on div at bounding box center [695, 618] width 35 height 26
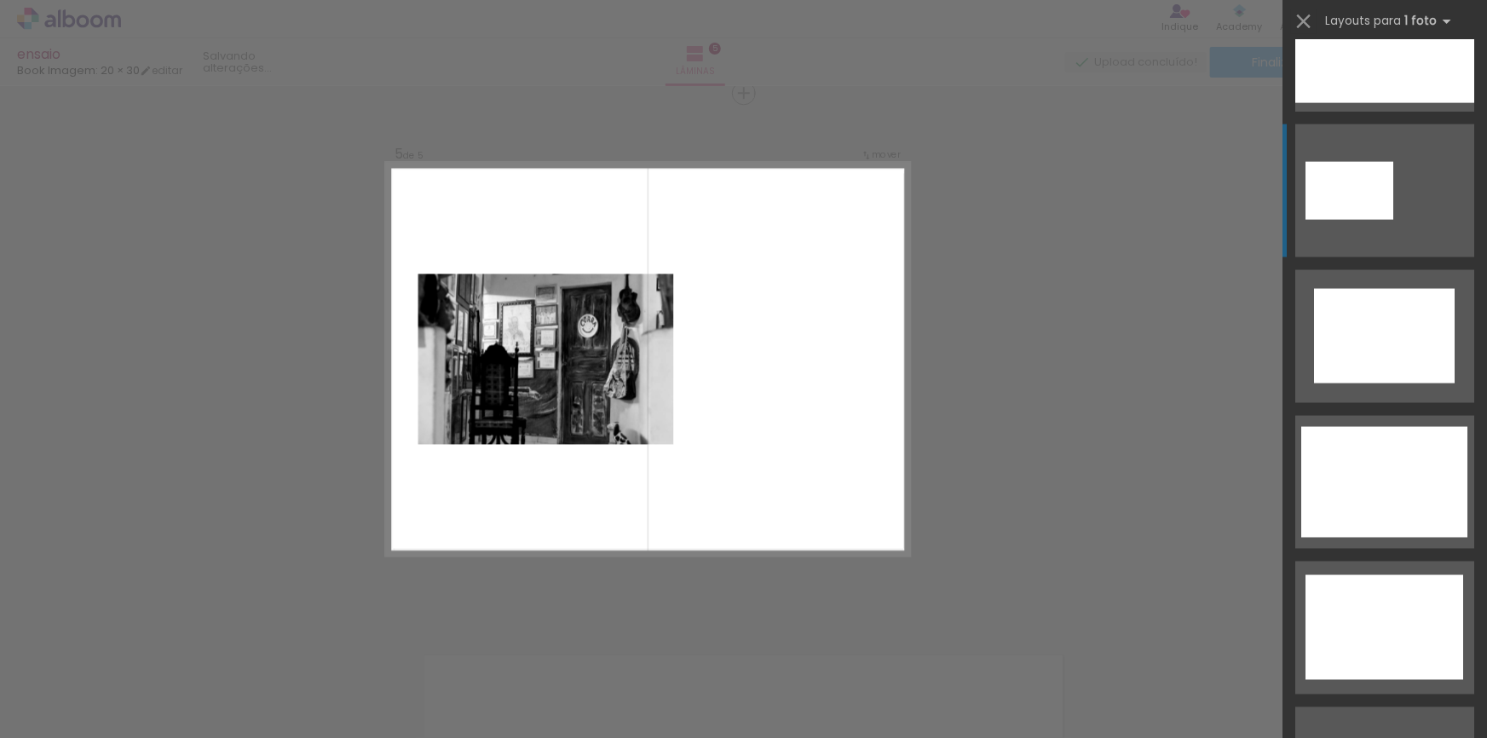
scroll to position [1084, 0]
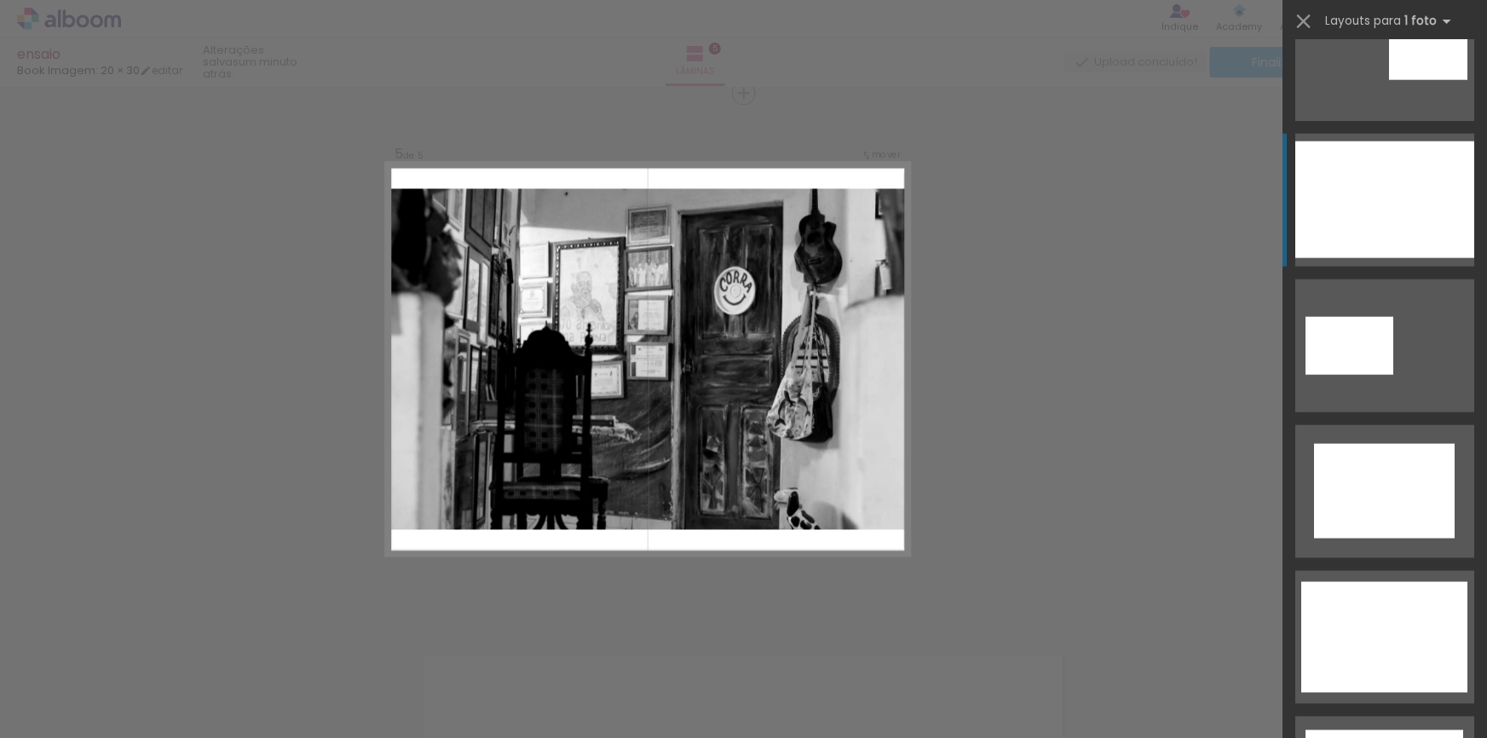
click at [915, 229] on div at bounding box center [1385, 199] width 179 height 117
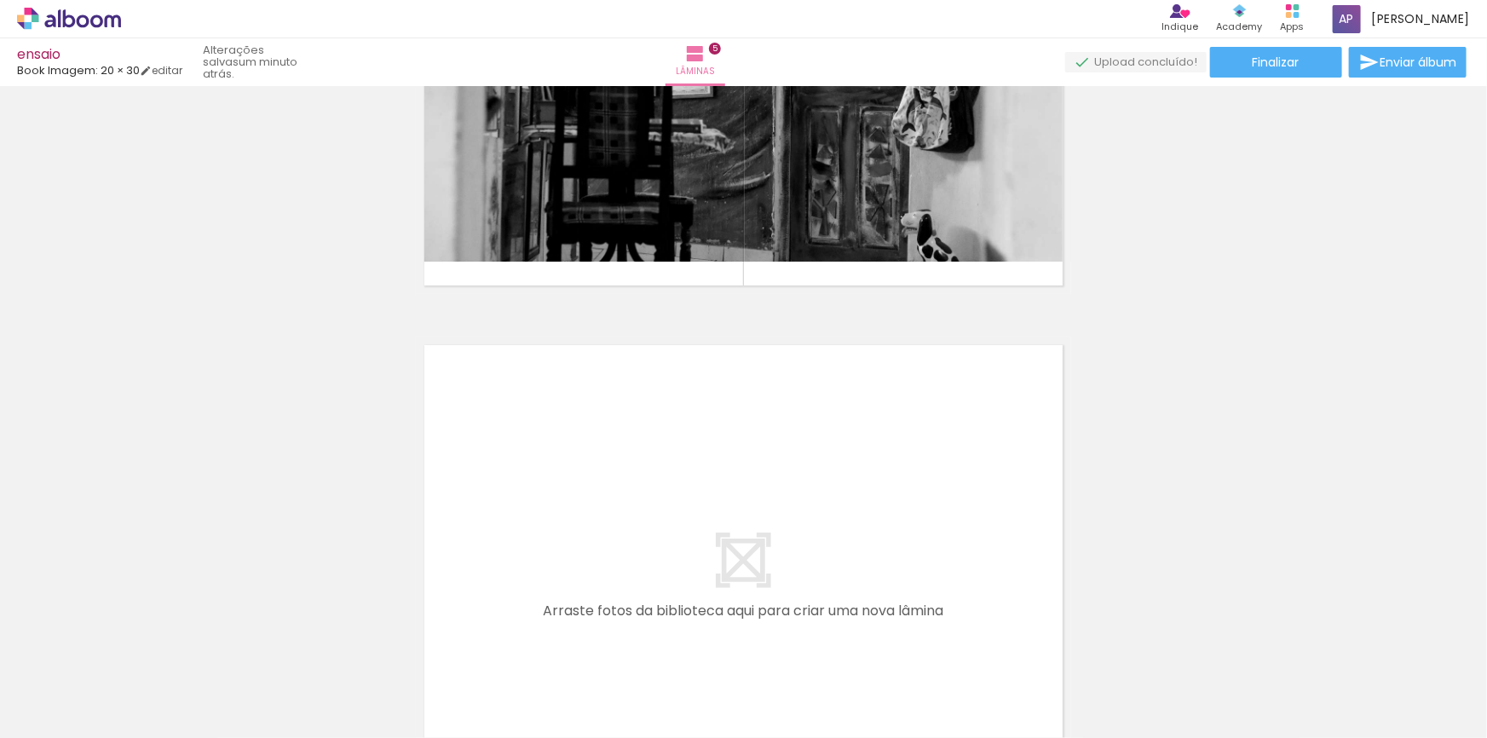
scroll to position [0, 315]
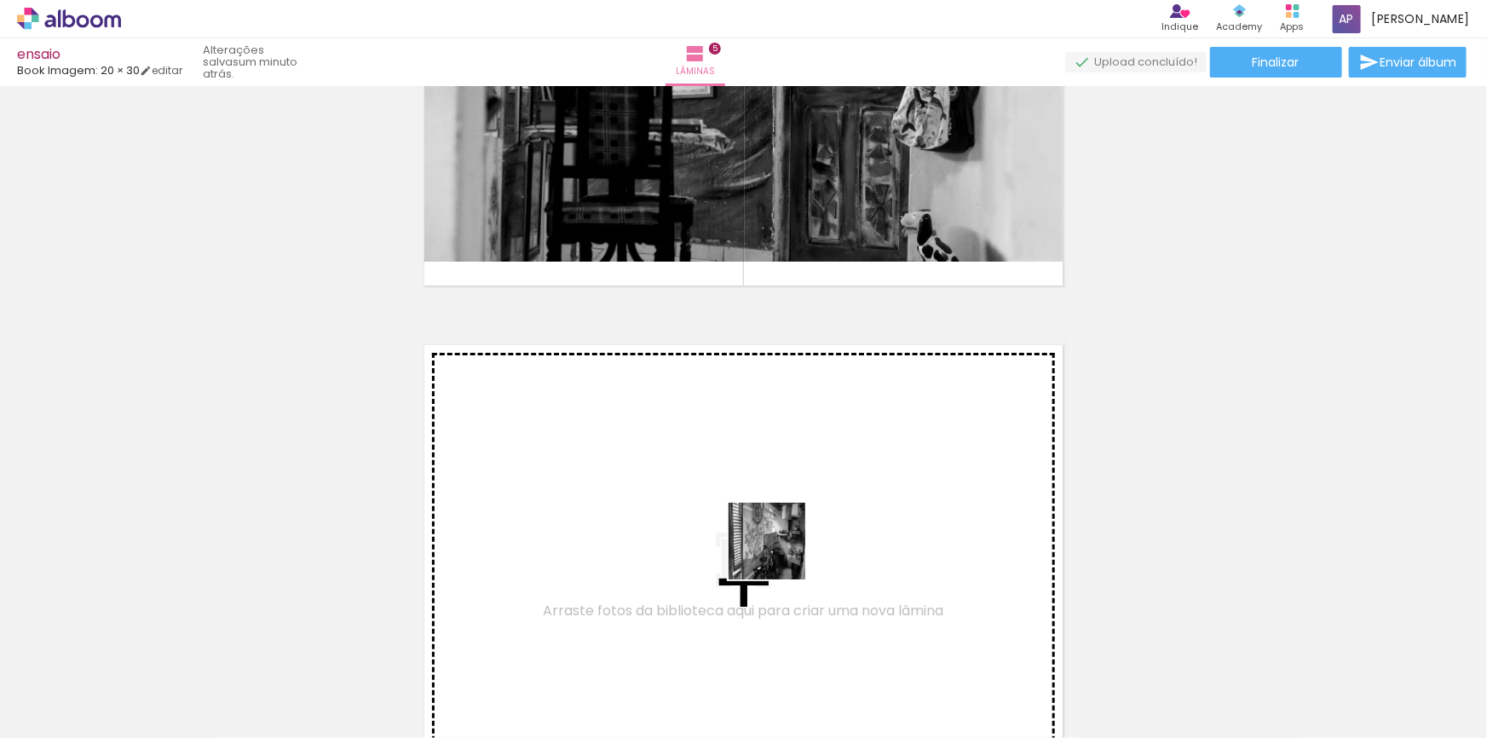
drag, startPoint x: 814, startPoint y: 684, endPoint x: 780, endPoint y: 554, distance: 134.0
click at [780, 554] on quentale-workspace at bounding box center [743, 369] width 1487 height 738
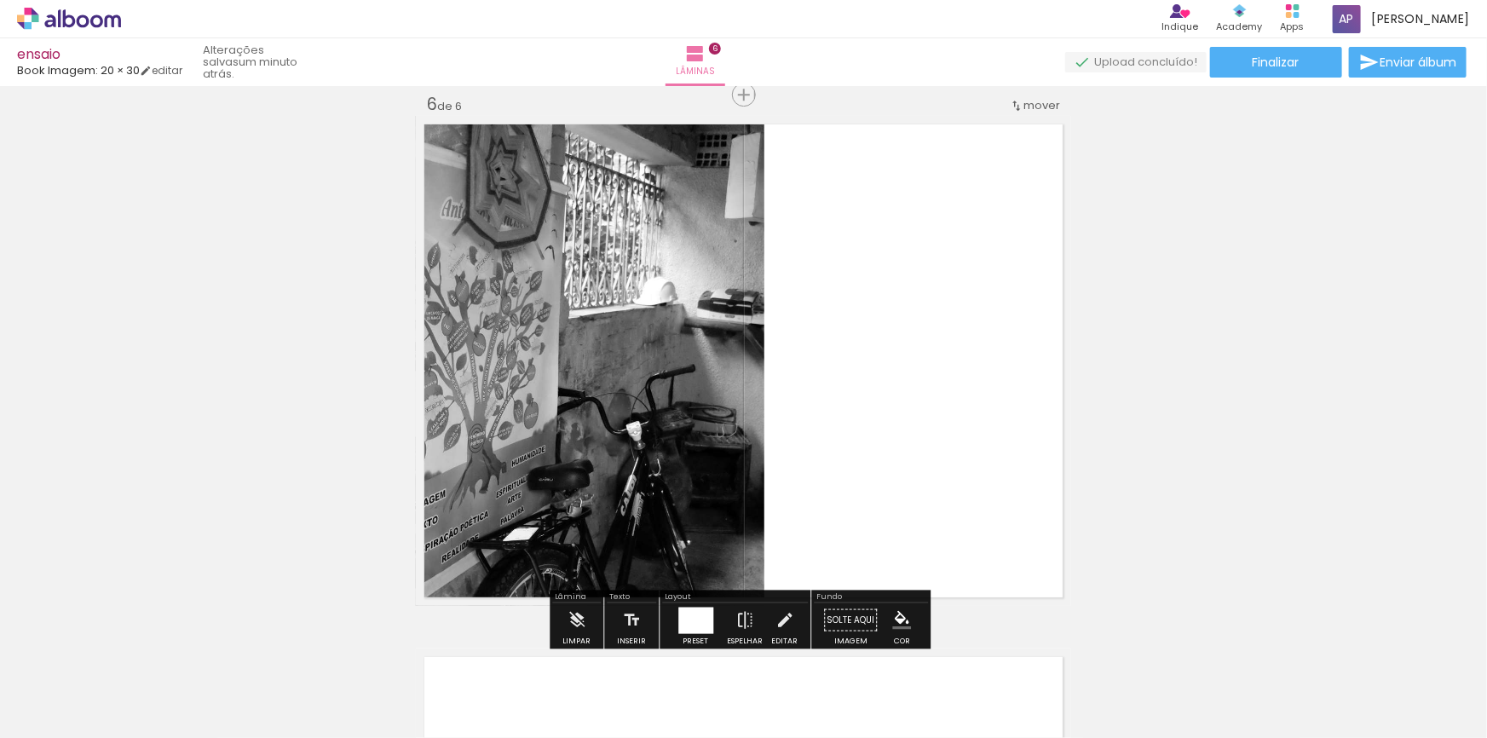
scroll to position [2685, 0]
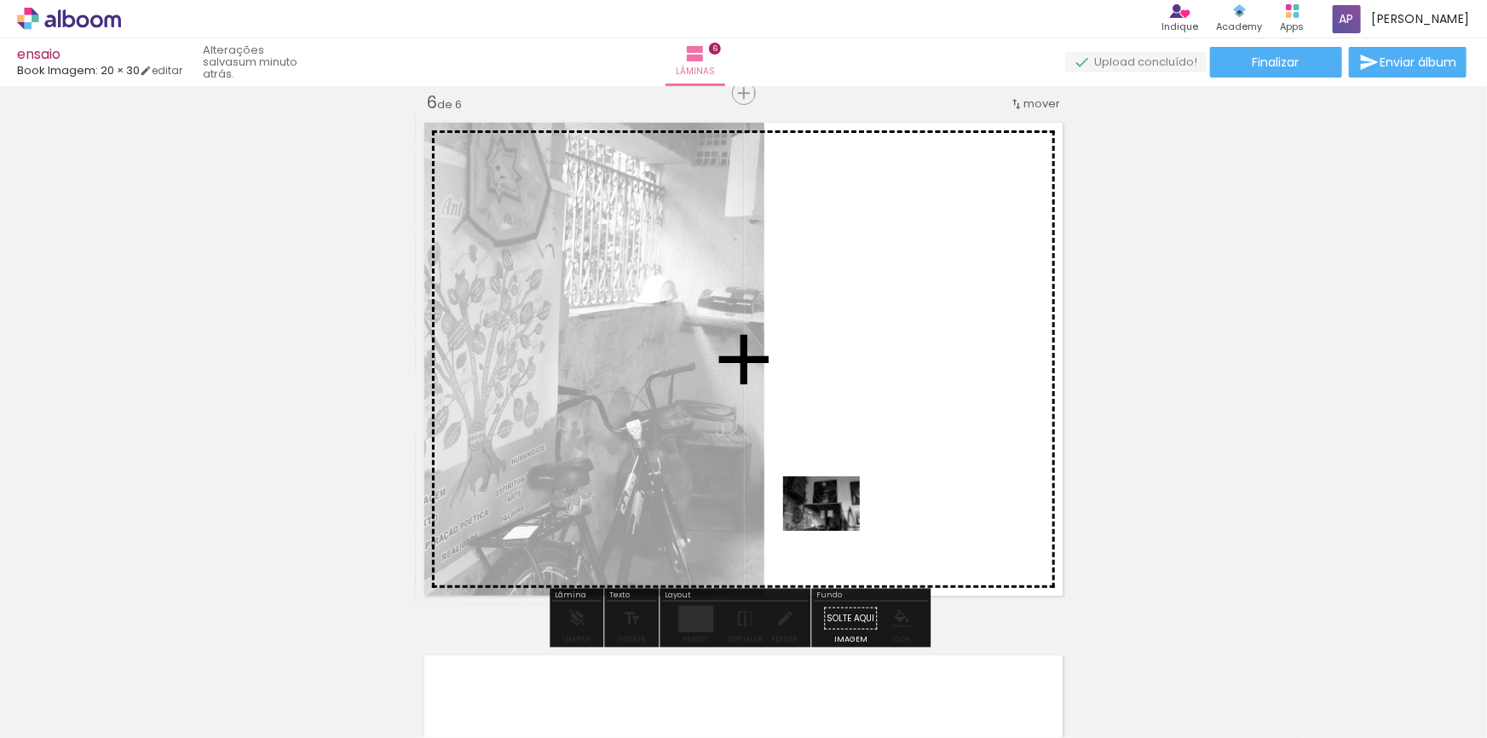
drag, startPoint x: 719, startPoint y: 644, endPoint x: 834, endPoint y: 528, distance: 164.5
click at [834, 528] on quentale-workspace at bounding box center [743, 369] width 1487 height 738
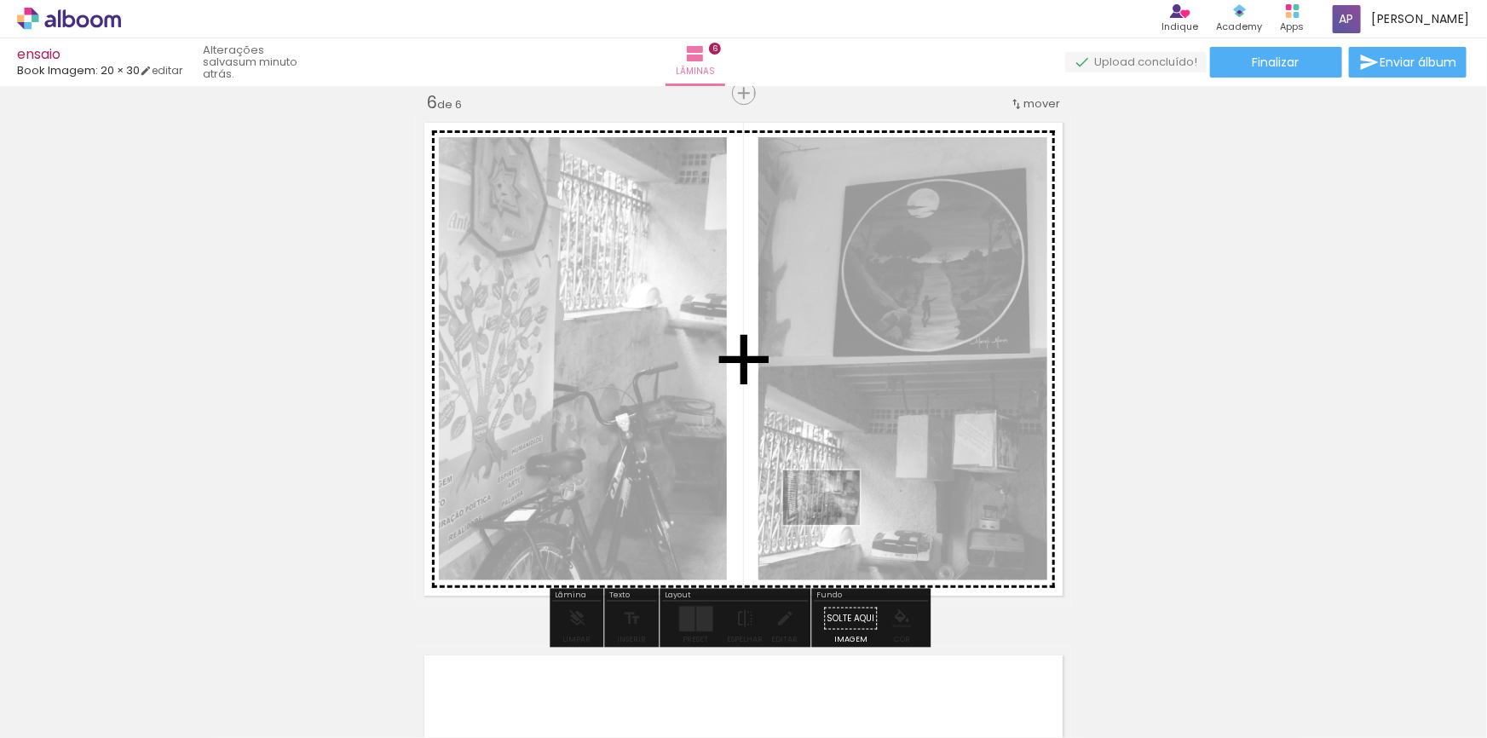
drag, startPoint x: 820, startPoint y: 656, endPoint x: 834, endPoint y: 522, distance: 135.4
click at [834, 522] on quentale-workspace at bounding box center [743, 369] width 1487 height 738
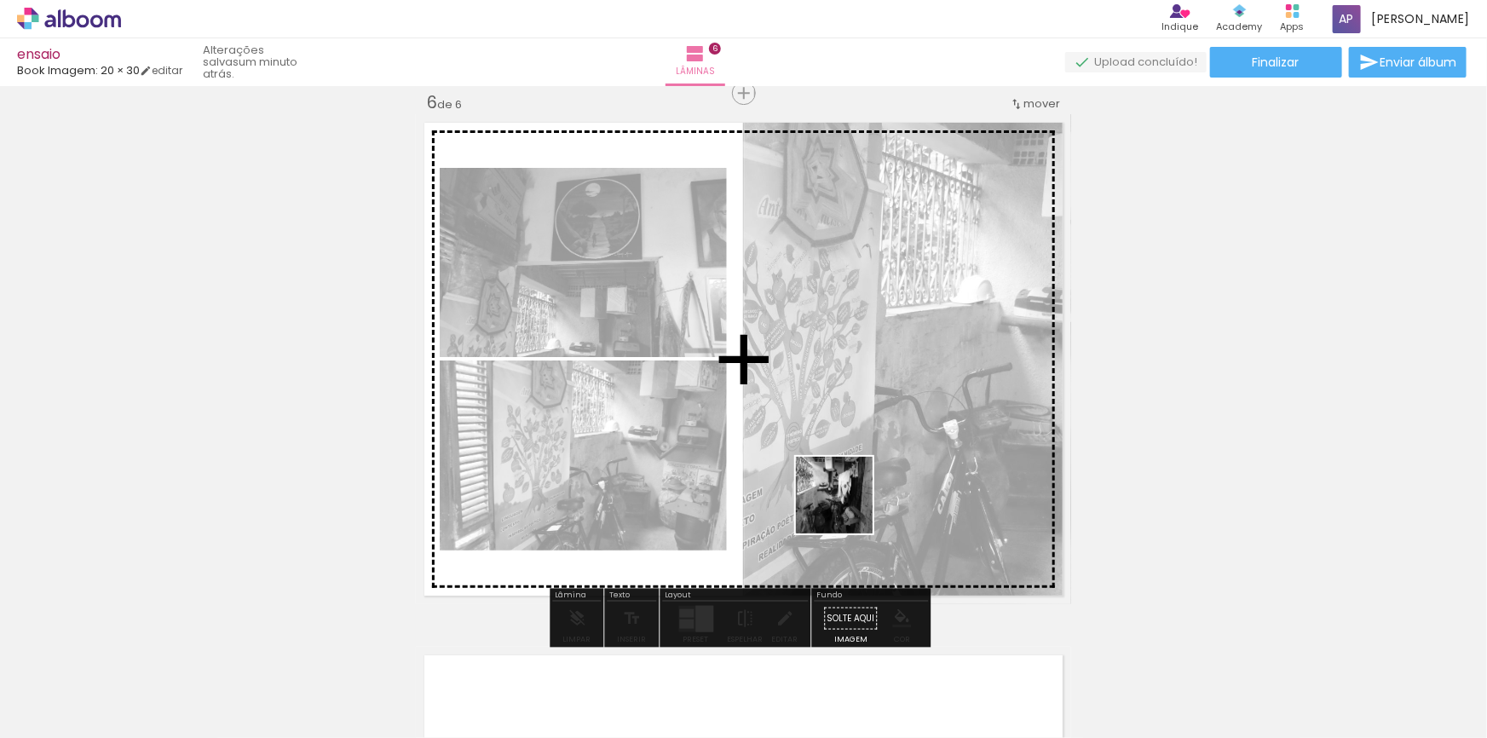
drag, startPoint x: 847, startPoint y: 508, endPoint x: 927, endPoint y: 660, distance: 171.2
click at [842, 494] on quentale-workspace at bounding box center [743, 369] width 1487 height 738
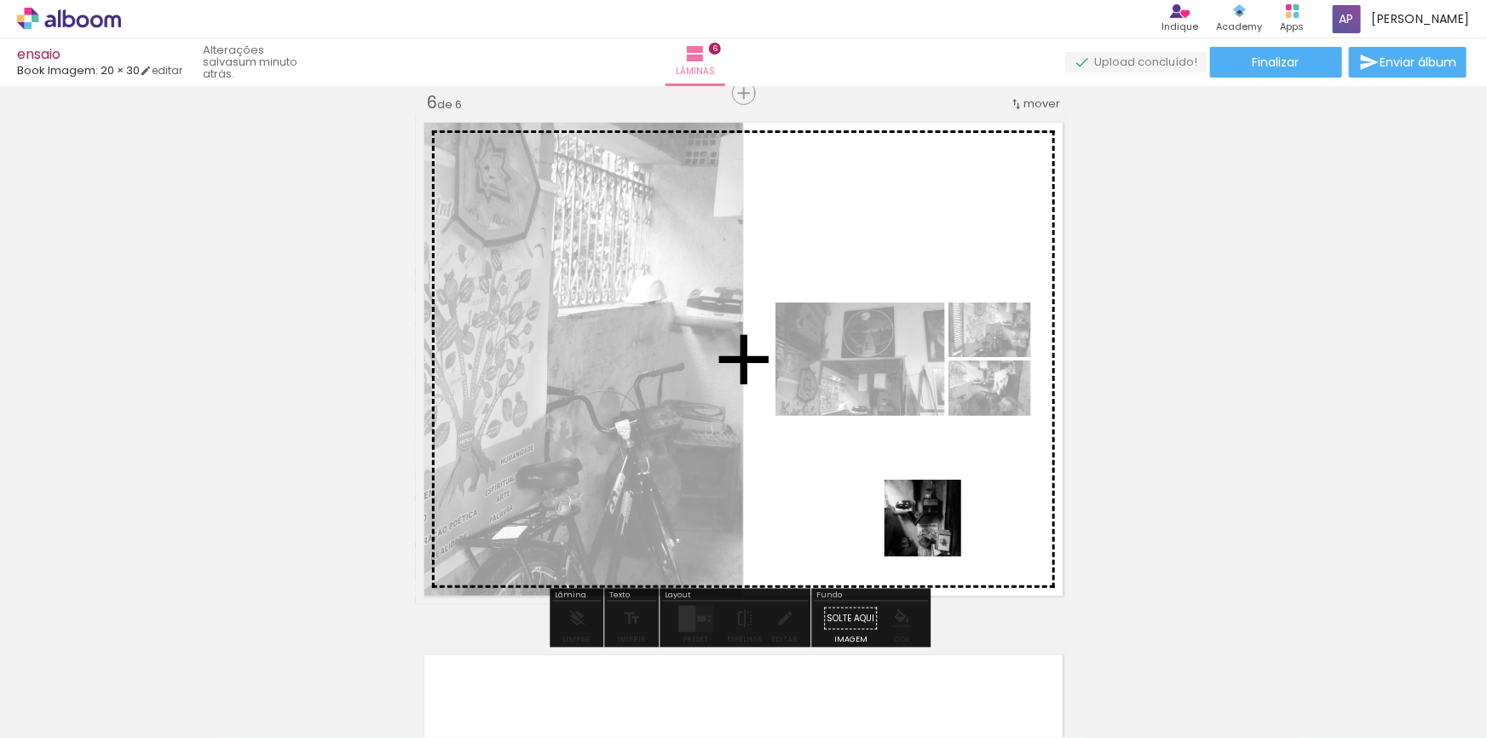
drag, startPoint x: 967, startPoint y: 683, endPoint x: 895, endPoint y: 503, distance: 193.6
click at [915, 525] on quentale-workspace at bounding box center [743, 369] width 1487 height 738
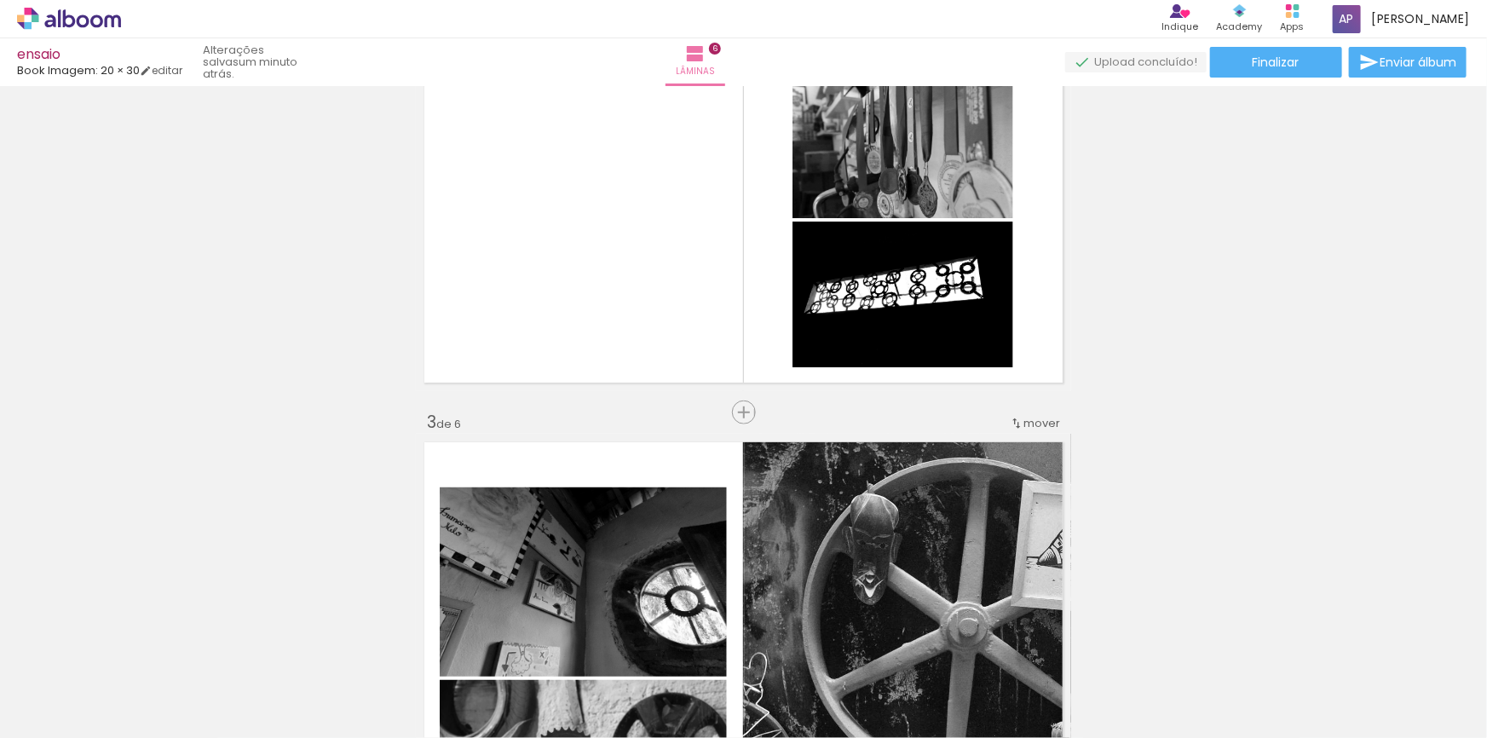
scroll to position [615, 0]
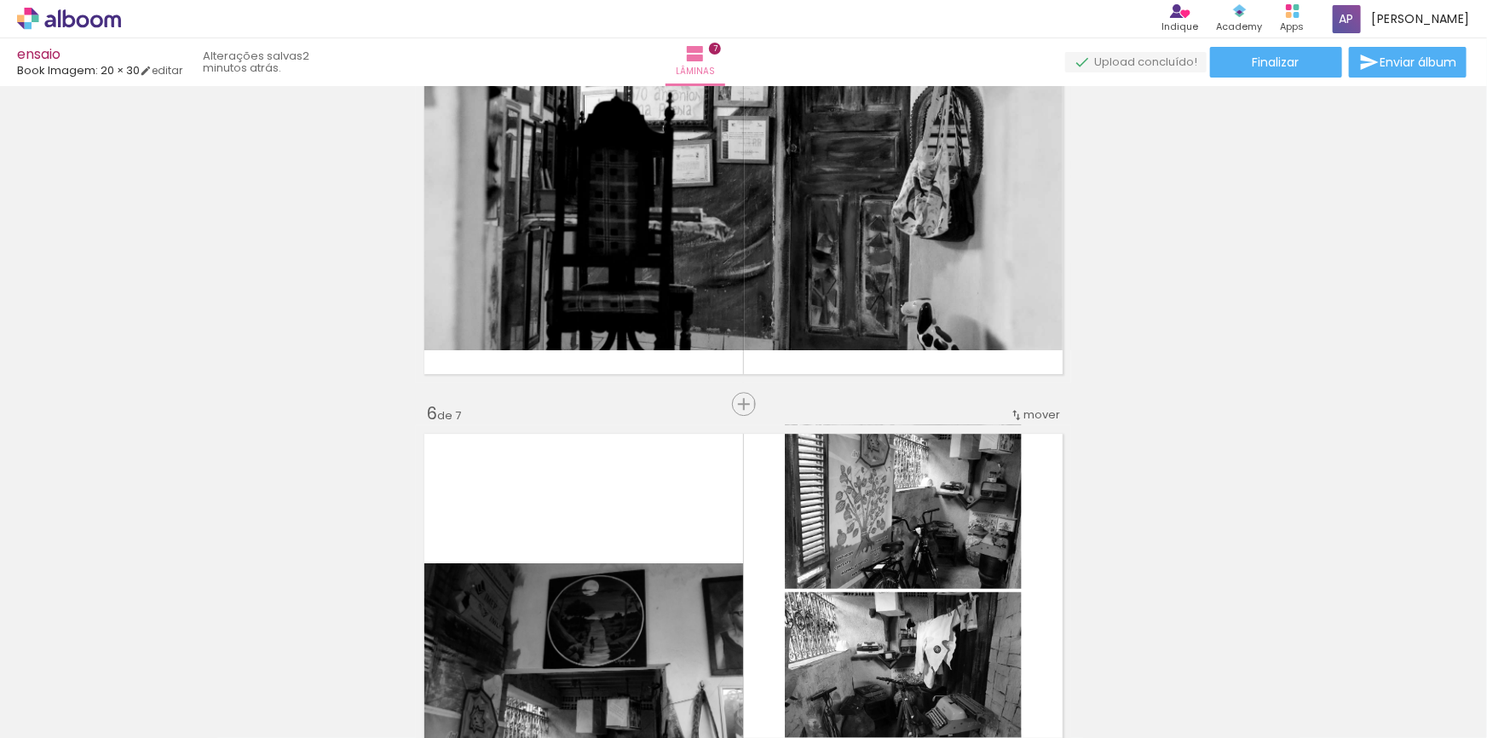
scroll to position [2557, 0]
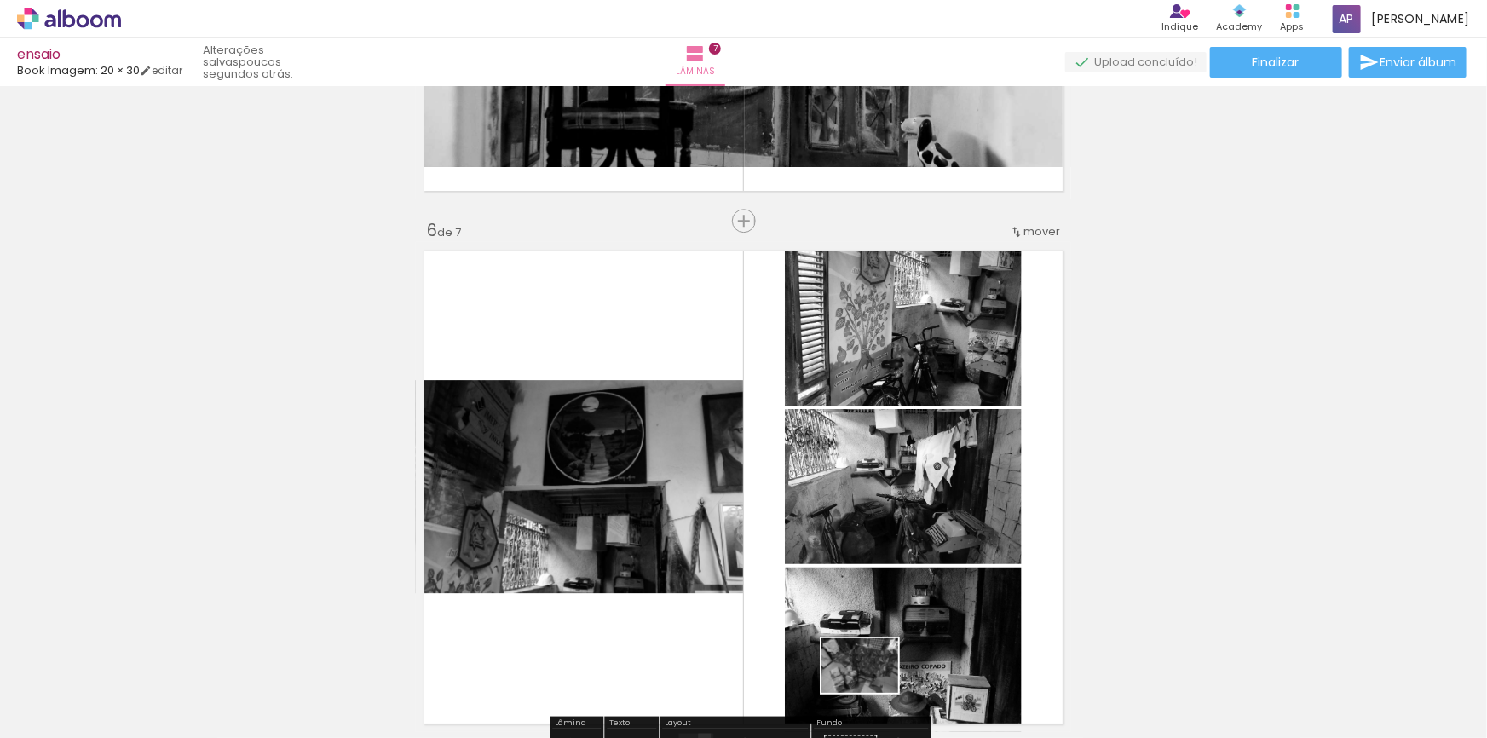
drag, startPoint x: 841, startPoint y: 690, endPoint x: 873, endPoint y: 690, distance: 31.5
click at [873, 690] on div at bounding box center [839, 680] width 84 height 61
click at [728, 212] on div "Inserir lâmina" at bounding box center [744, 221] width 92 height 20
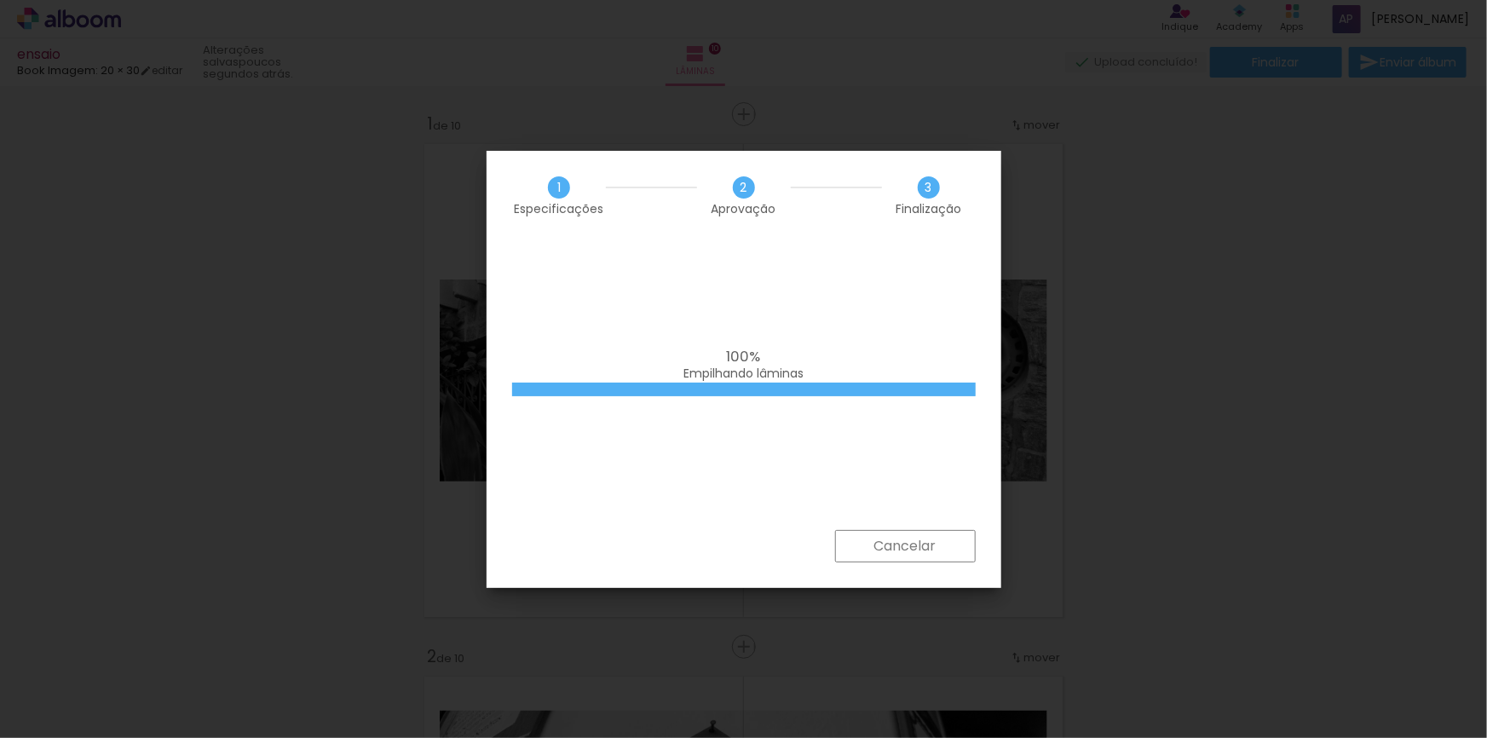
scroll to position [1166, 0]
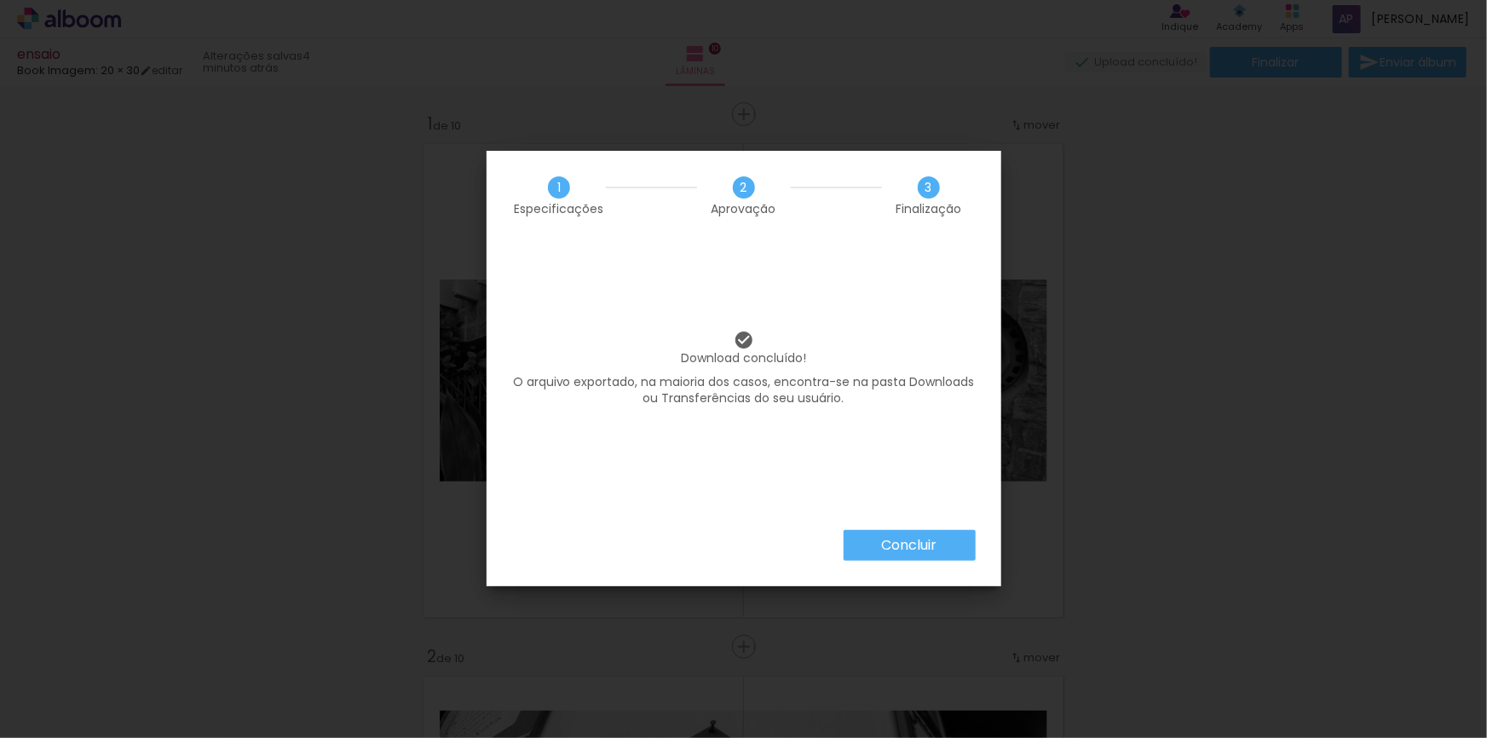
click at [950, 546] on paper-button "Concluir" at bounding box center [910, 545] width 132 height 31
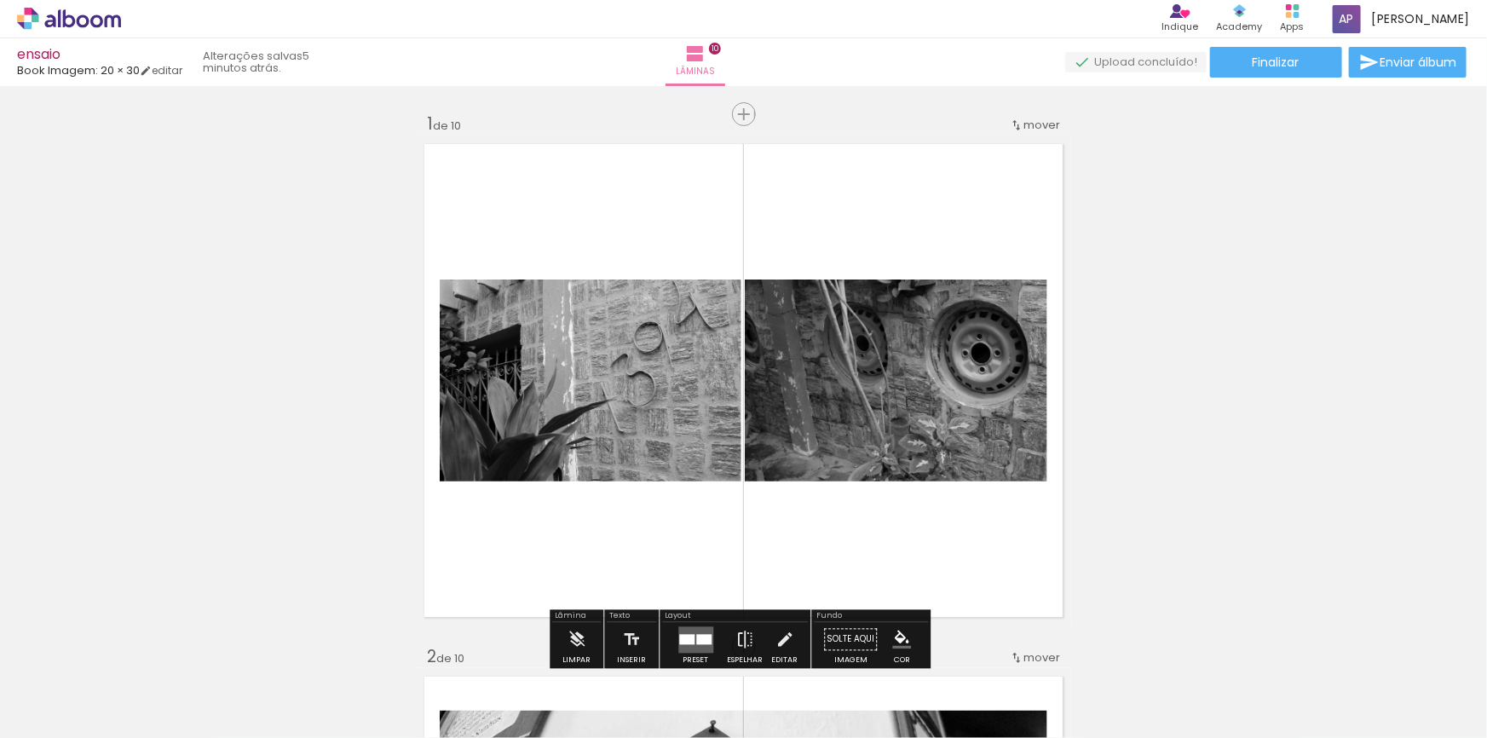
drag, startPoint x: 1330, startPoint y: 507, endPoint x: 915, endPoint y: 643, distance: 435.8
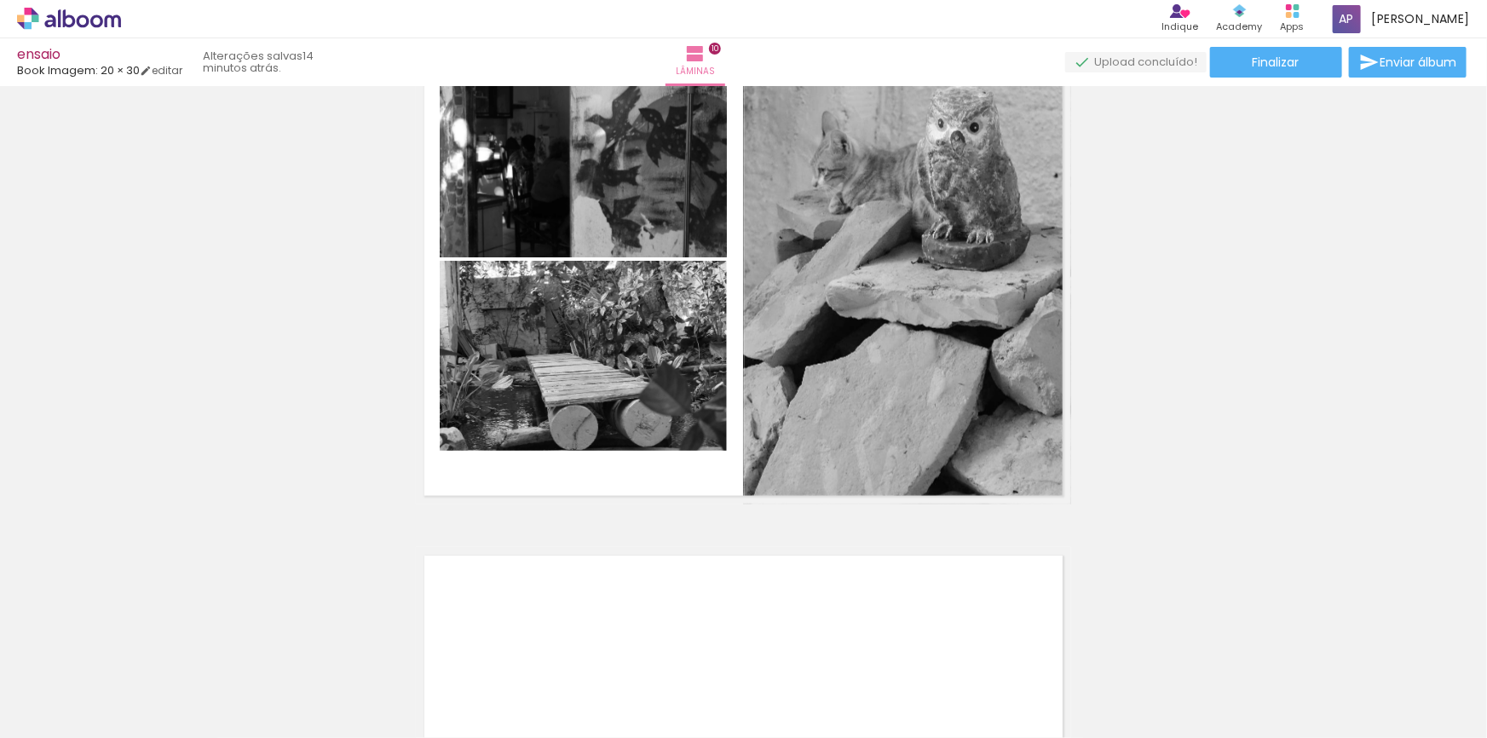
scroll to position [4605, 0]
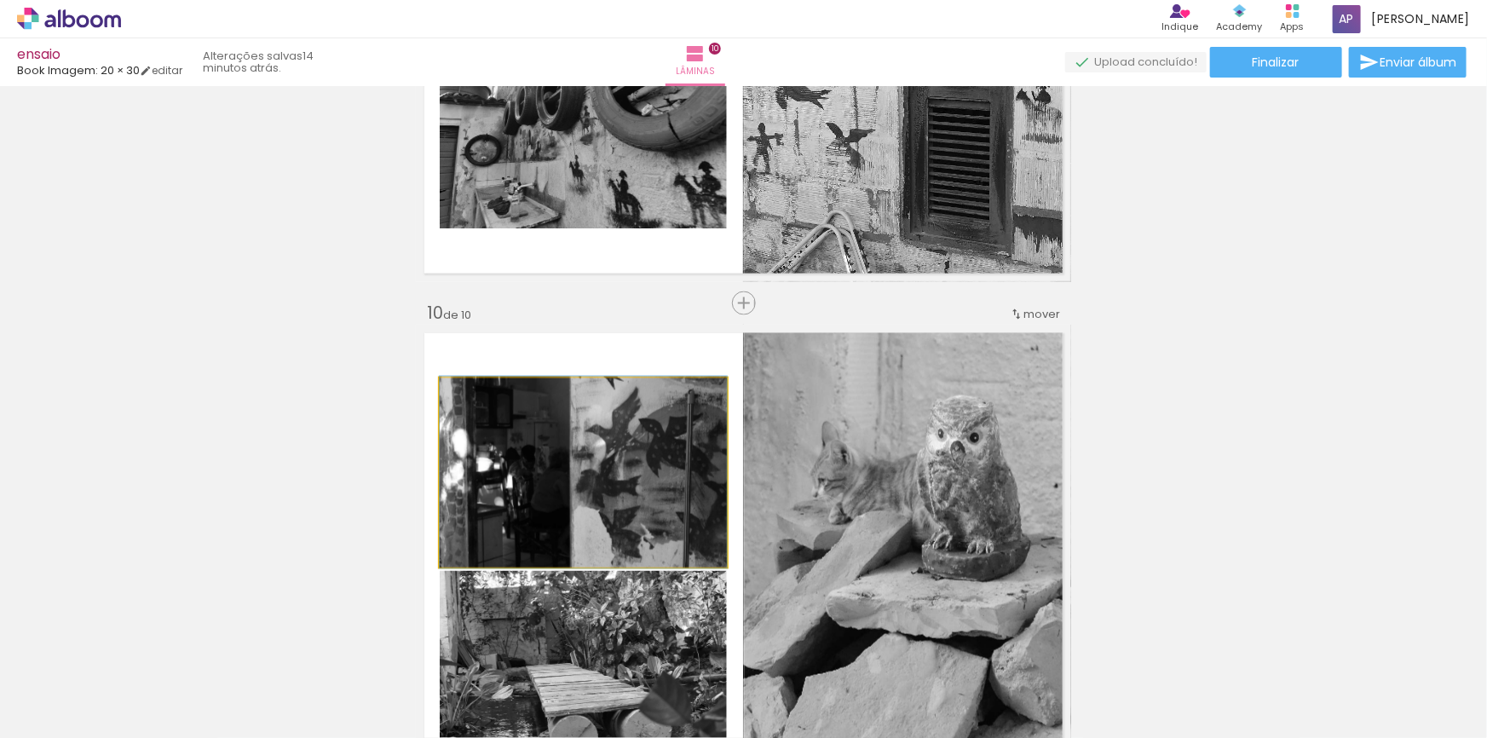
click at [634, 479] on quentale-photo at bounding box center [583, 472] width 287 height 189
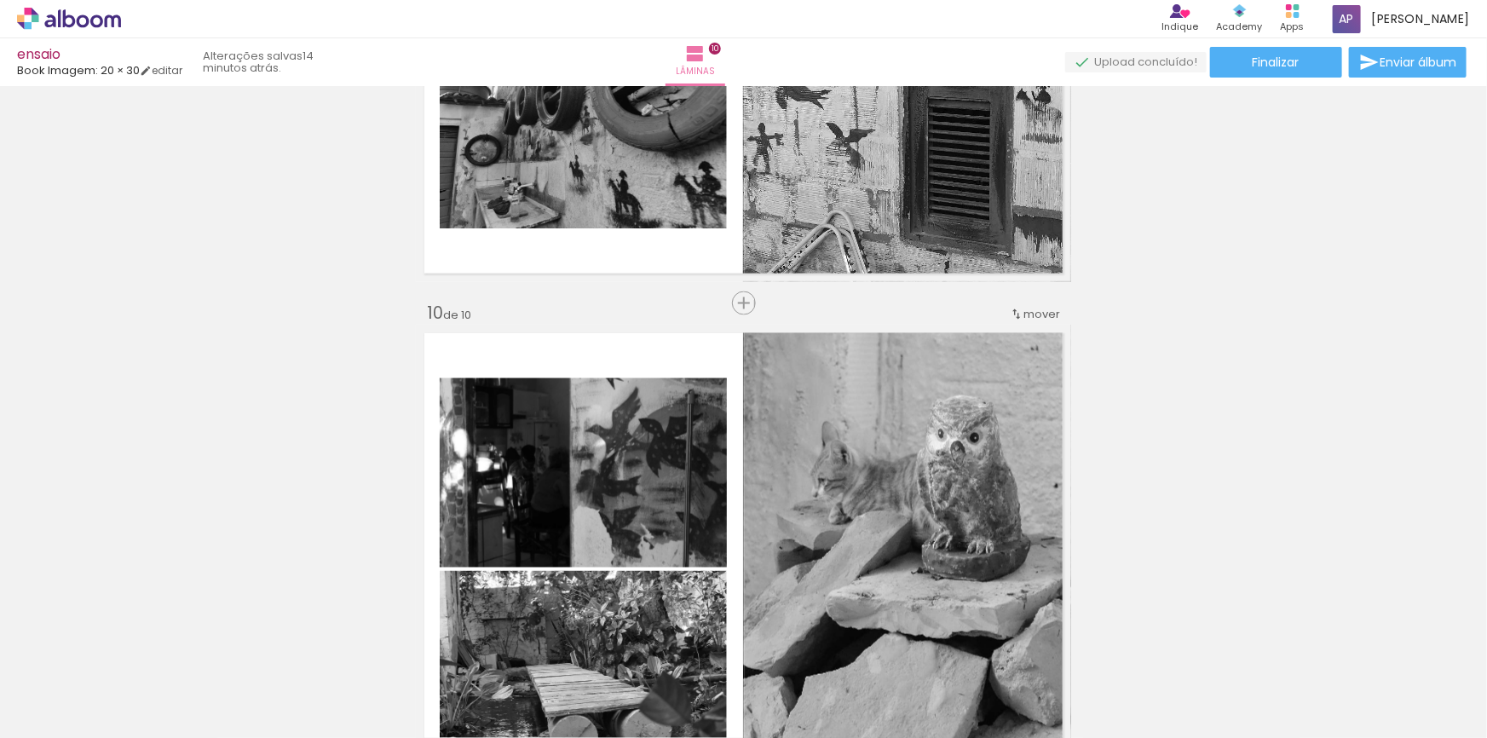
drag, startPoint x: 1250, startPoint y: 480, endPoint x: 916, endPoint y: 472, distance: 334.2
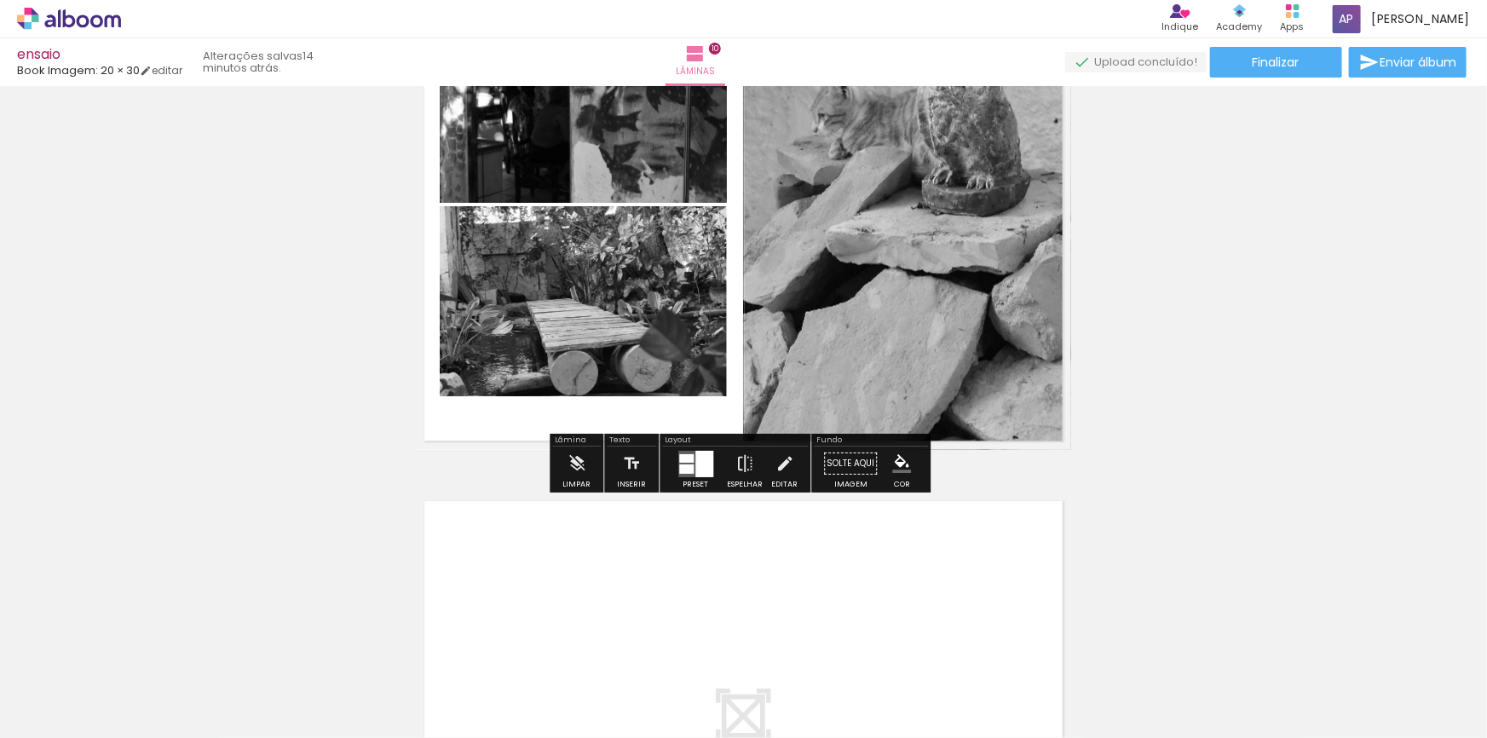
scroll to position [5225, 0]
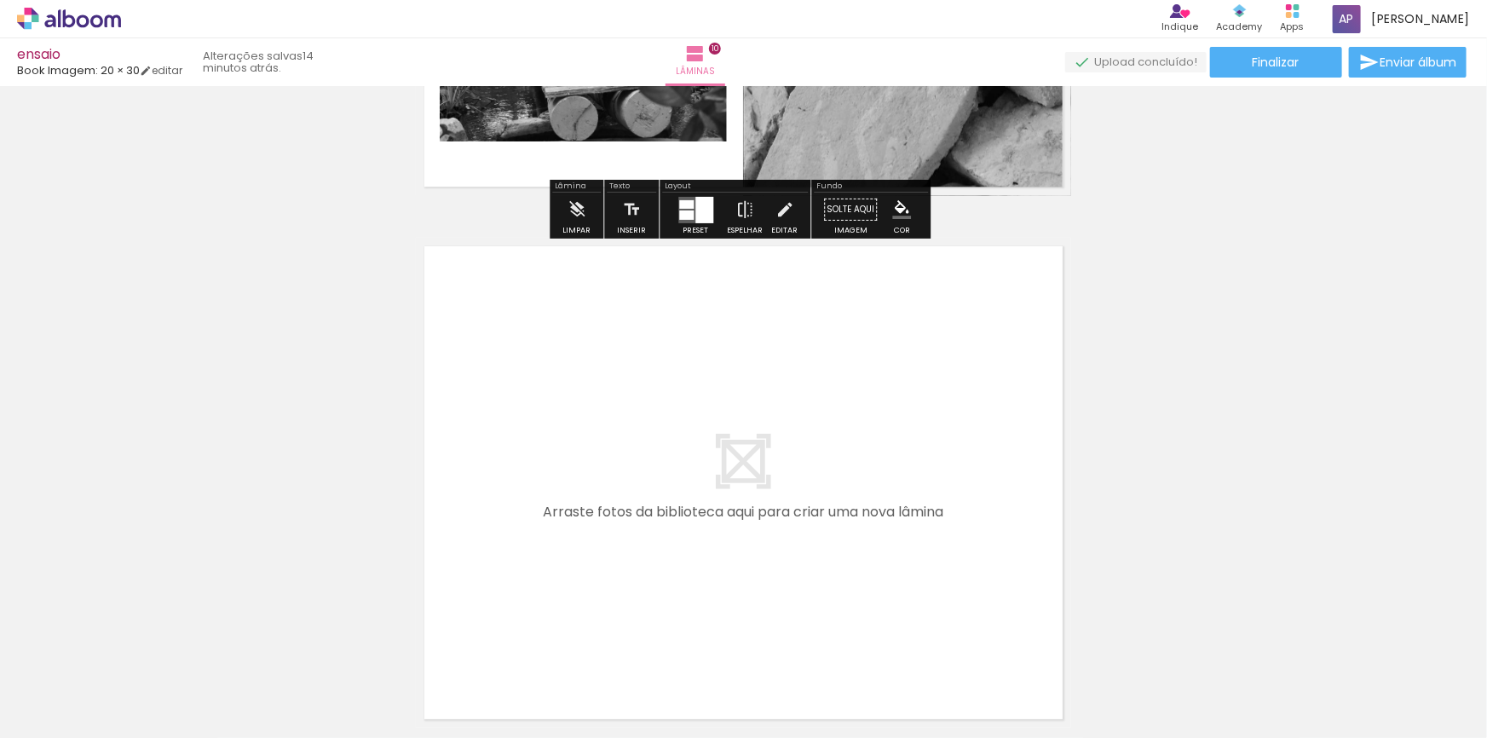
click at [685, 213] on div at bounding box center [686, 214] width 14 height 9
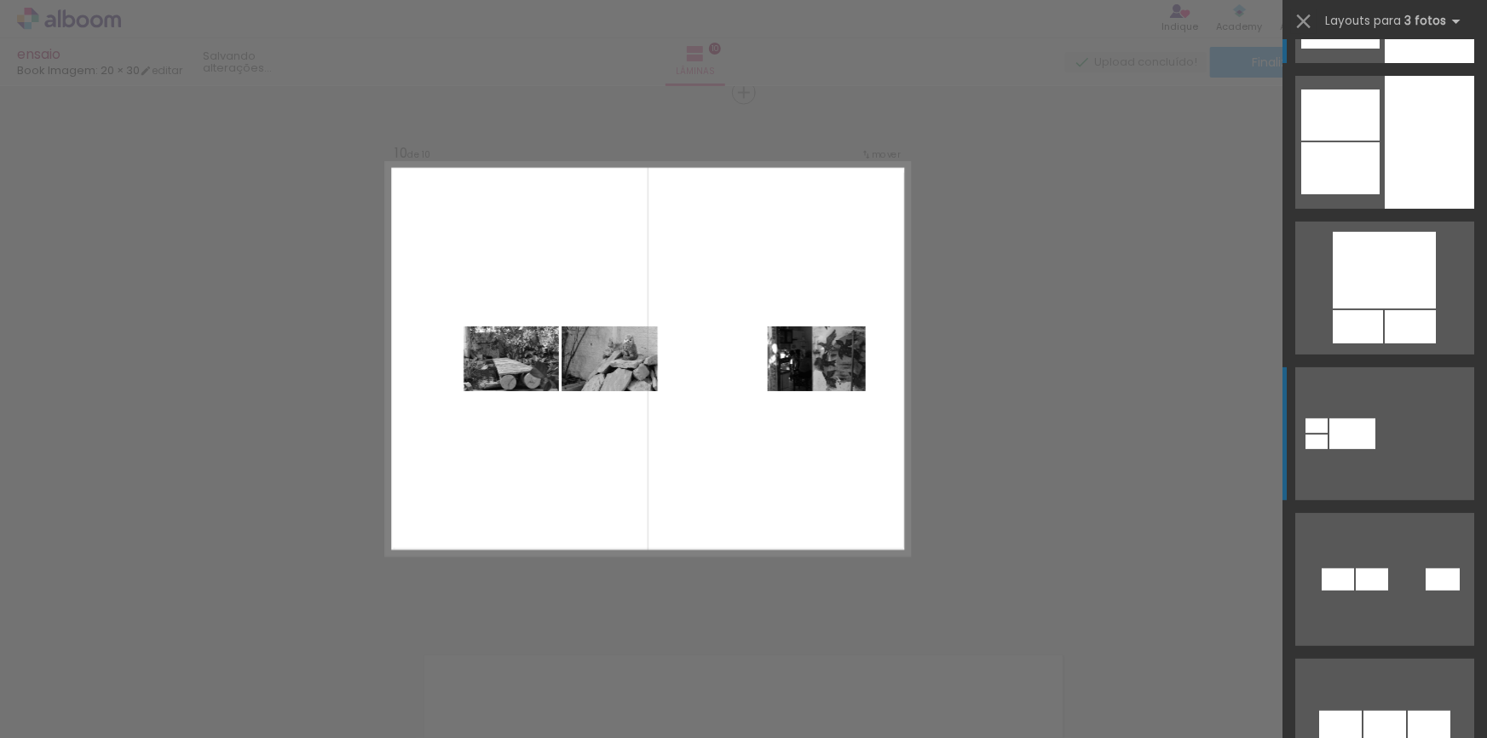
scroll to position [232, 0]
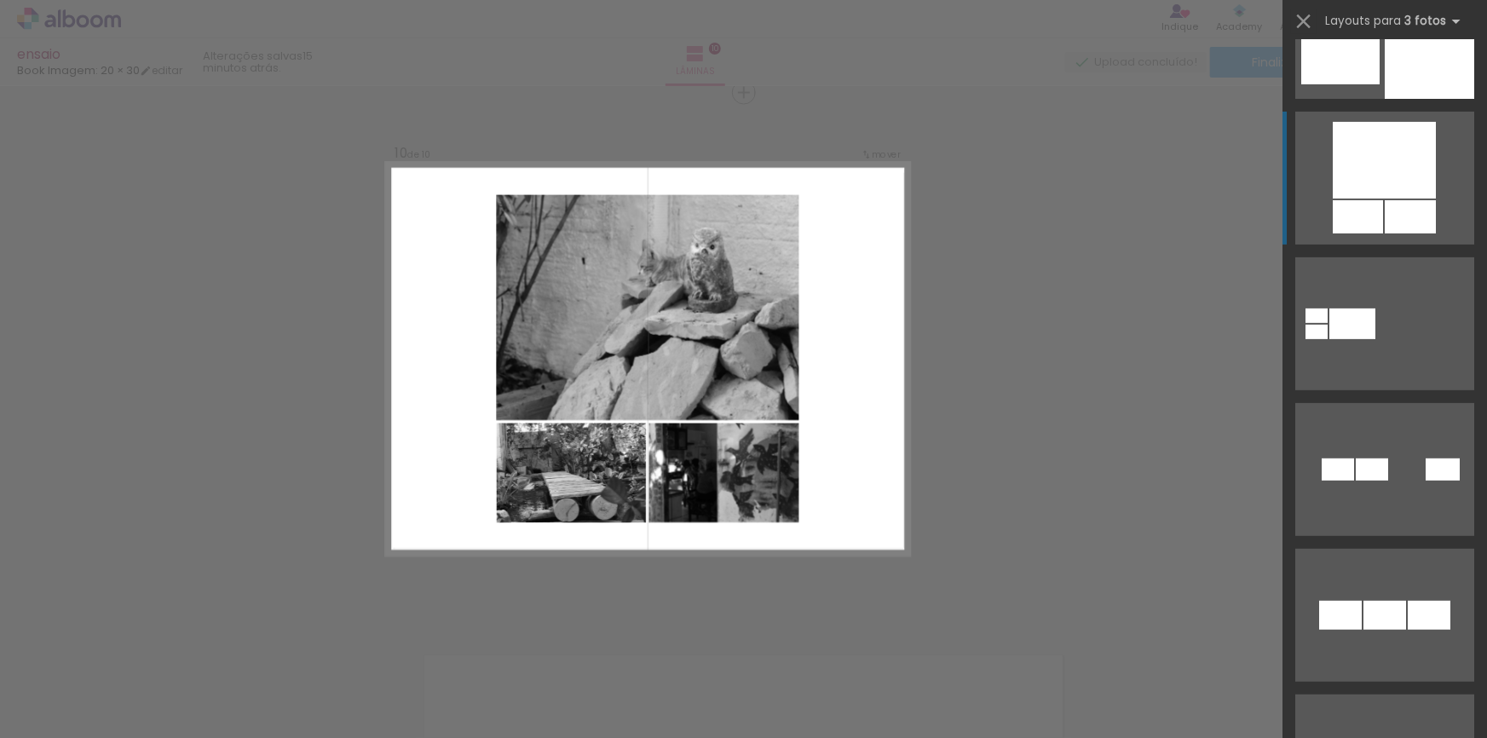
click at [1372, 201] on div at bounding box center [1358, 216] width 50 height 33
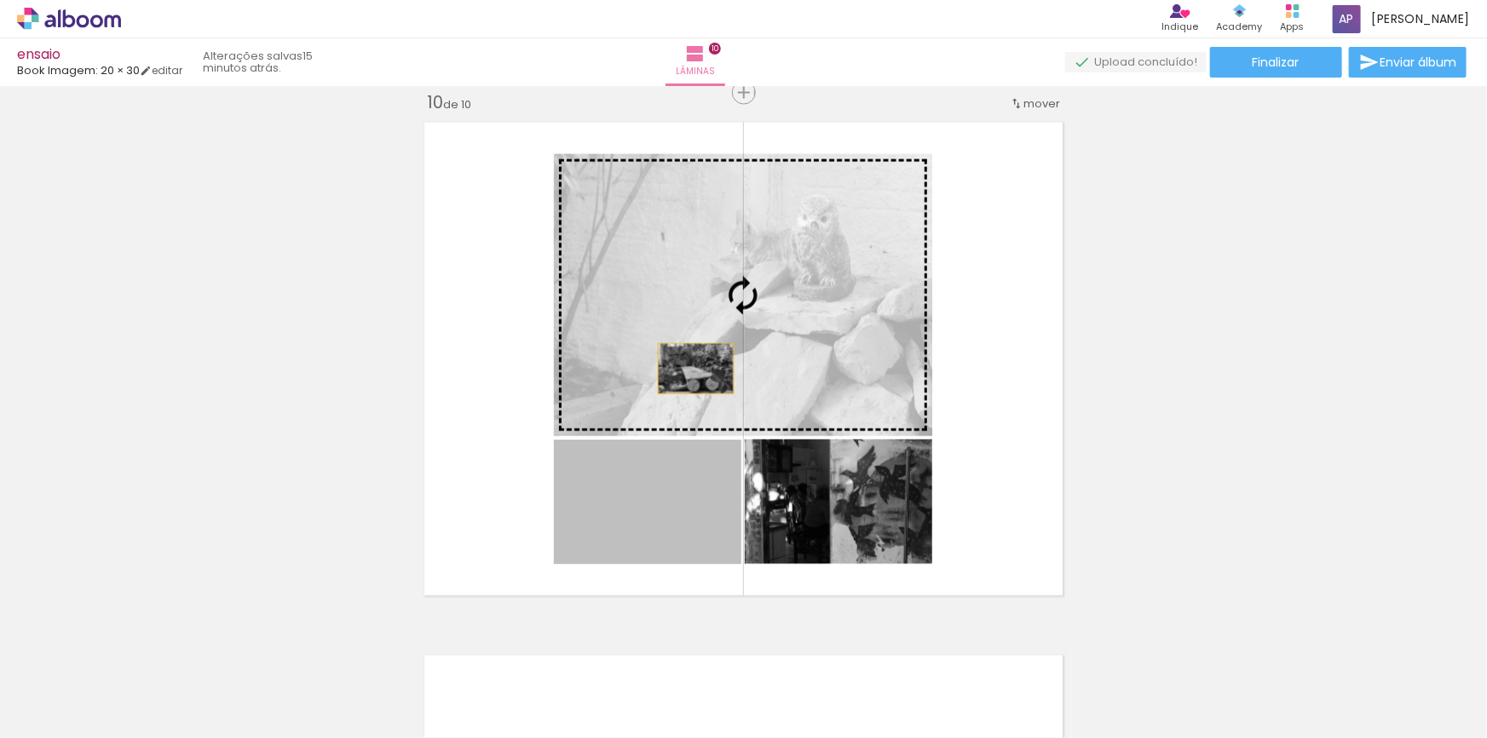
drag, startPoint x: 626, startPoint y: 546, endPoint x: 690, endPoint y: 369, distance: 188.5
click at [0, 0] on slot at bounding box center [0, 0] width 0 height 0
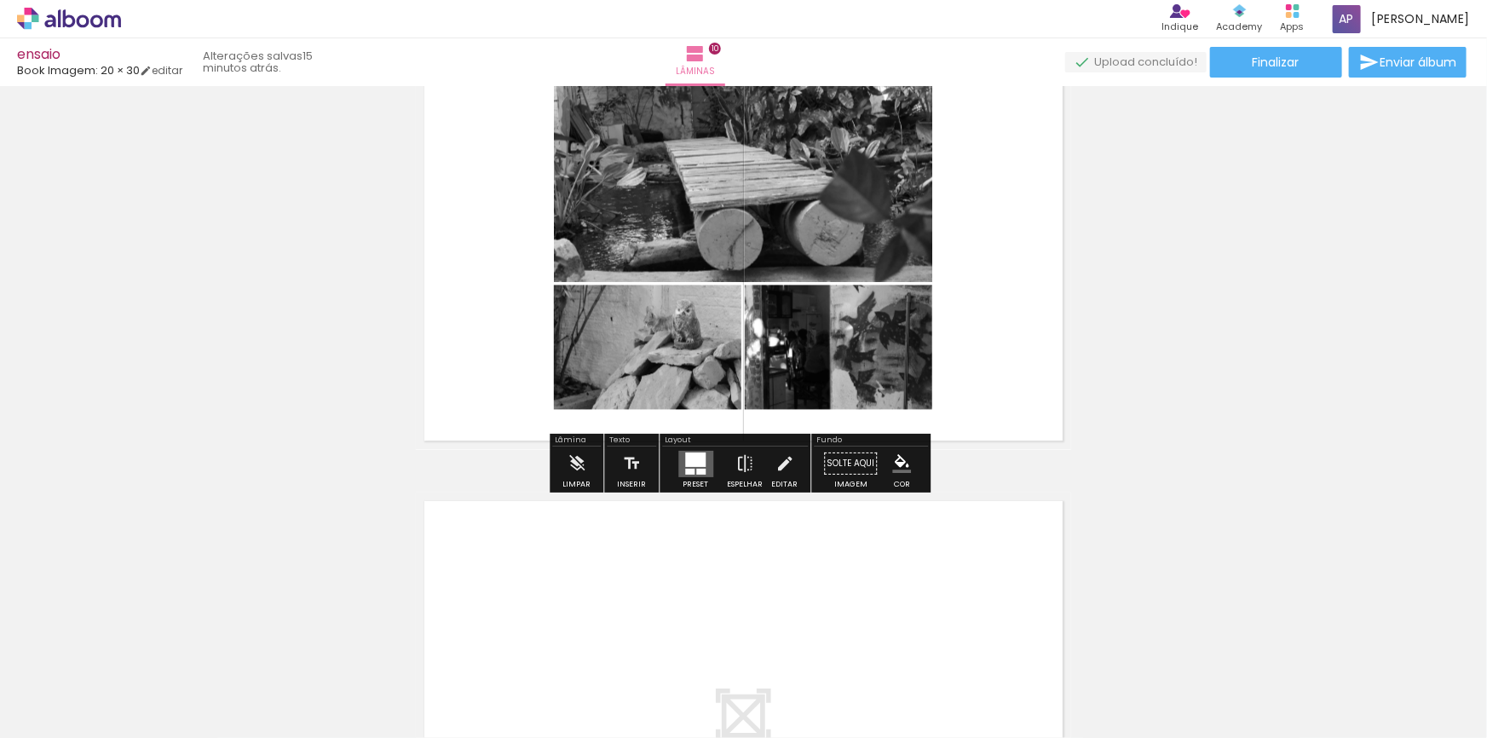
click at [1001, 343] on quentale-layouter at bounding box center [743, 205] width 655 height 490
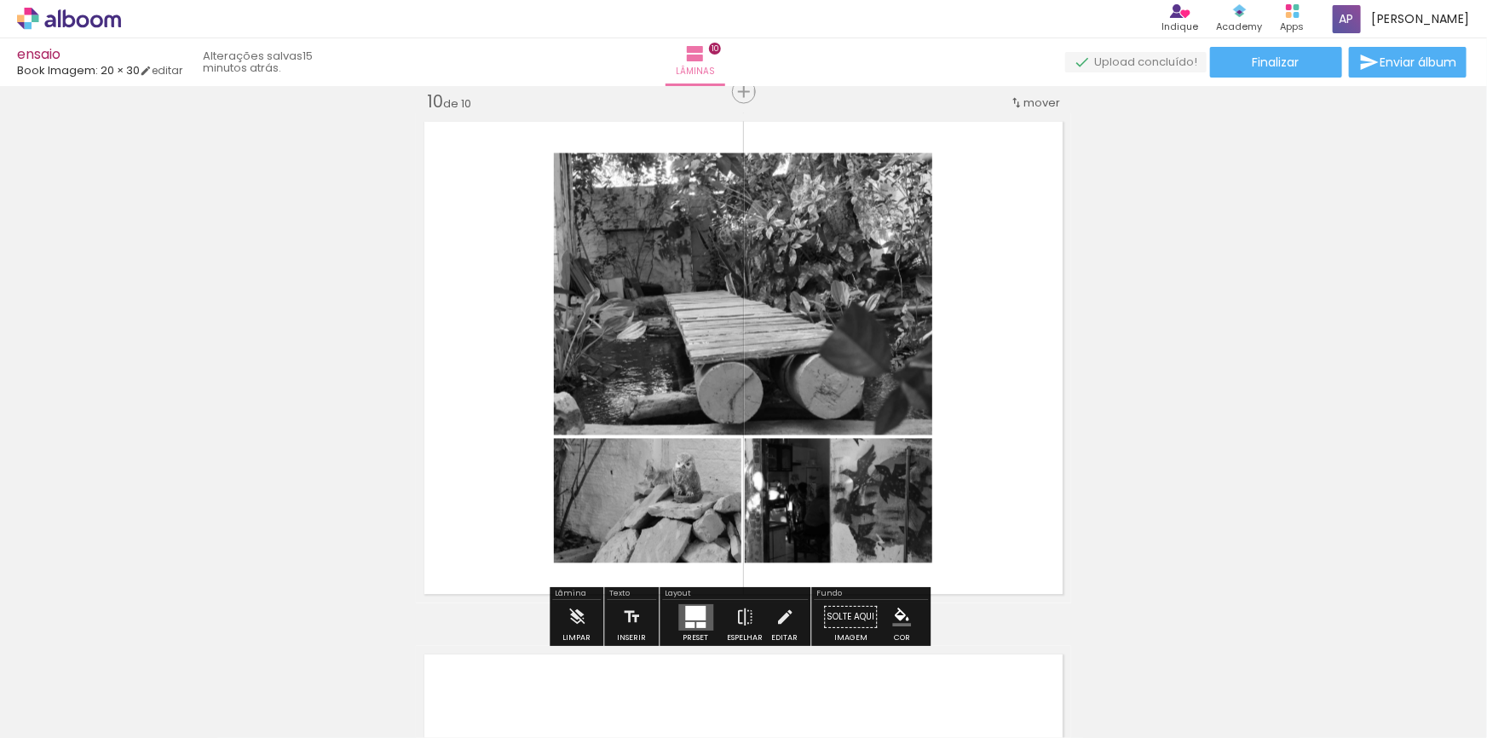
scroll to position [4816, 0]
click at [1229, 59] on paper-button "Finalizar" at bounding box center [1276, 62] width 132 height 31
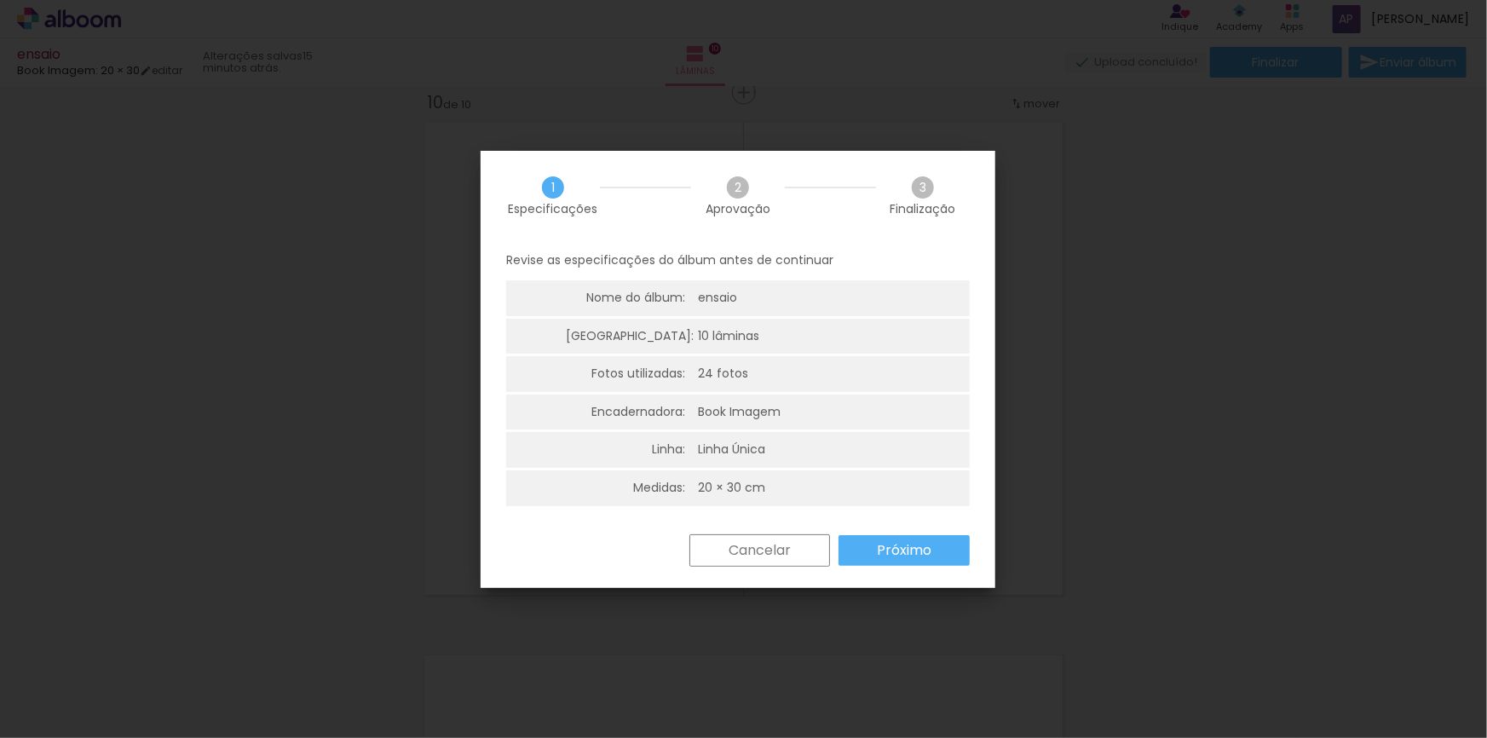
click at [863, 547] on paper-button "Próximo" at bounding box center [904, 550] width 131 height 31
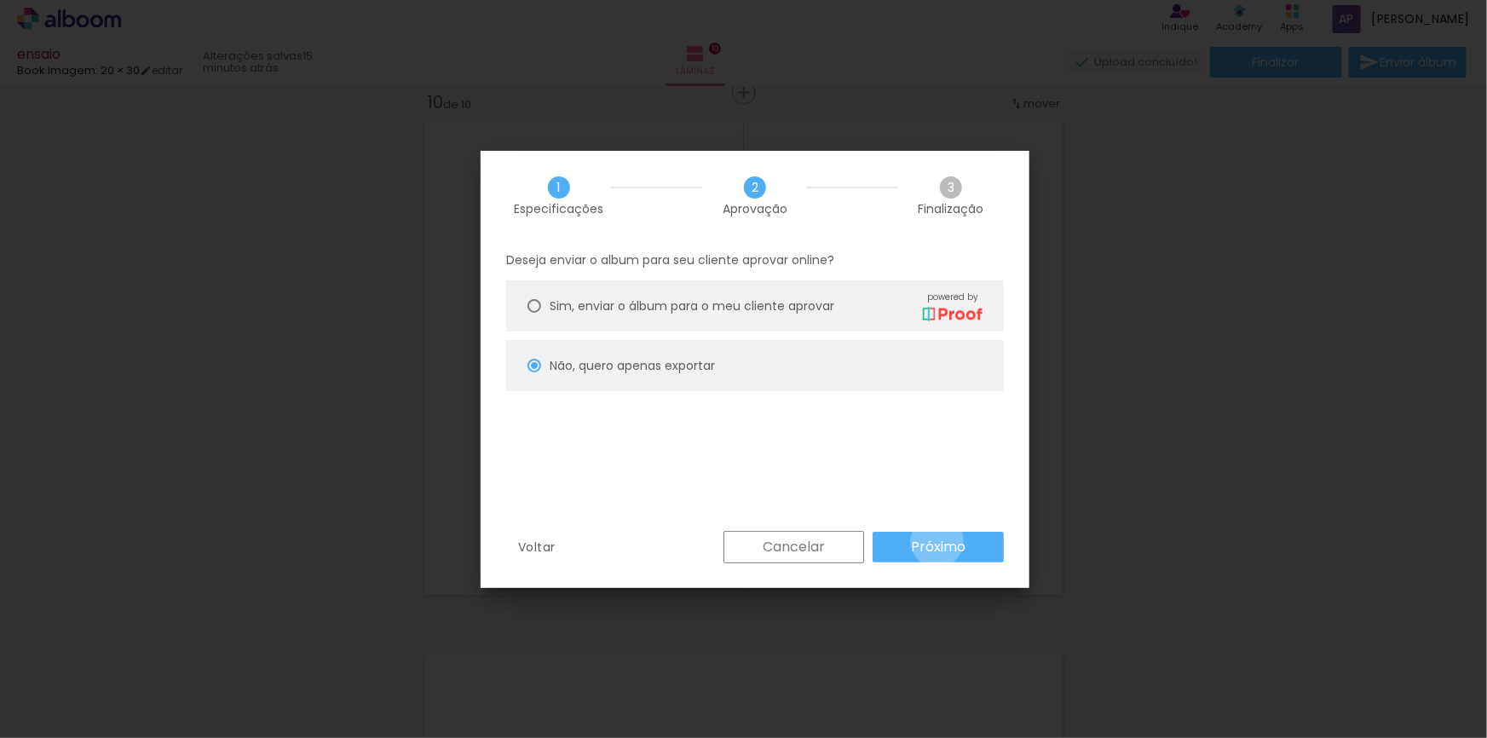
click at [0, 0] on slot "Próximo" at bounding box center [0, 0] width 0 height 0
type input "Alta, 300 DPI"
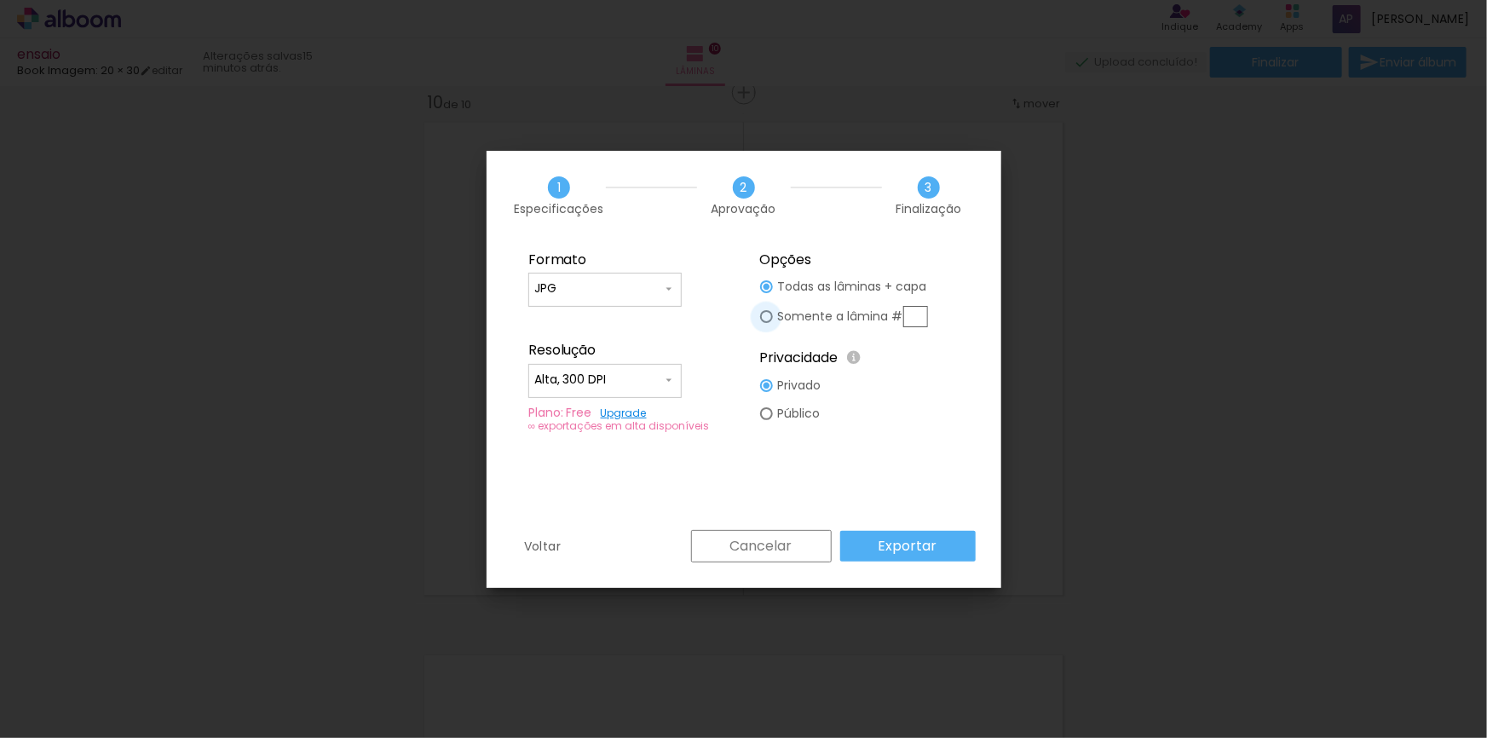
click at [763, 316] on div at bounding box center [766, 316] width 13 height 13
type paper-radio-button "on"
click at [0, 0] on slot "Cancelar" at bounding box center [0, 0] width 0 height 0
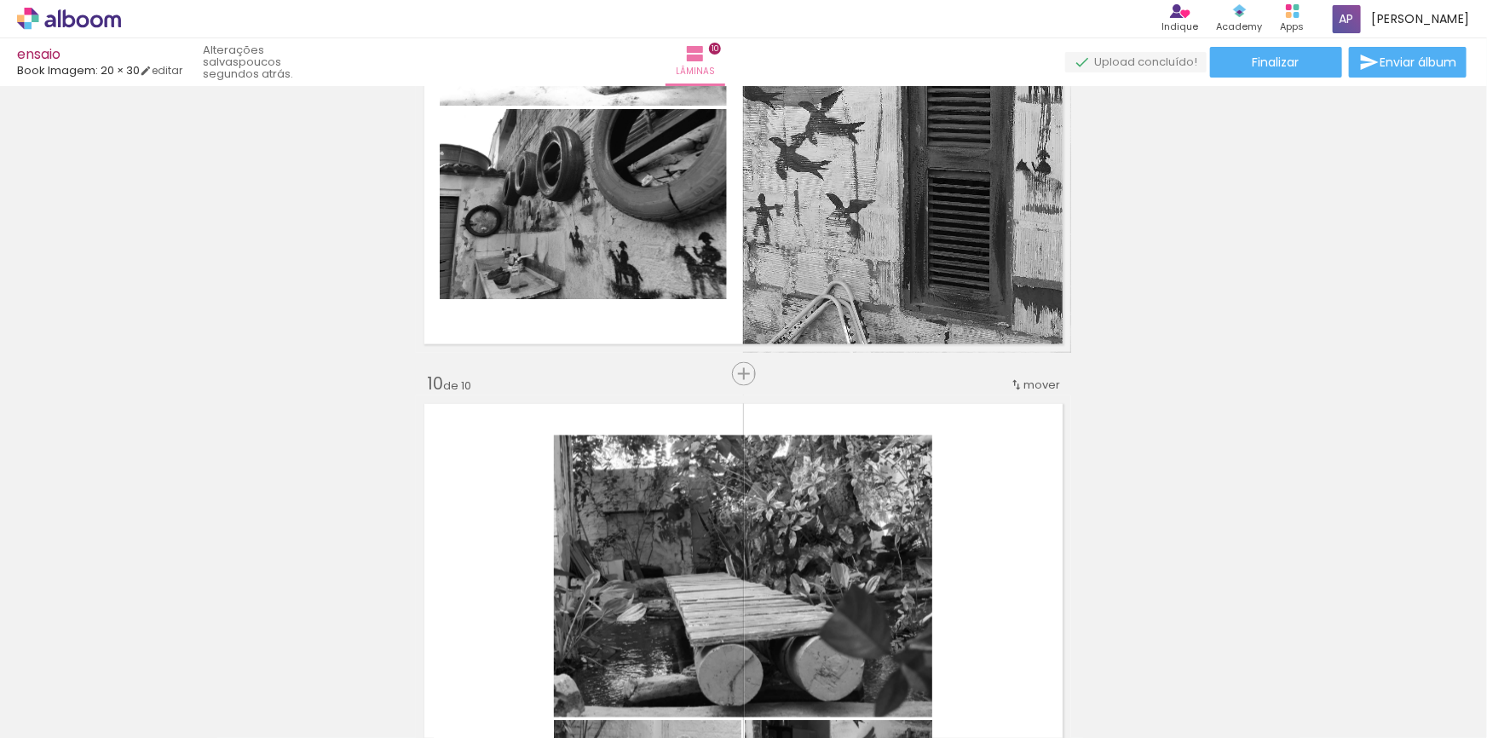
scroll to position [4661, 0]
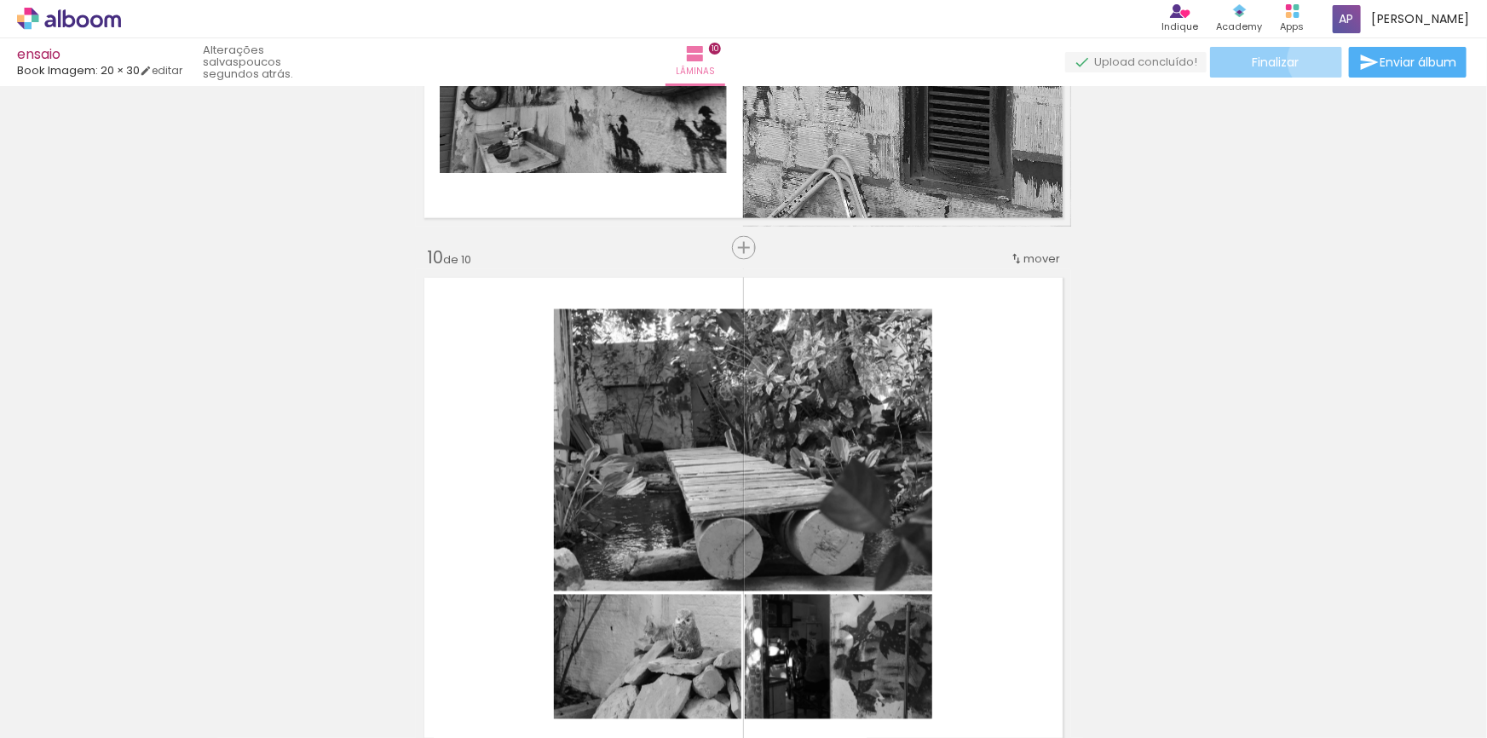
click at [1313, 60] on paper-button "Finalizar" at bounding box center [1276, 62] width 132 height 31
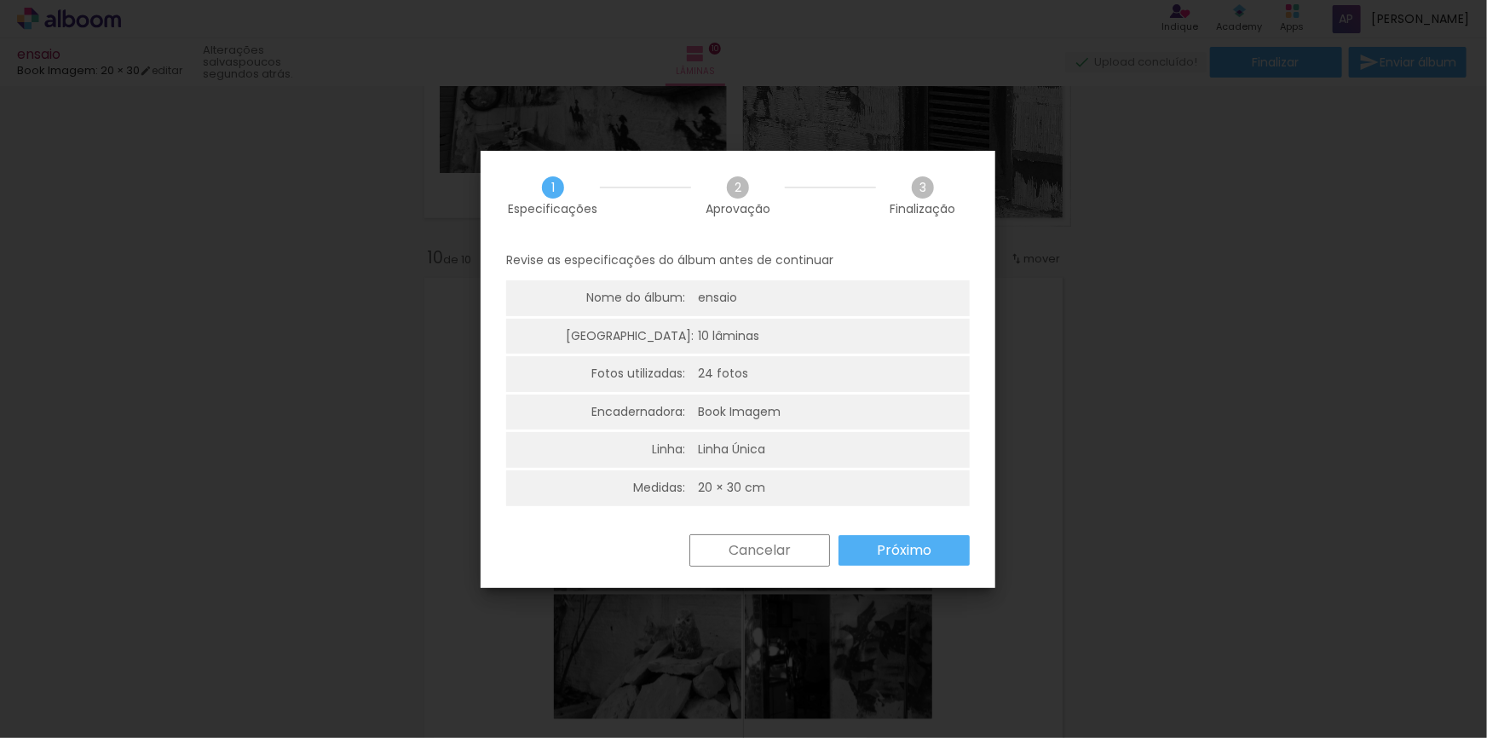
click at [0, 0] on slot "Próximo" at bounding box center [0, 0] width 0 height 0
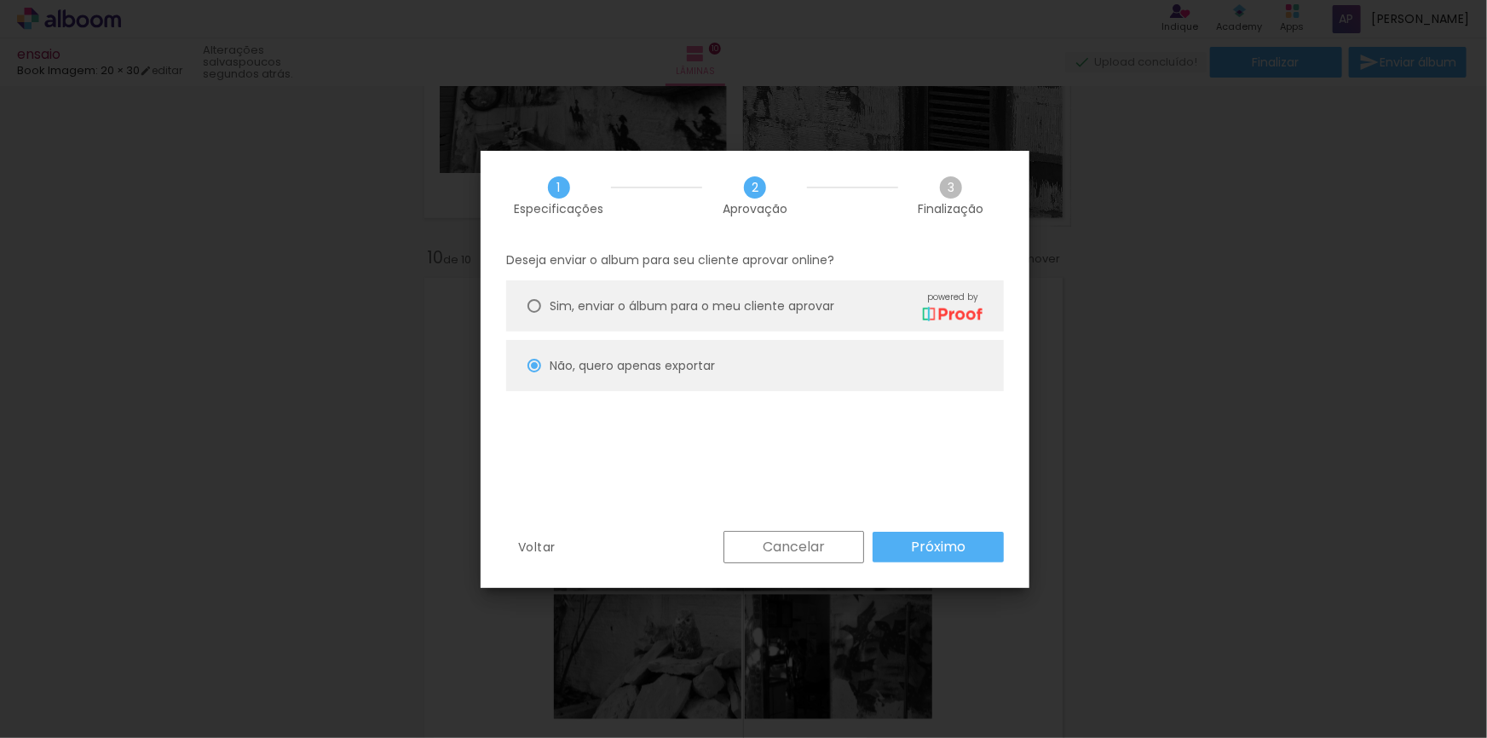
click at [0, 0] on slot "Próximo" at bounding box center [0, 0] width 0 height 0
type input "Alta, 300 DPI"
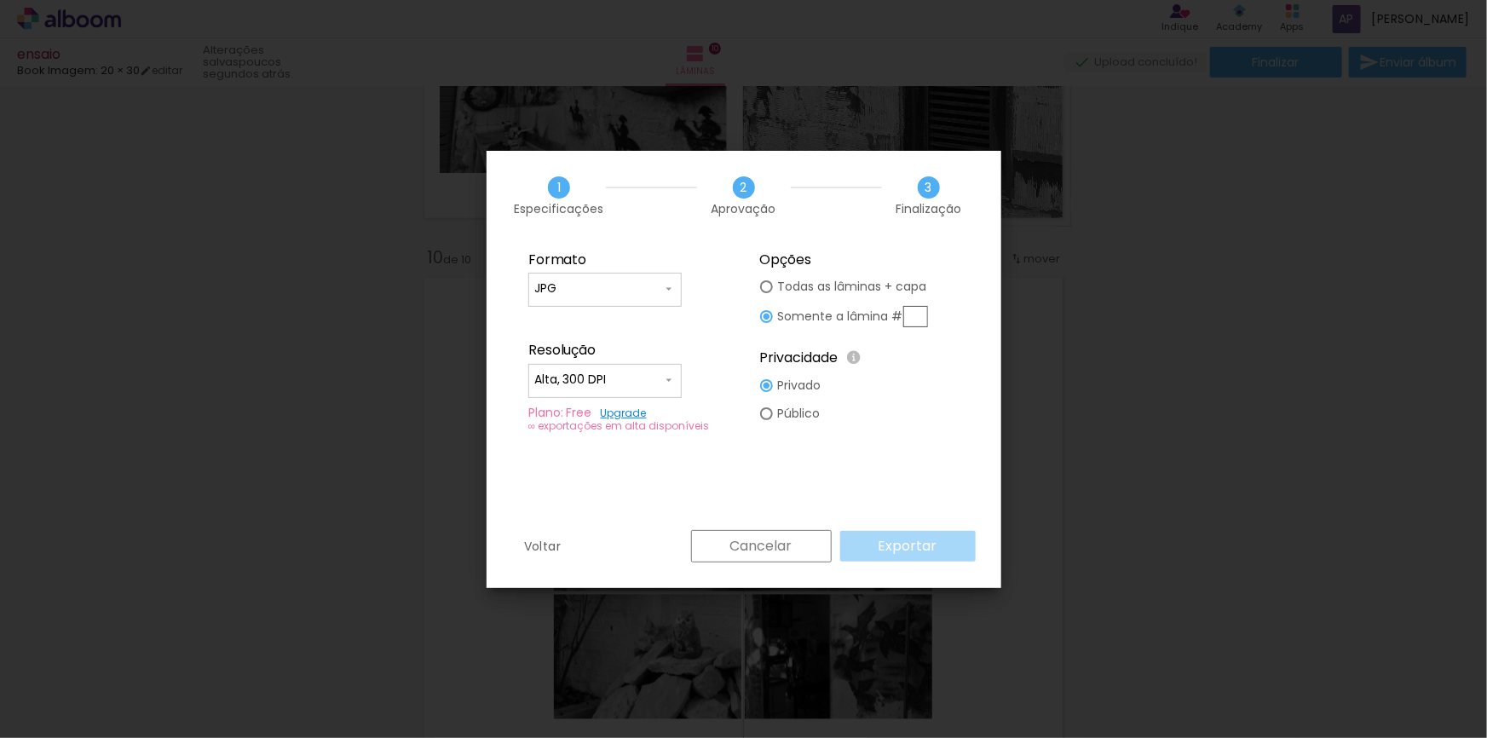
click at [915, 316] on input "text" at bounding box center [915, 316] width 25 height 21
type input "10"
click at [0, 0] on slot "Exportar" at bounding box center [0, 0] width 0 height 0
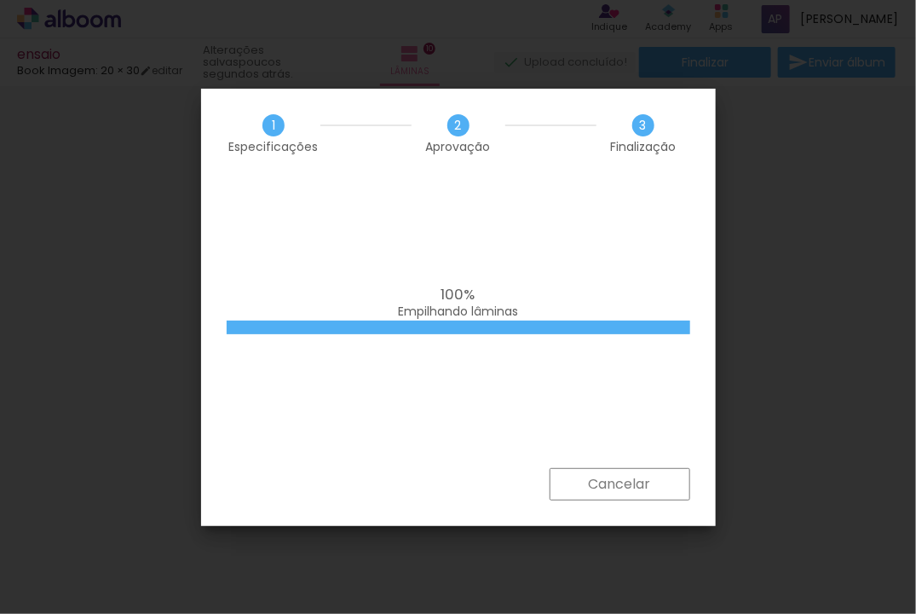
scroll to position [4226, 0]
